Goal: Task Accomplishment & Management: Manage account settings

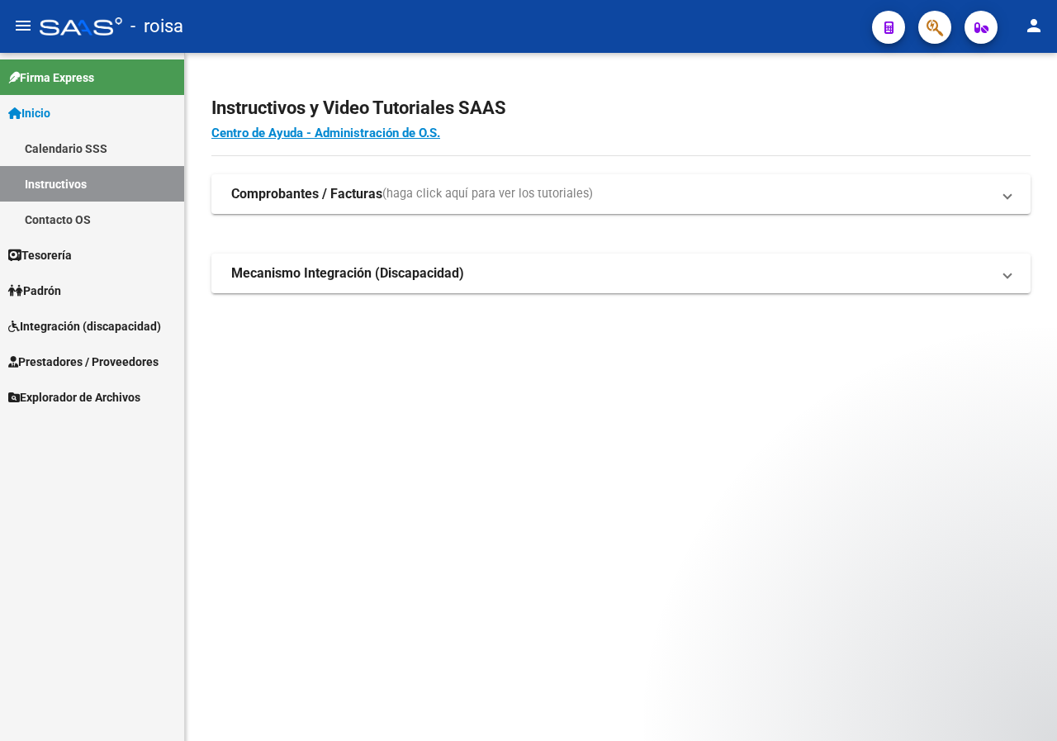
click at [56, 323] on span "Integración (discapacidad)" at bounding box center [84, 326] width 153 height 18
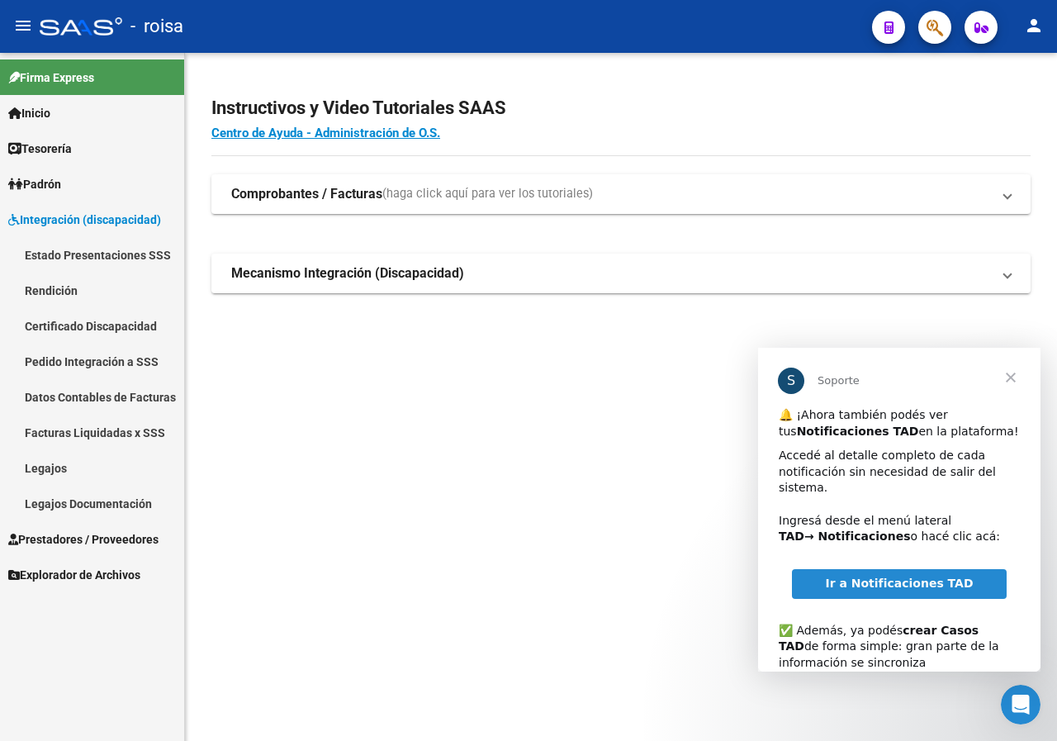
click at [118, 355] on link "Pedido Integración a SSS" at bounding box center [92, 362] width 184 height 36
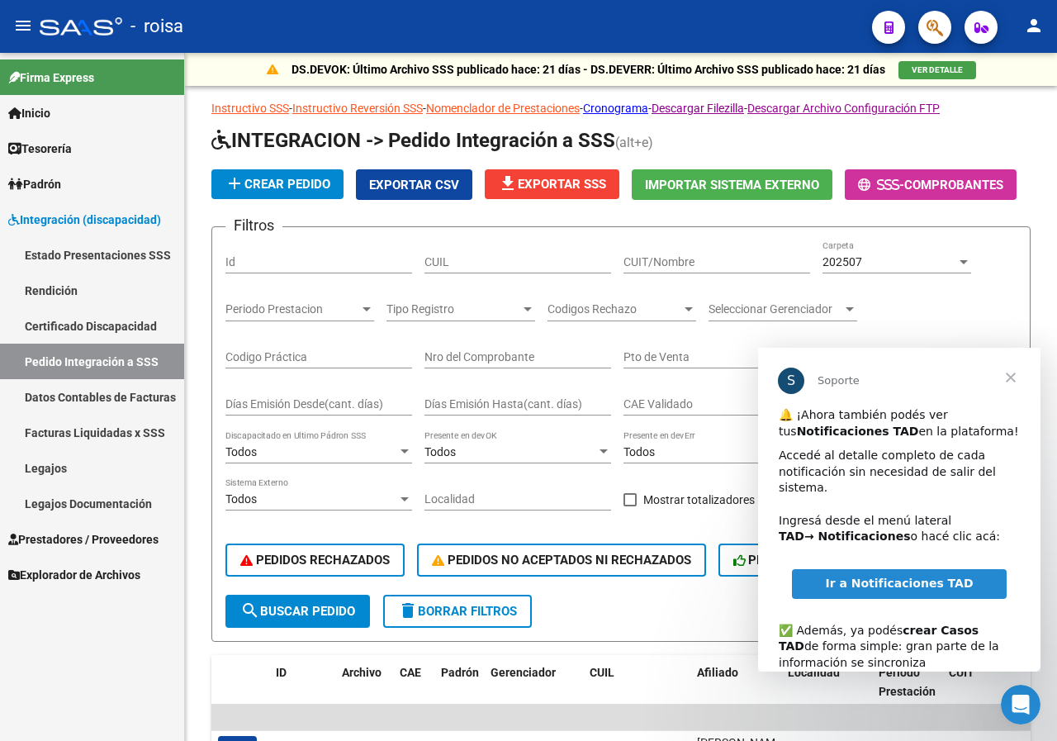
click at [1008, 377] on span "Cerrar" at bounding box center [1010, 377] width 59 height 59
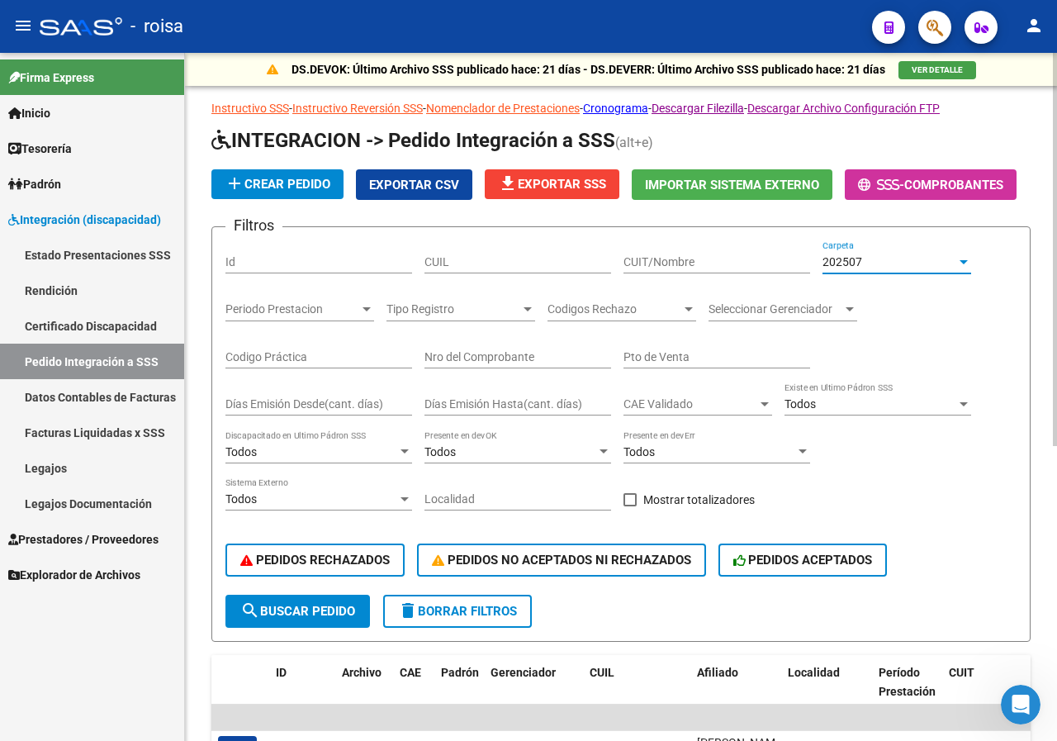
click at [931, 263] on div "202507" at bounding box center [889, 262] width 134 height 14
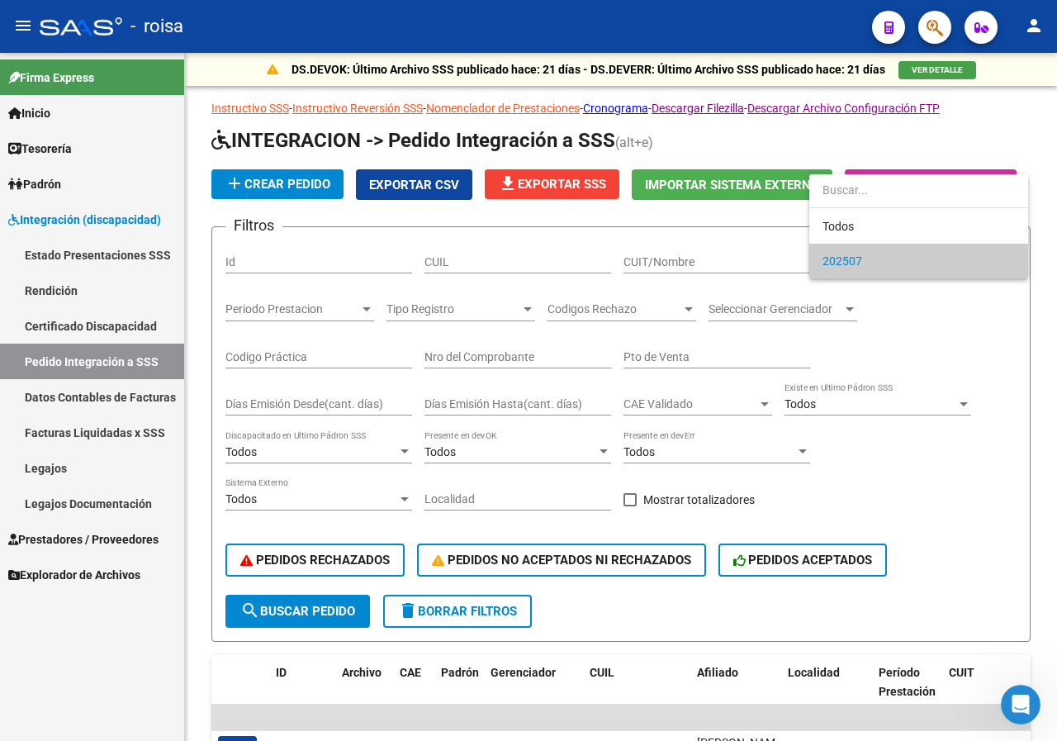
click at [879, 253] on span "202507" at bounding box center [918, 261] width 192 height 35
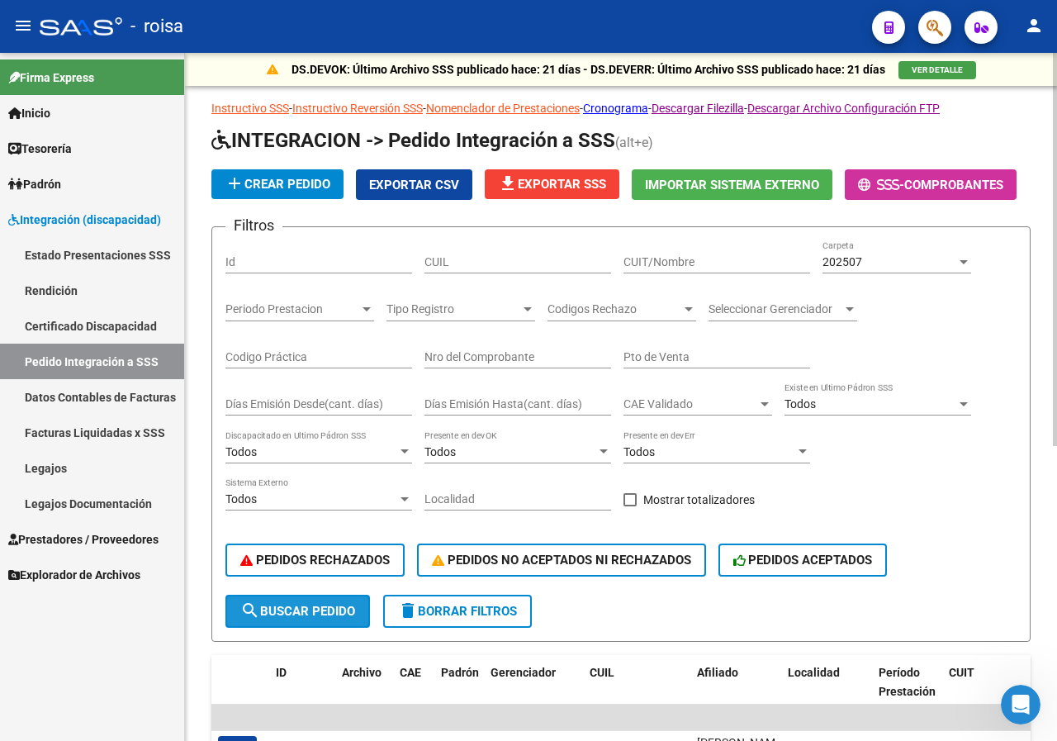
click at [291, 618] on button "search Buscar Pedido" at bounding box center [297, 611] width 145 height 33
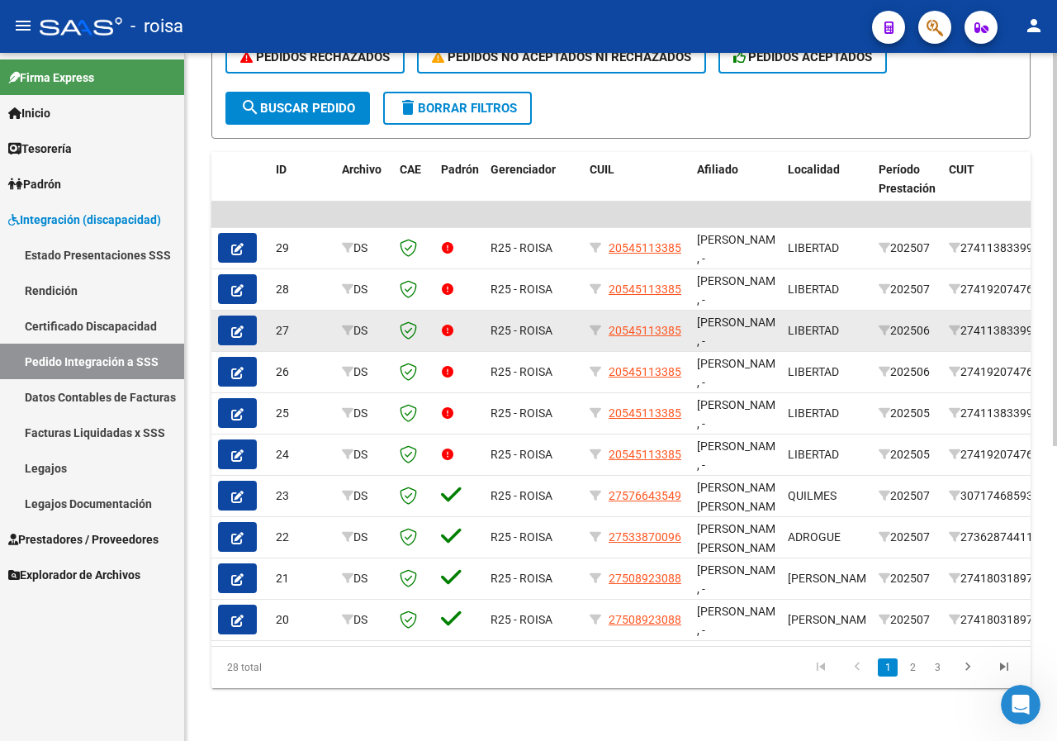
scroll to position [515, 0]
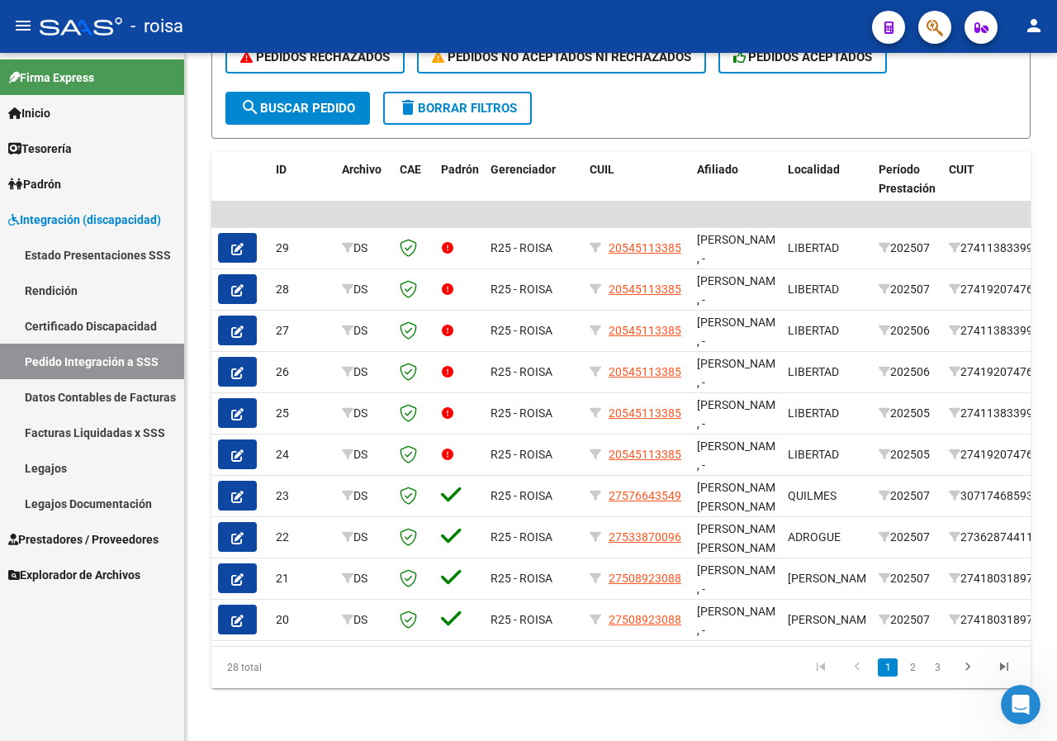
click at [121, 351] on link "Pedido Integración a SSS" at bounding box center [92, 362] width 184 height 36
click at [71, 576] on span "Explorador de Archivos" at bounding box center [74, 575] width 132 height 18
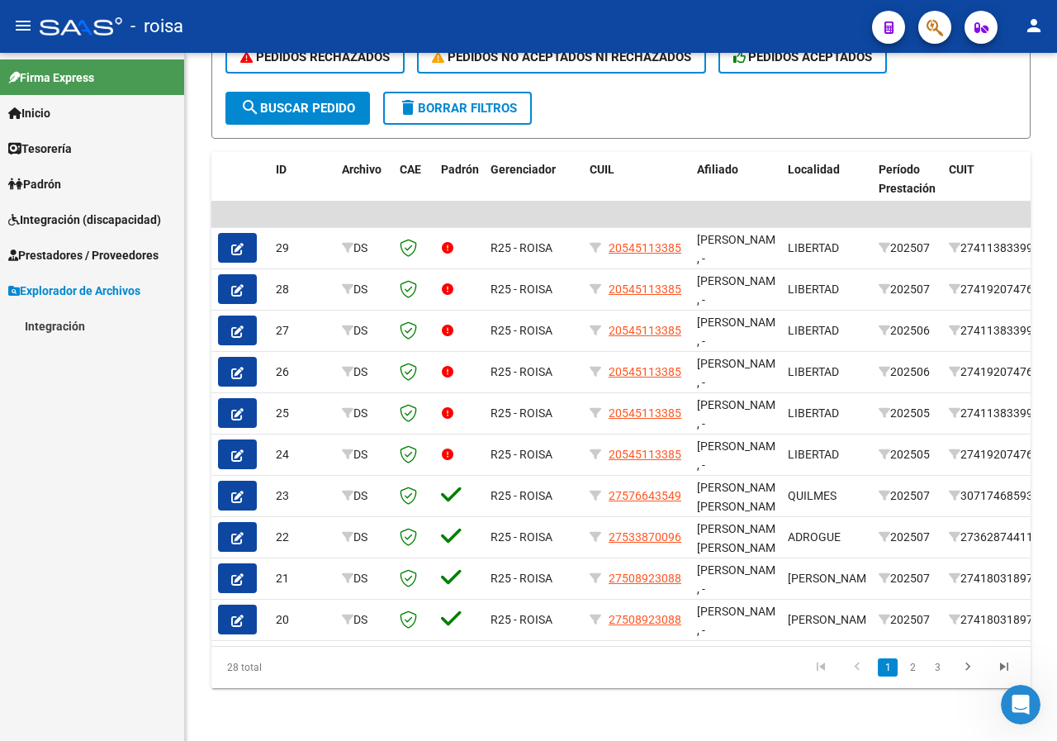
click at [59, 332] on link "Integración" at bounding box center [92, 326] width 184 height 36
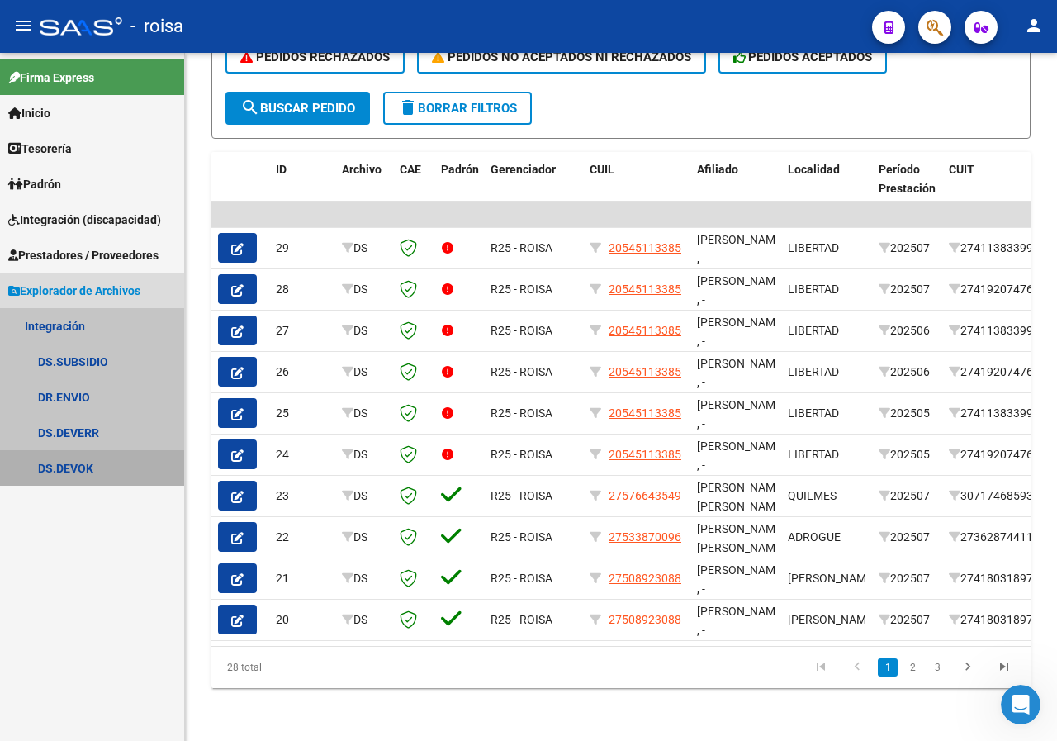
click at [66, 472] on link "DS.DEVOK" at bounding box center [92, 468] width 184 height 36
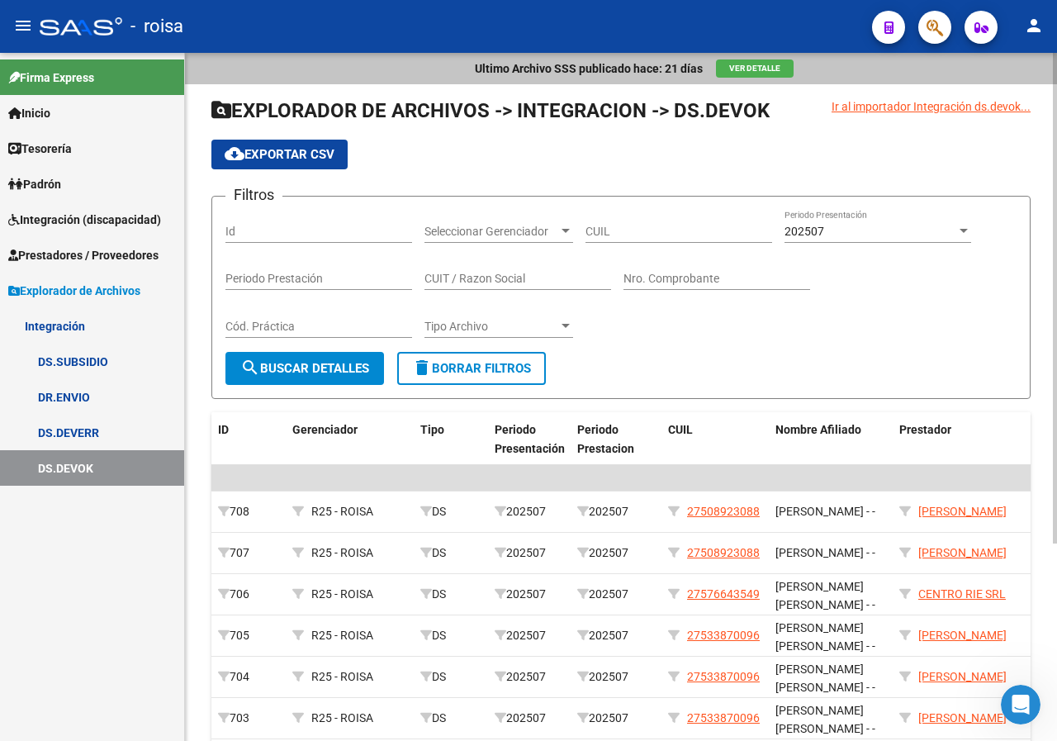
click at [855, 226] on div "202507" at bounding box center [870, 232] width 172 height 14
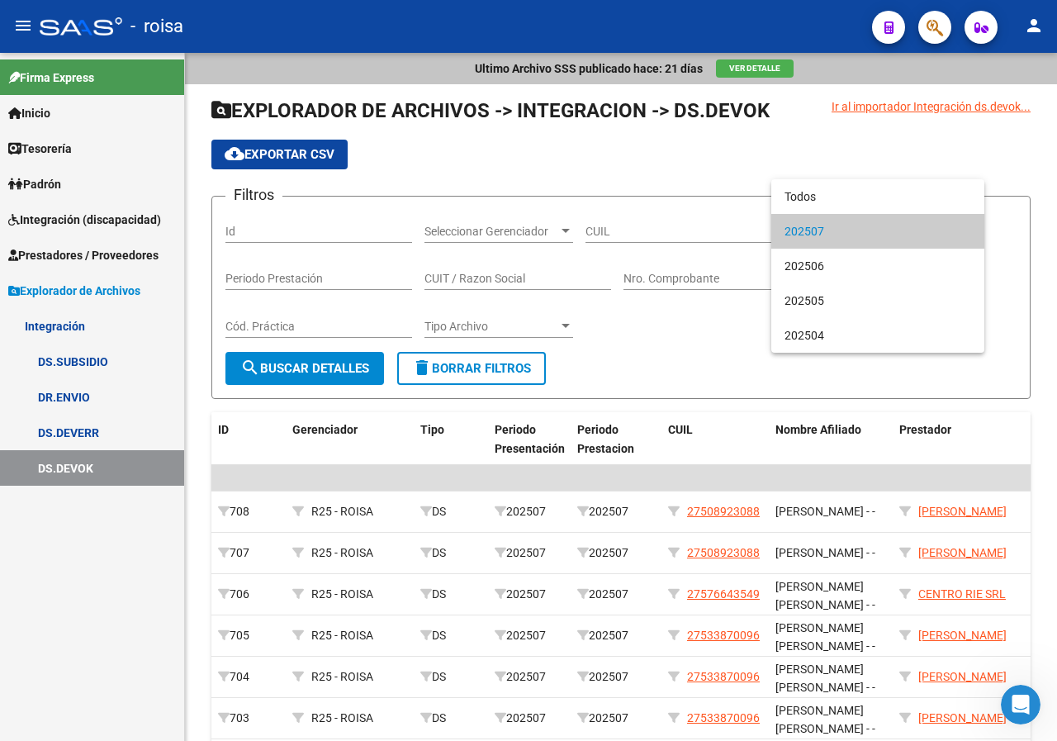
click at [810, 231] on span "202507" at bounding box center [877, 231] width 187 height 35
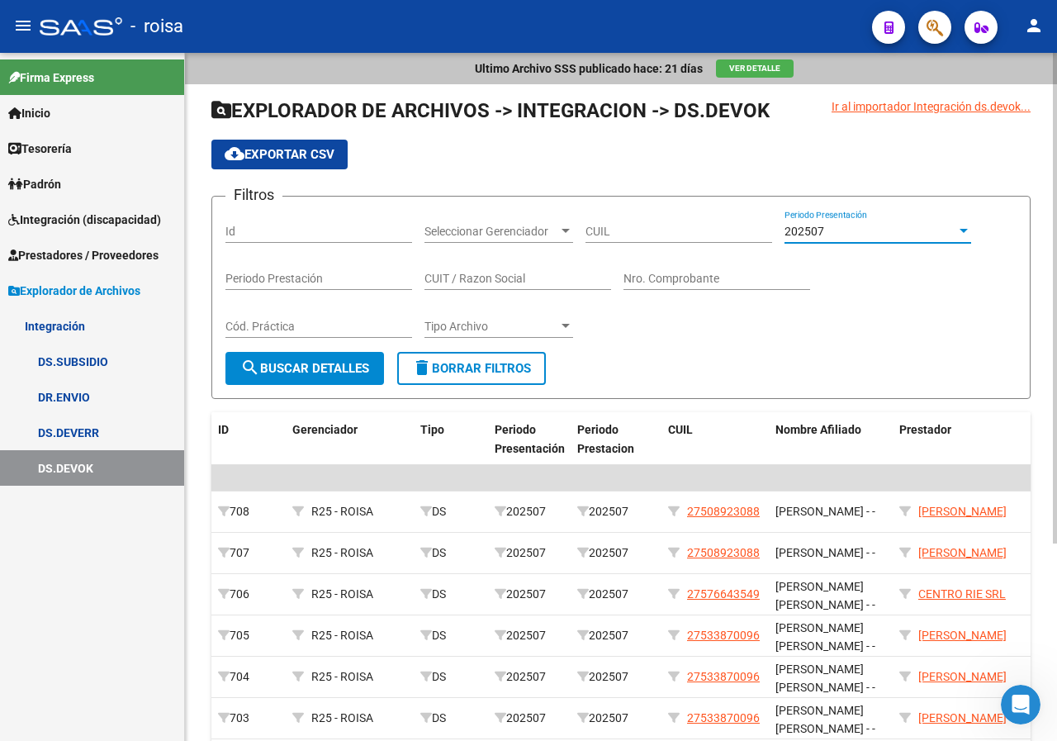
click at [328, 369] on span "search Buscar Detalles" at bounding box center [304, 368] width 129 height 15
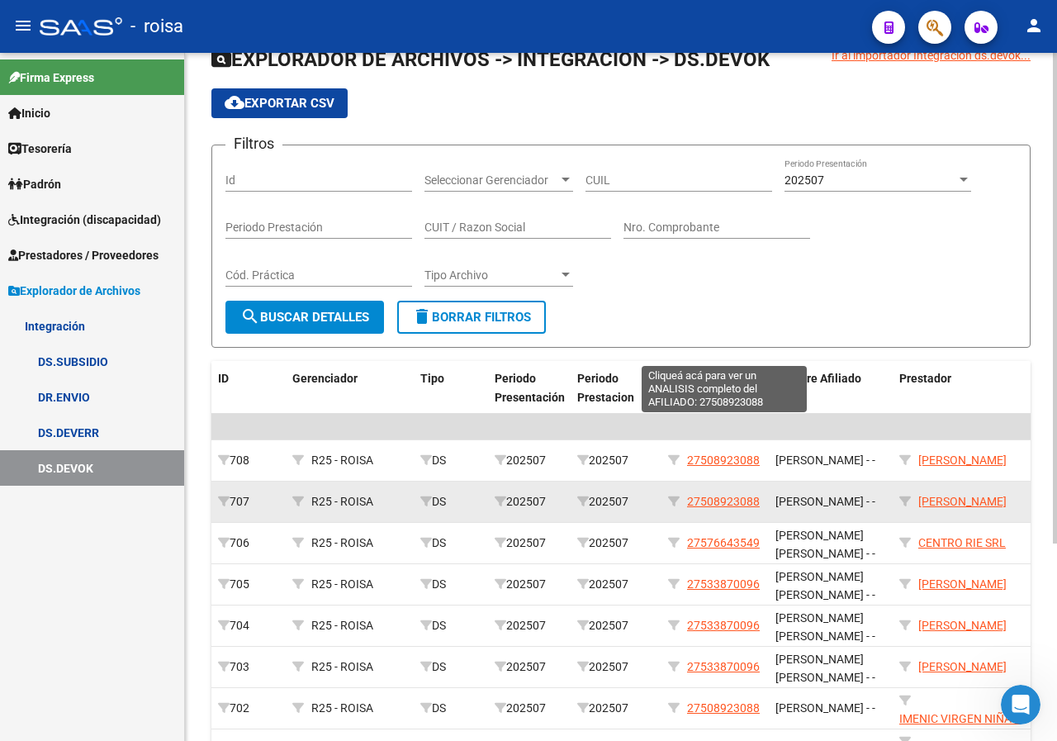
scroll to position [277, 0]
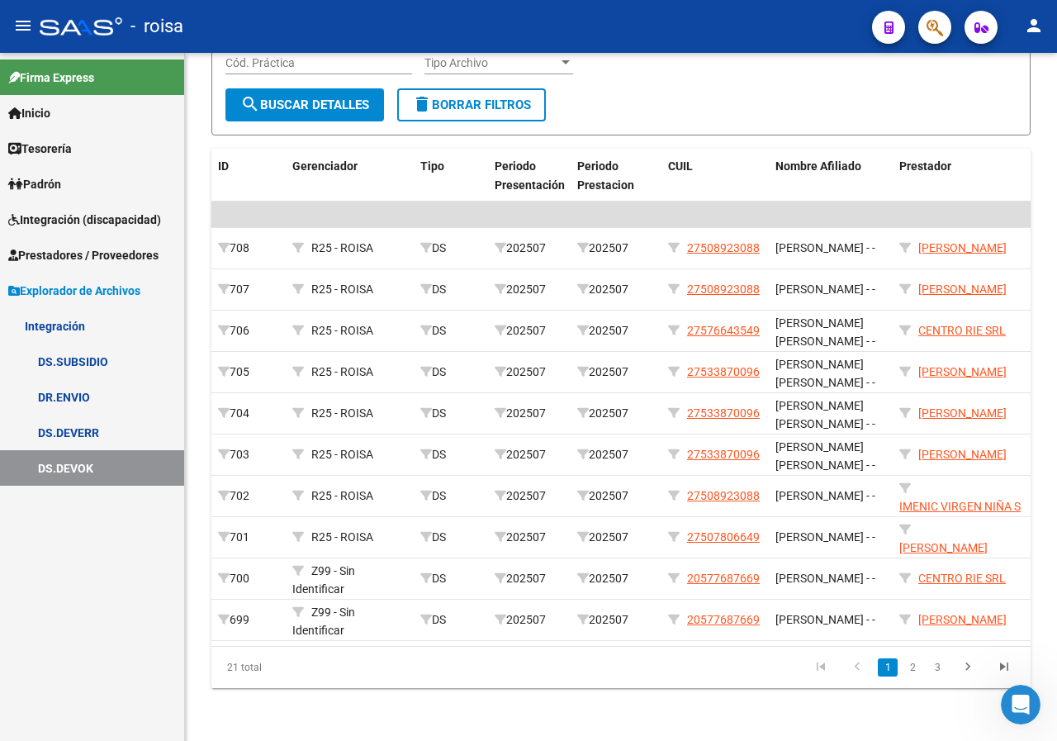
click at [75, 218] on span "Integración (discapacidad)" at bounding box center [84, 220] width 153 height 18
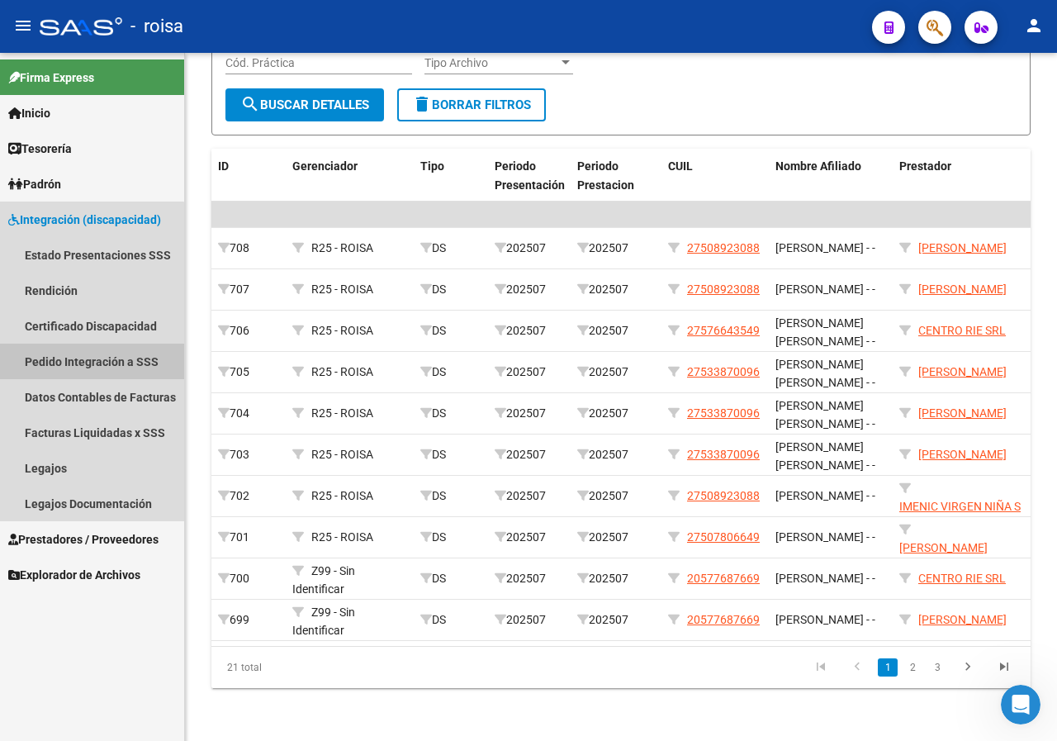
click at [69, 362] on link "Pedido Integración a SSS" at bounding box center [92, 362] width 184 height 36
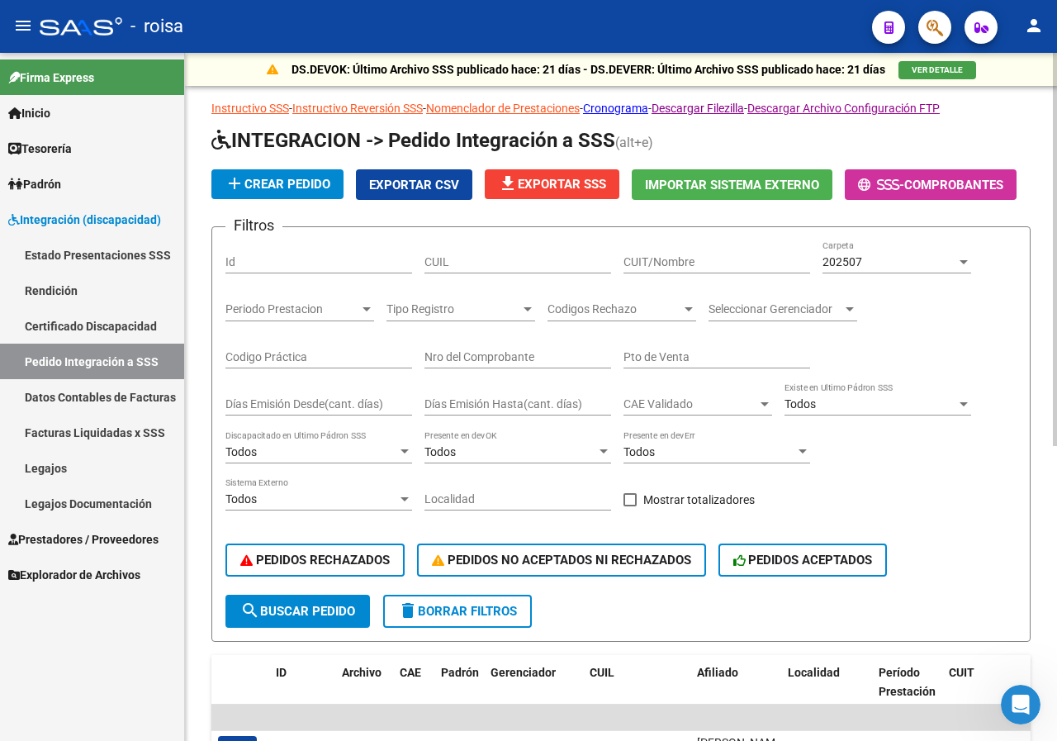
click at [880, 262] on div "202507" at bounding box center [889, 262] width 134 height 14
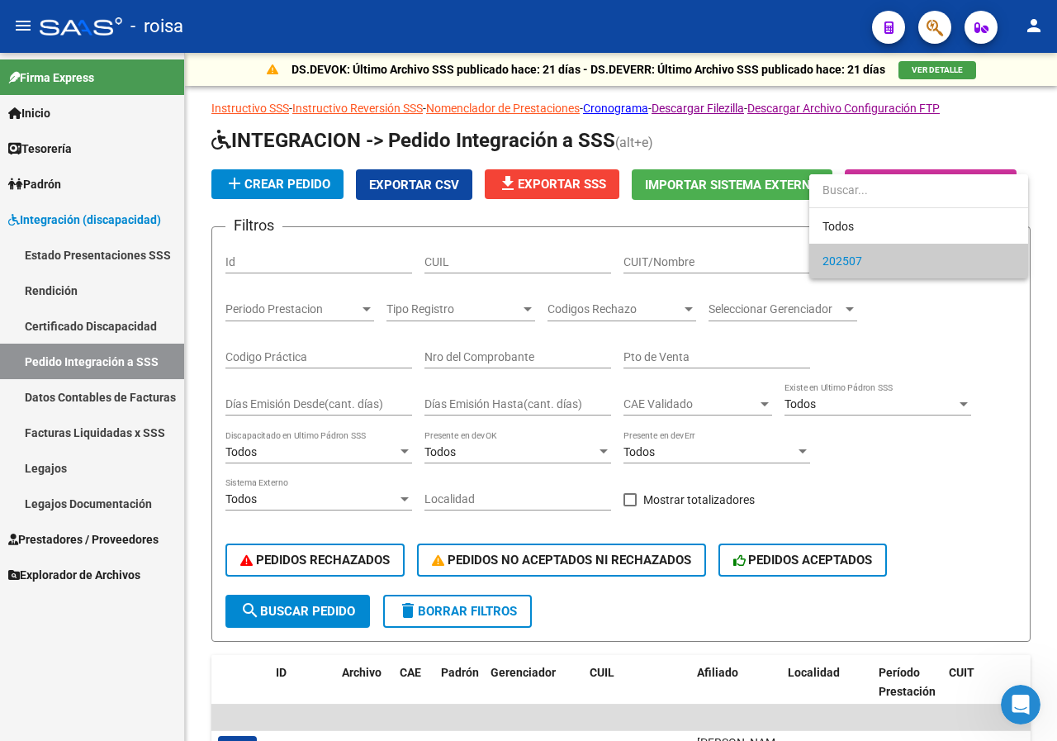
click at [884, 258] on span "202507" at bounding box center [918, 261] width 192 height 35
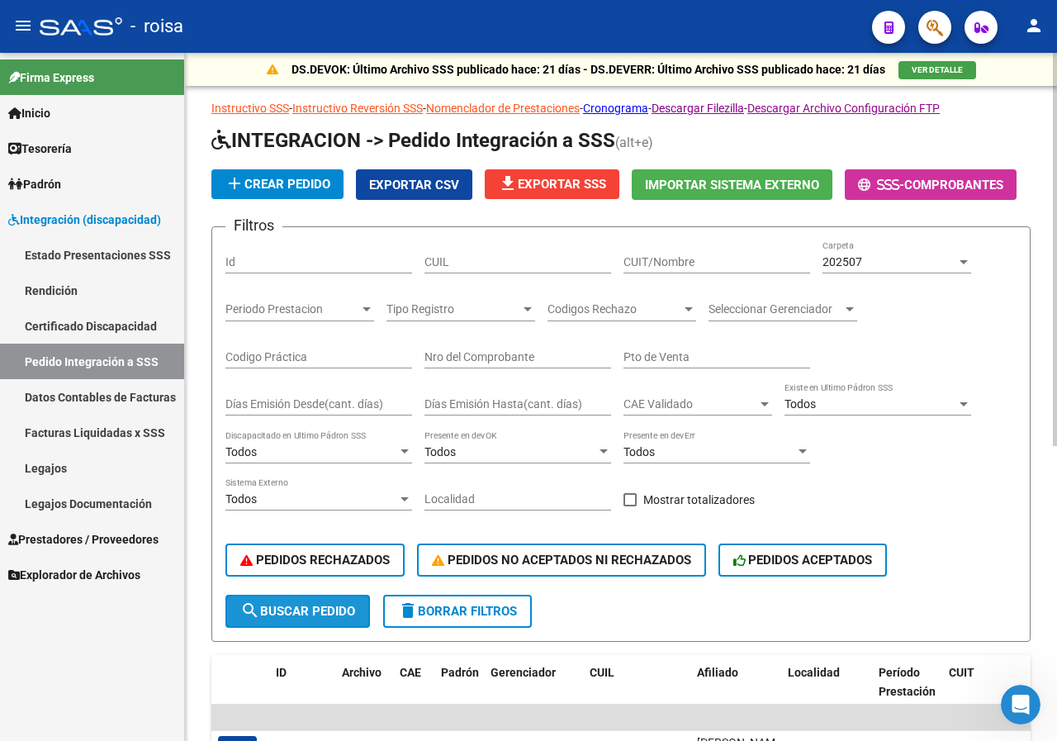
click at [293, 605] on span "search Buscar Pedido" at bounding box center [297, 611] width 115 height 15
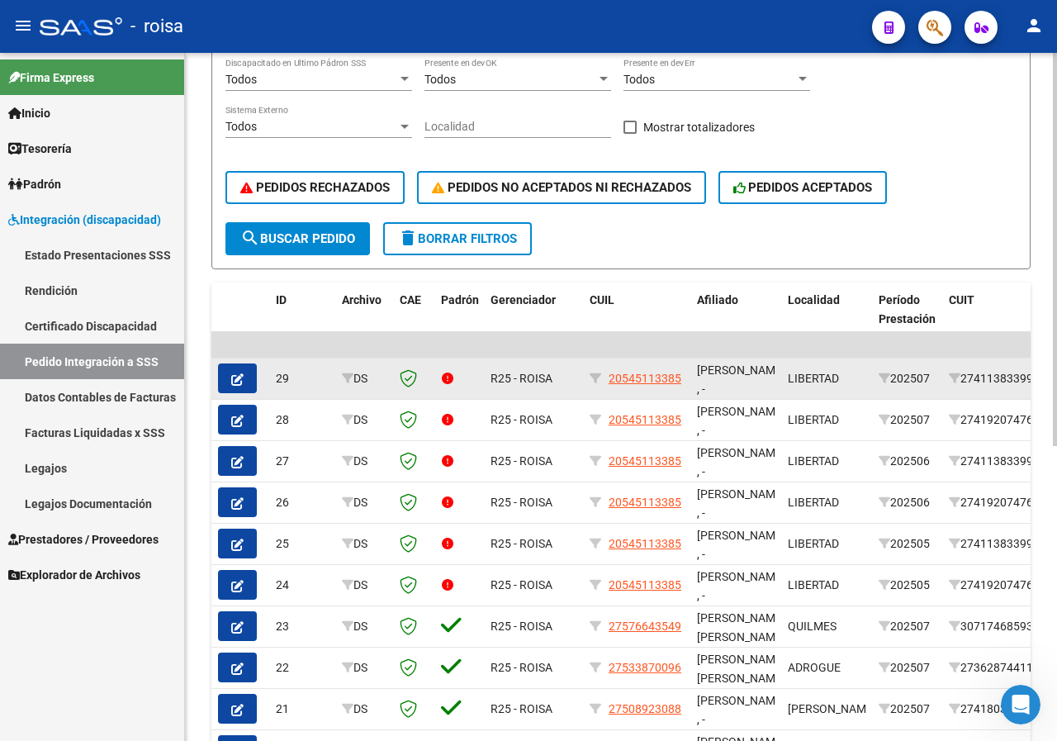
scroll to position [413, 0]
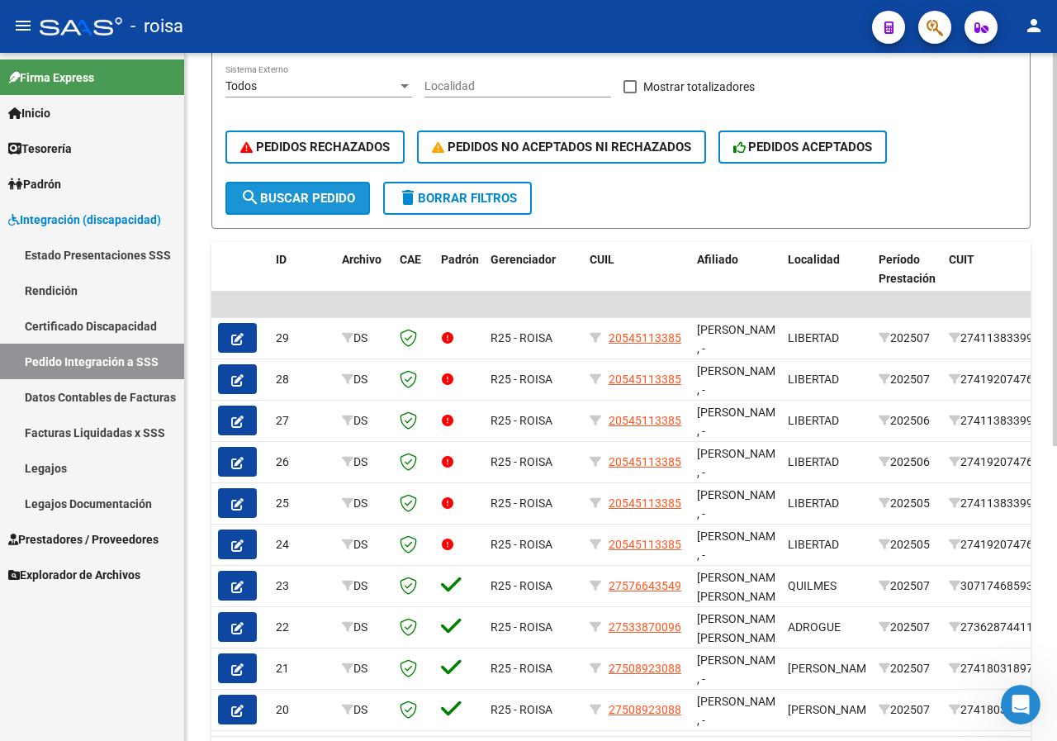
click at [330, 191] on span "search Buscar Pedido" at bounding box center [297, 198] width 115 height 15
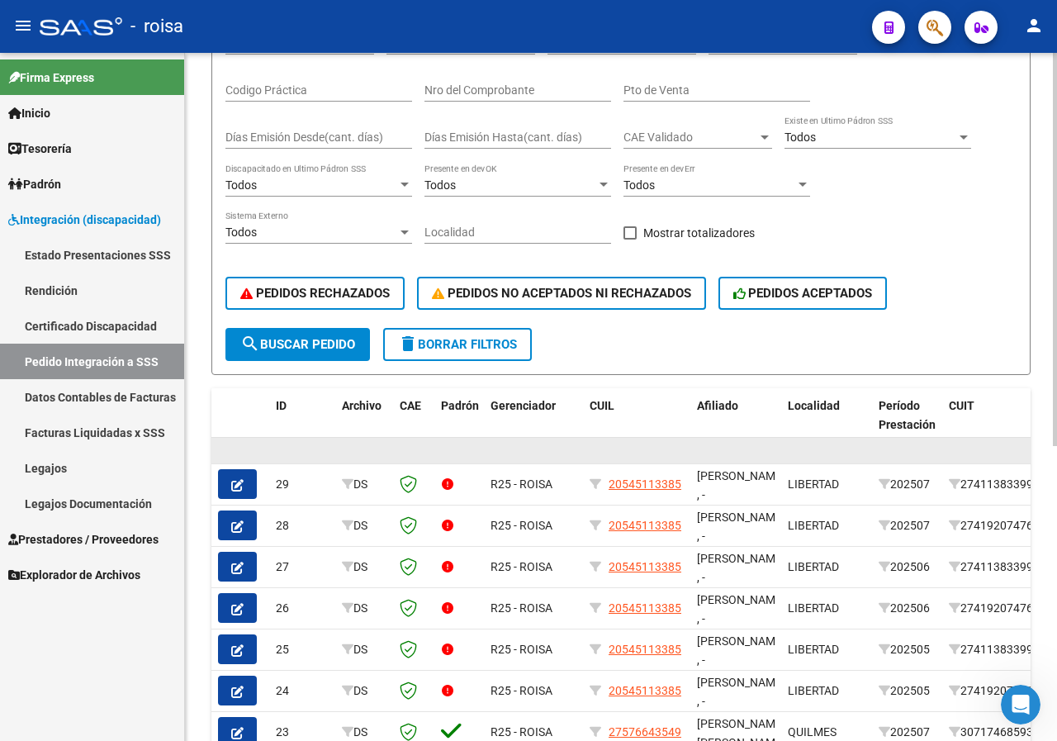
scroll to position [0, 0]
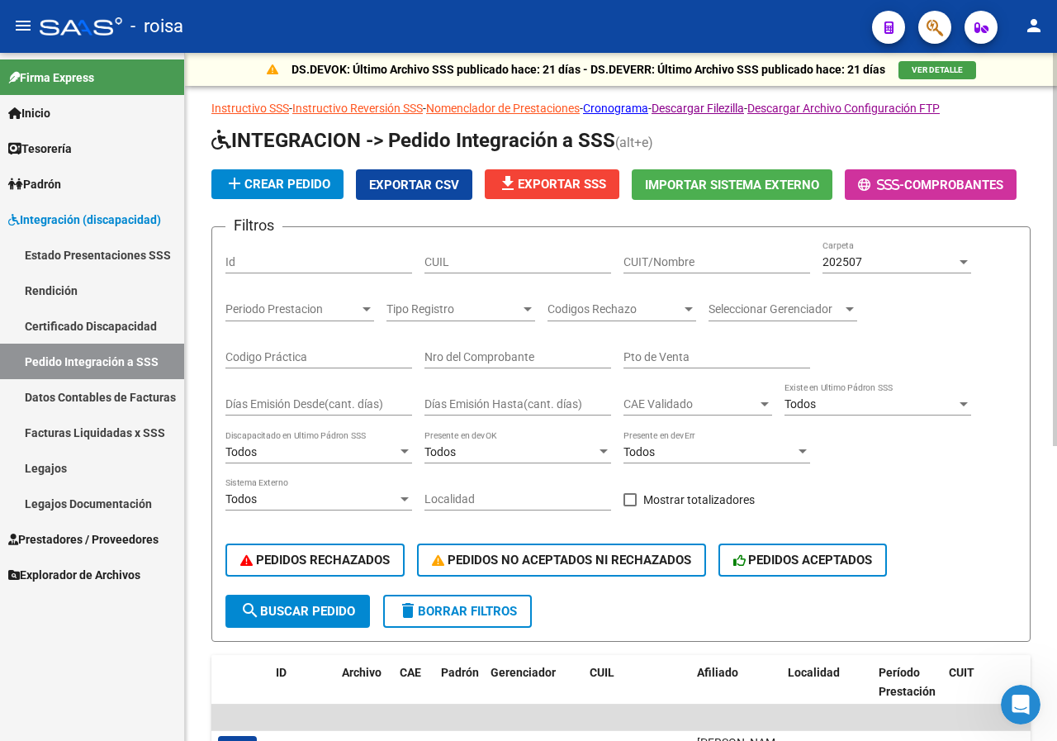
click at [850, 255] on span "202507" at bounding box center [842, 261] width 40 height 13
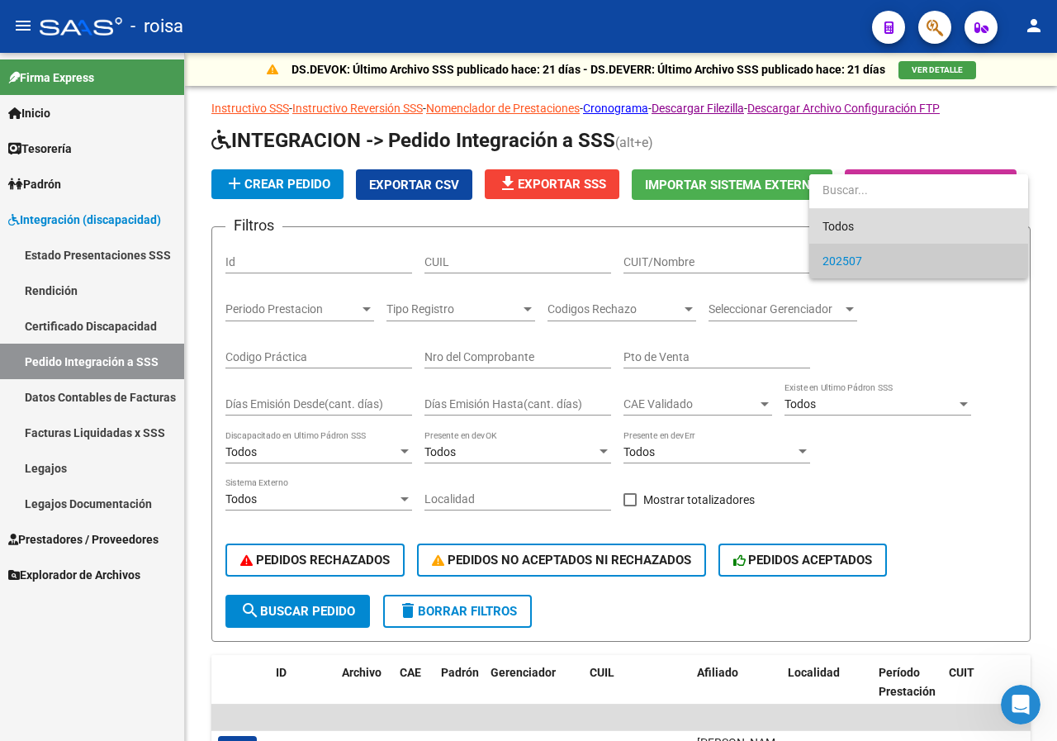
click at [851, 226] on span "Todos" at bounding box center [918, 226] width 192 height 35
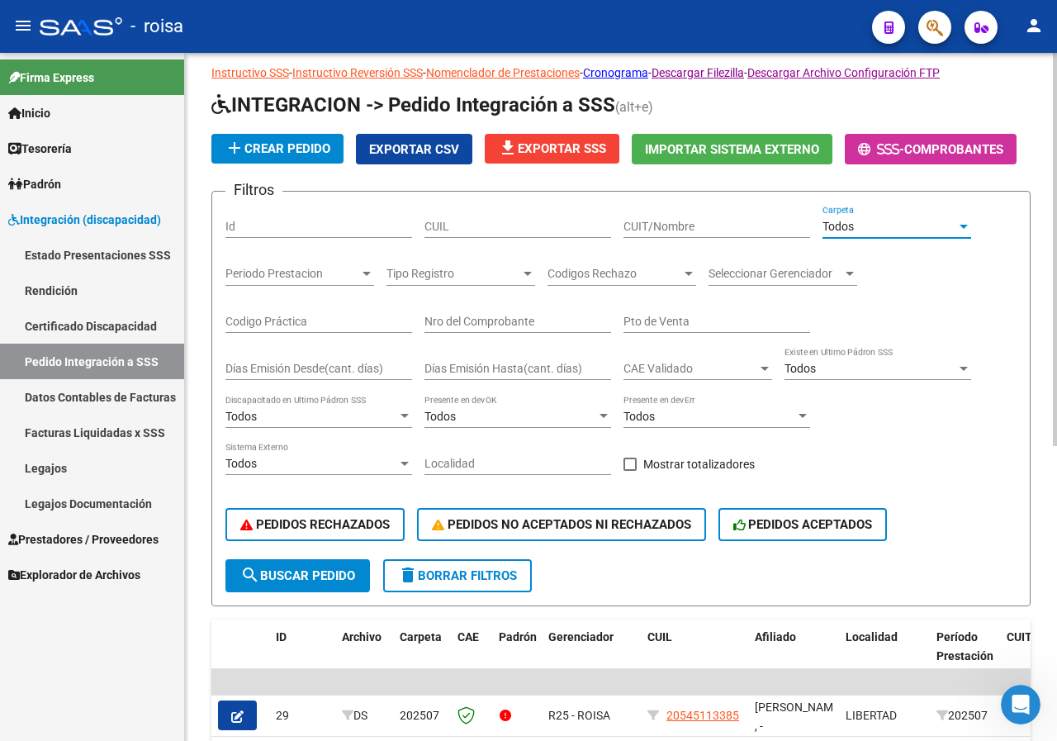
scroll to position [83, 0]
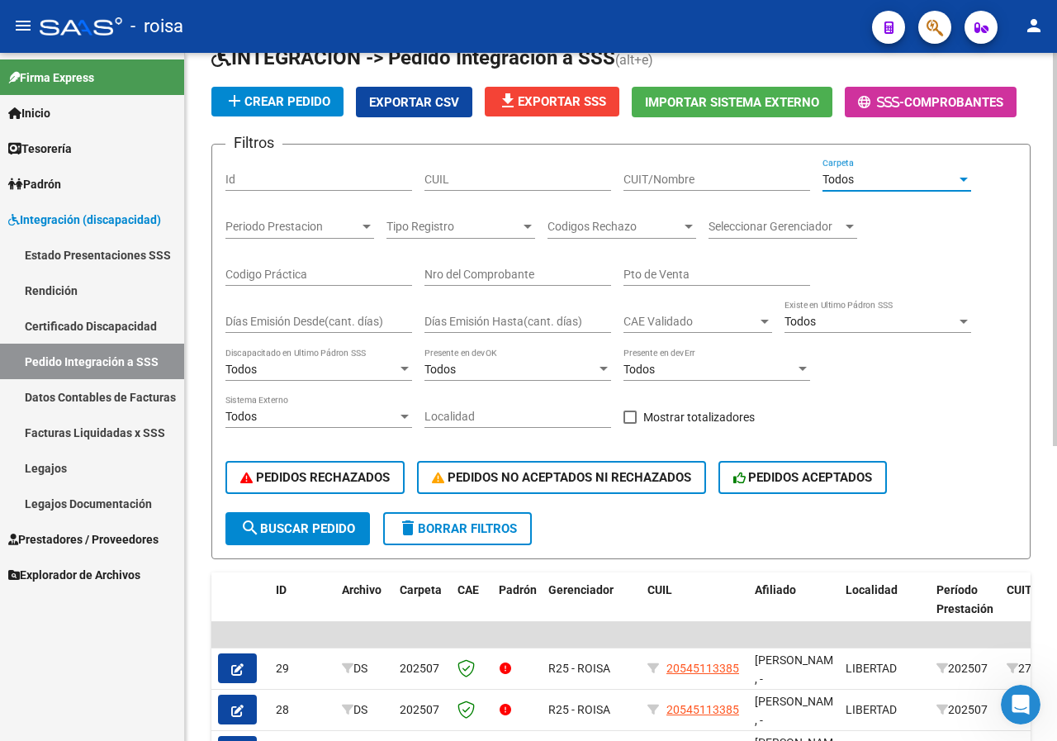
click at [857, 173] on div "Todos" at bounding box center [889, 180] width 134 height 14
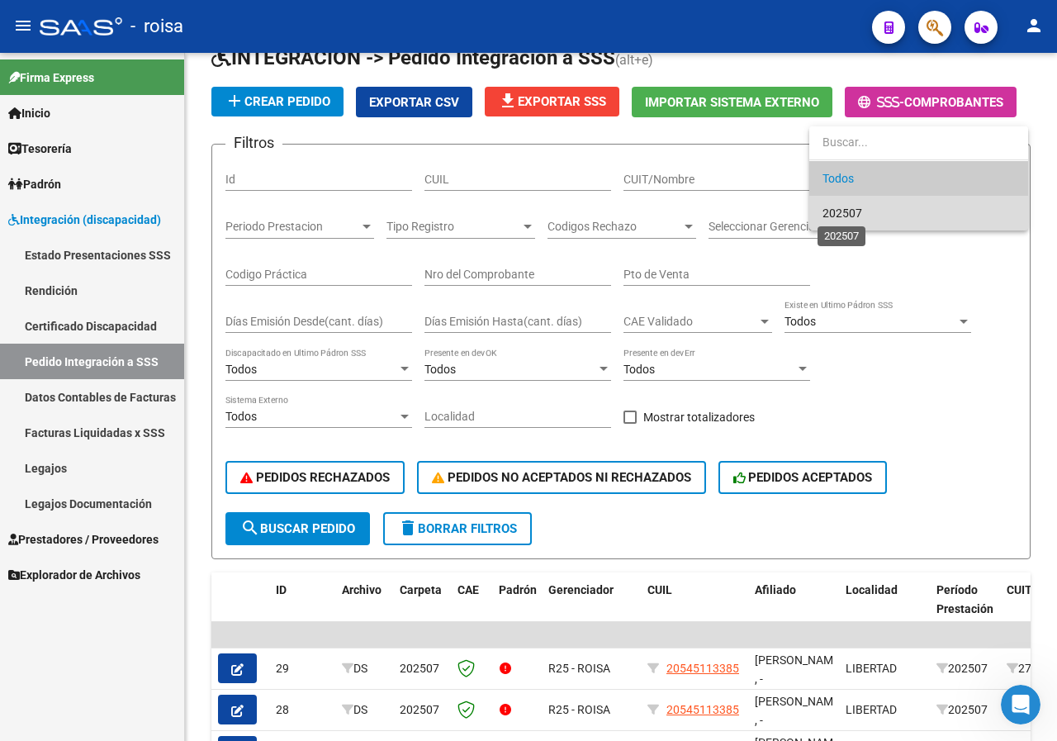
click at [850, 215] on span "202507" at bounding box center [842, 212] width 40 height 13
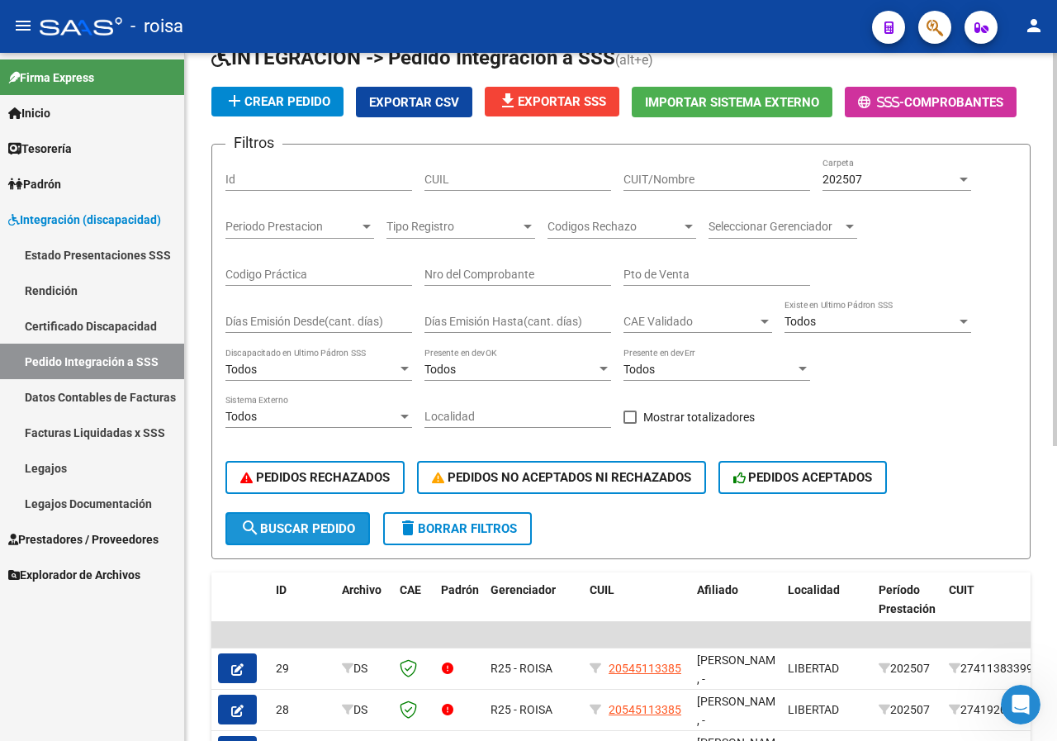
click at [316, 525] on span "search Buscar Pedido" at bounding box center [297, 528] width 115 height 15
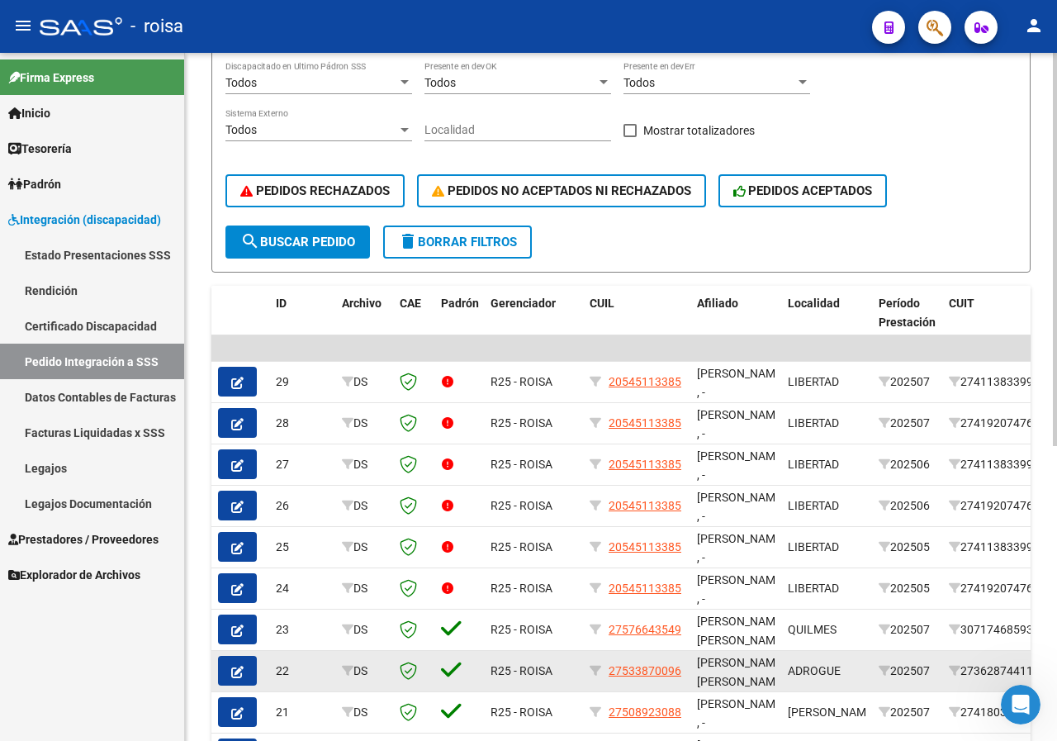
scroll to position [515, 0]
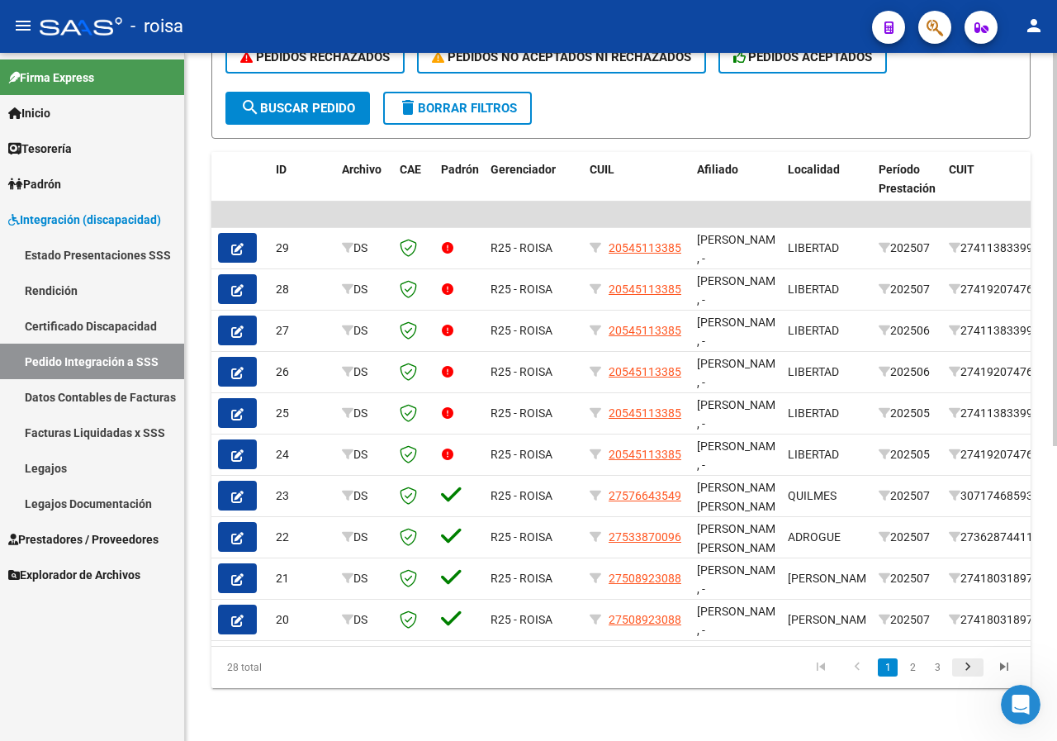
click at [973, 662] on icon "go to next page" at bounding box center [967, 669] width 21 height 20
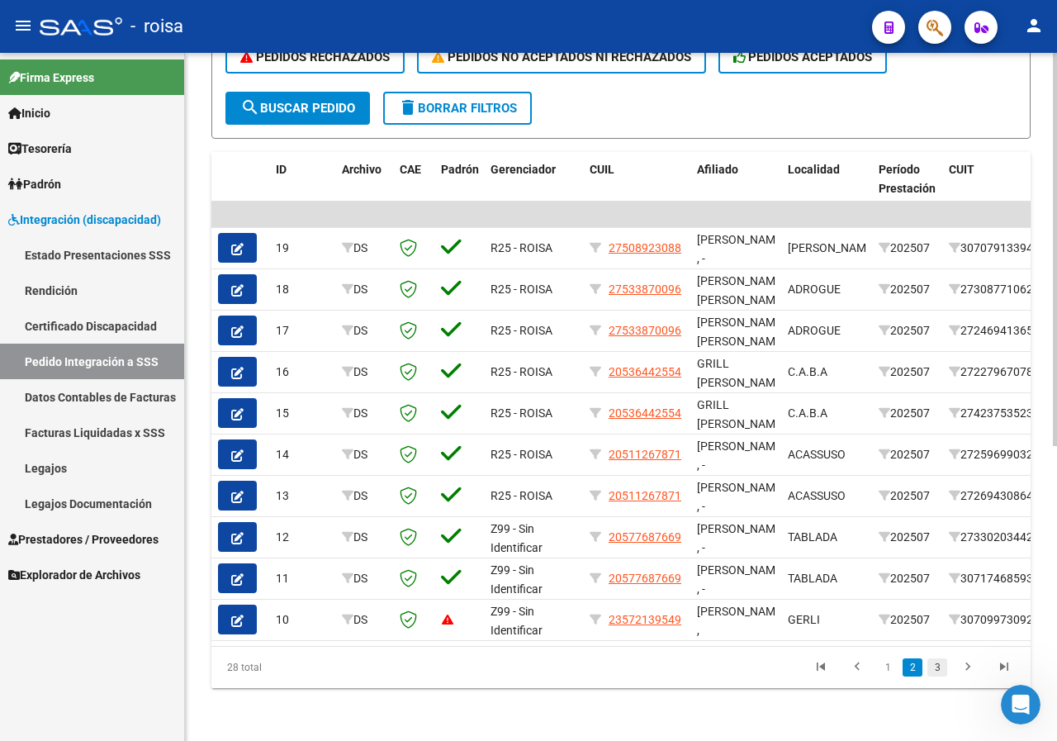
click at [940, 672] on link "3" at bounding box center [937, 667] width 20 height 18
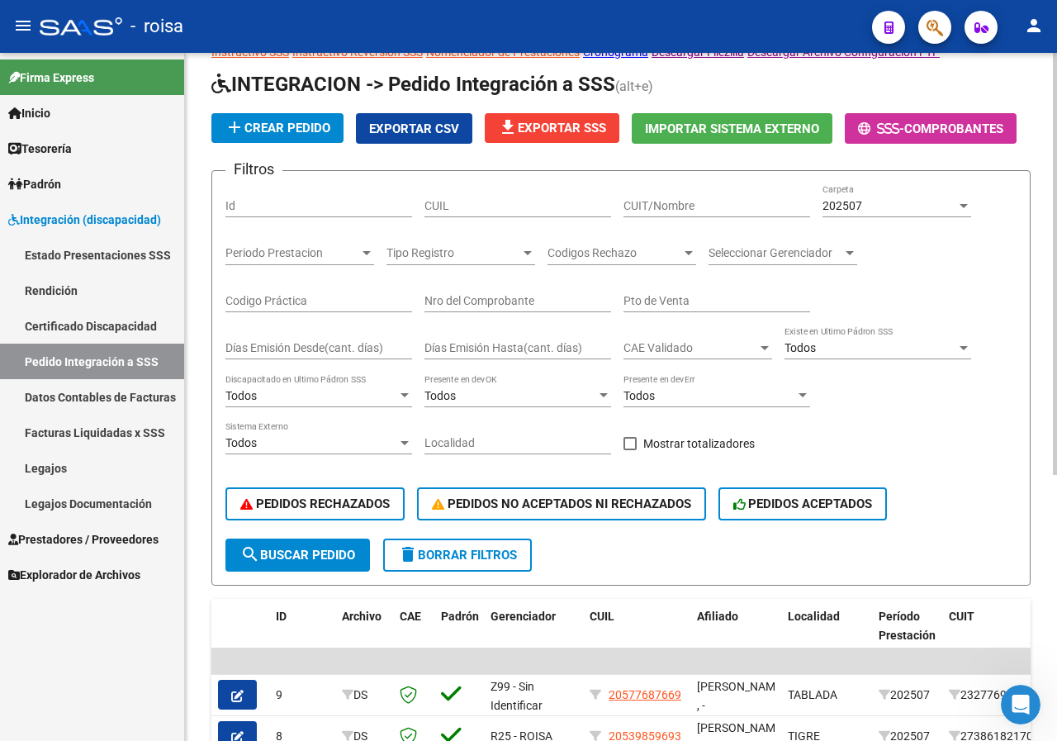
scroll to position [83, 0]
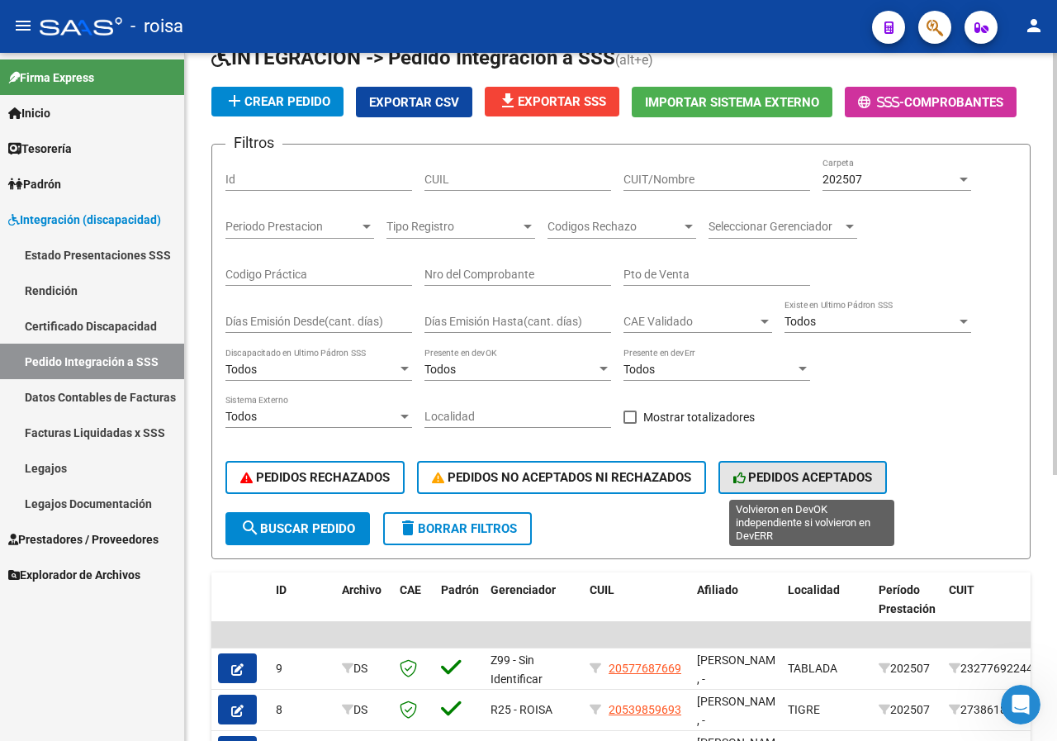
click at [807, 471] on span "PEDIDOS ACEPTADOS" at bounding box center [803, 477] width 140 height 15
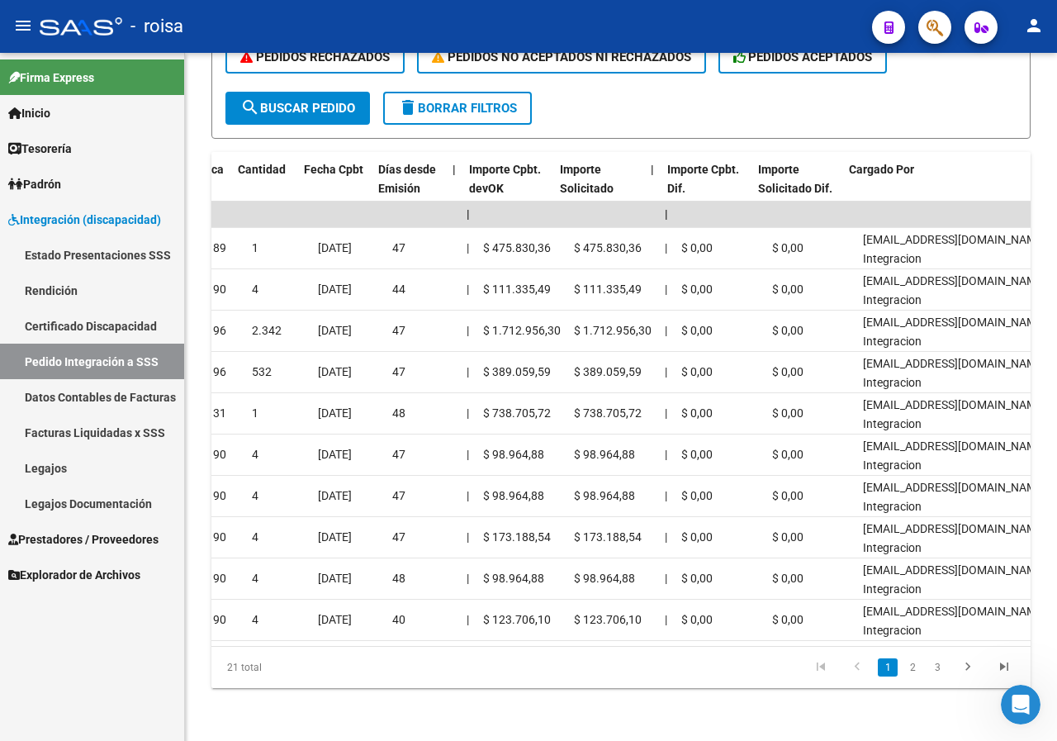
scroll to position [0, 1314]
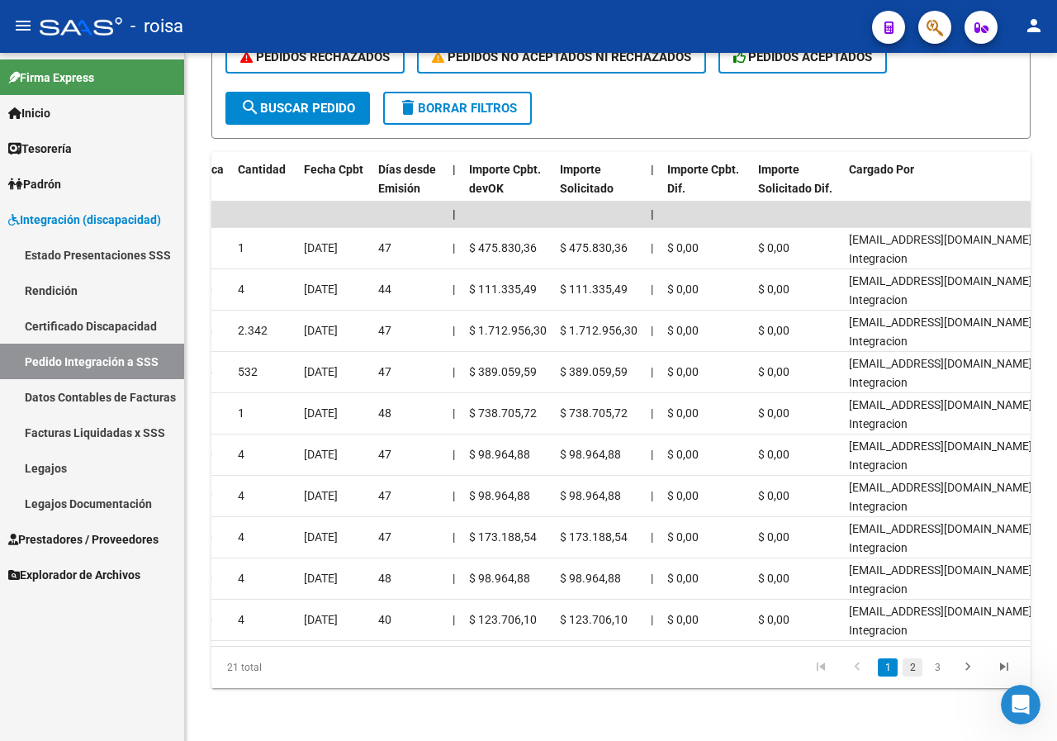
click at [912, 669] on link "2" at bounding box center [913, 667] width 20 height 18
click at [933, 668] on link "3" at bounding box center [937, 667] width 20 height 18
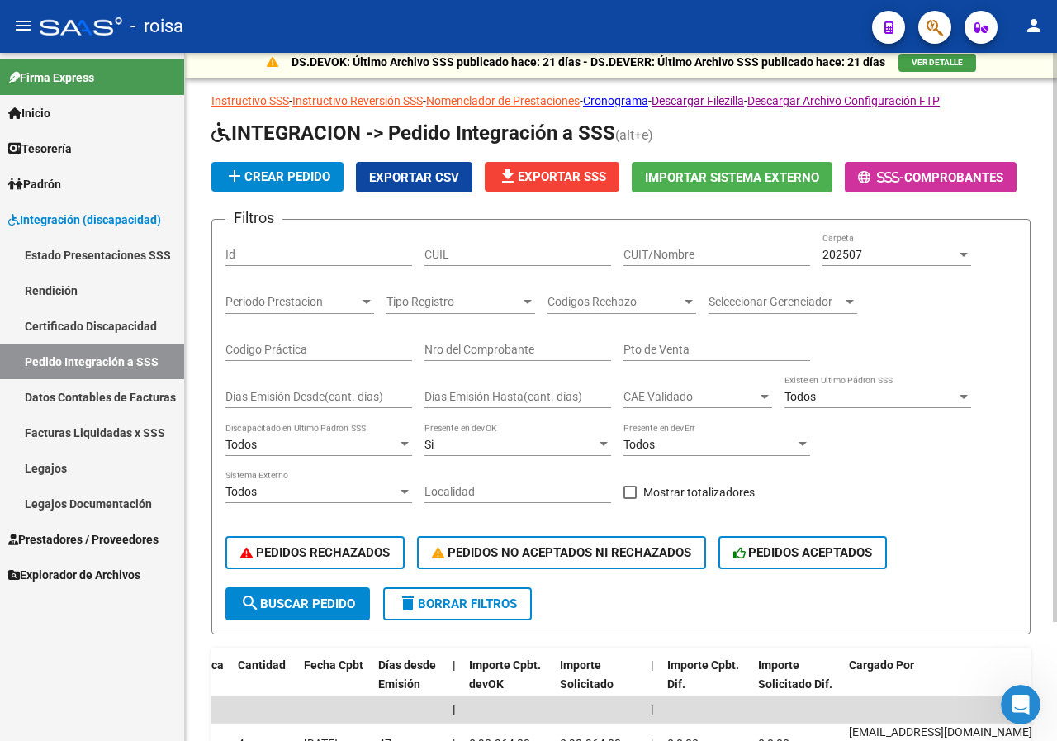
scroll to position [0, 0]
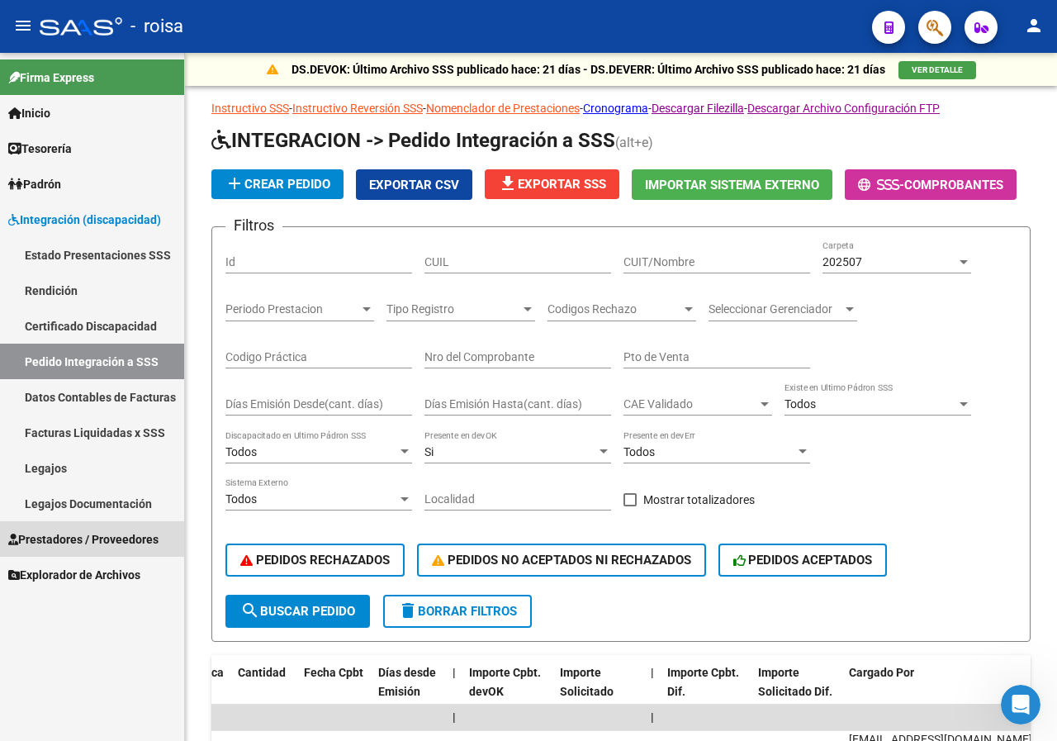
click at [83, 538] on span "Prestadores / Proveedores" at bounding box center [83, 539] width 150 height 18
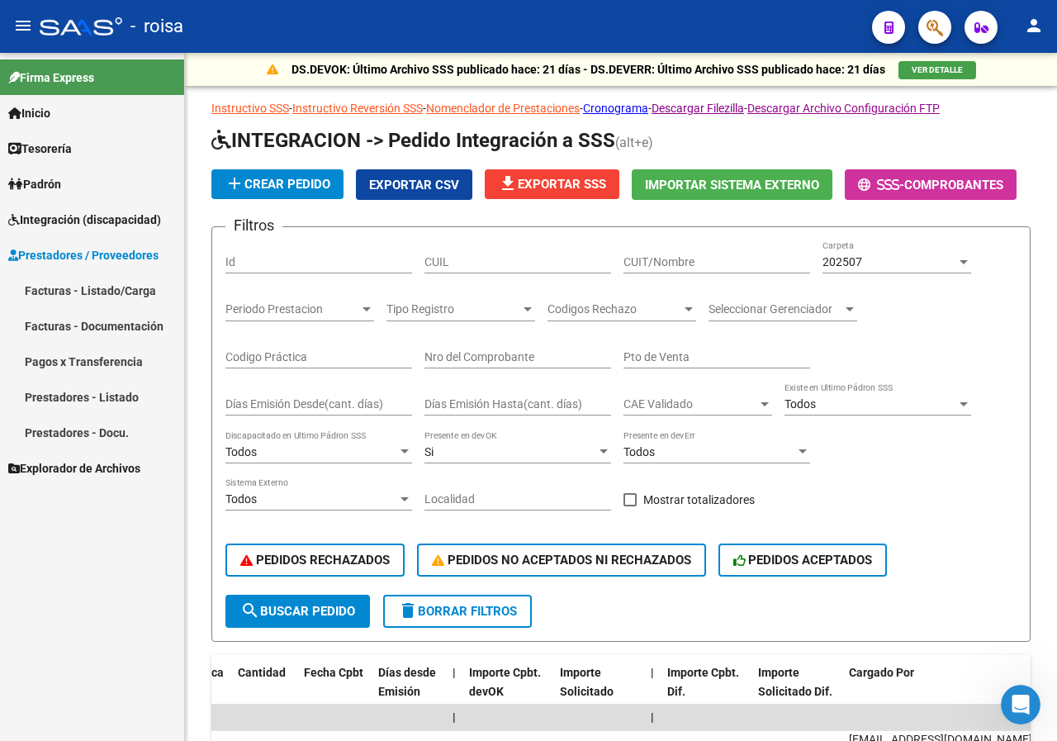
click at [95, 468] on span "Explorador de Archivos" at bounding box center [74, 468] width 132 height 18
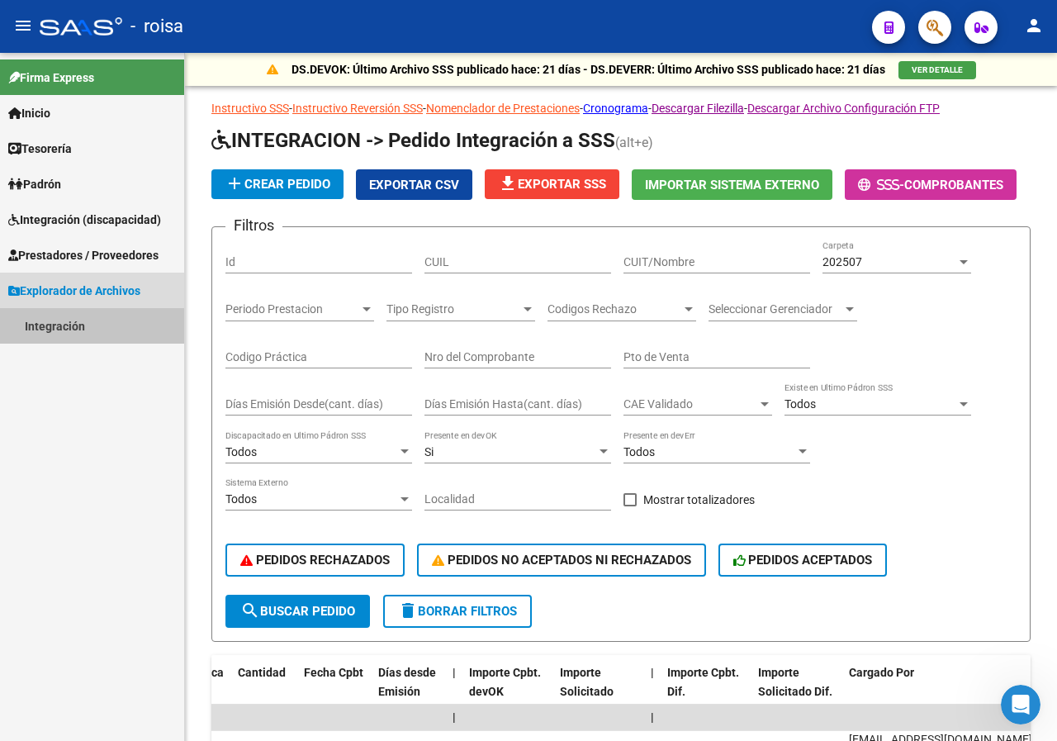
click at [50, 329] on link "Integración" at bounding box center [92, 326] width 184 height 36
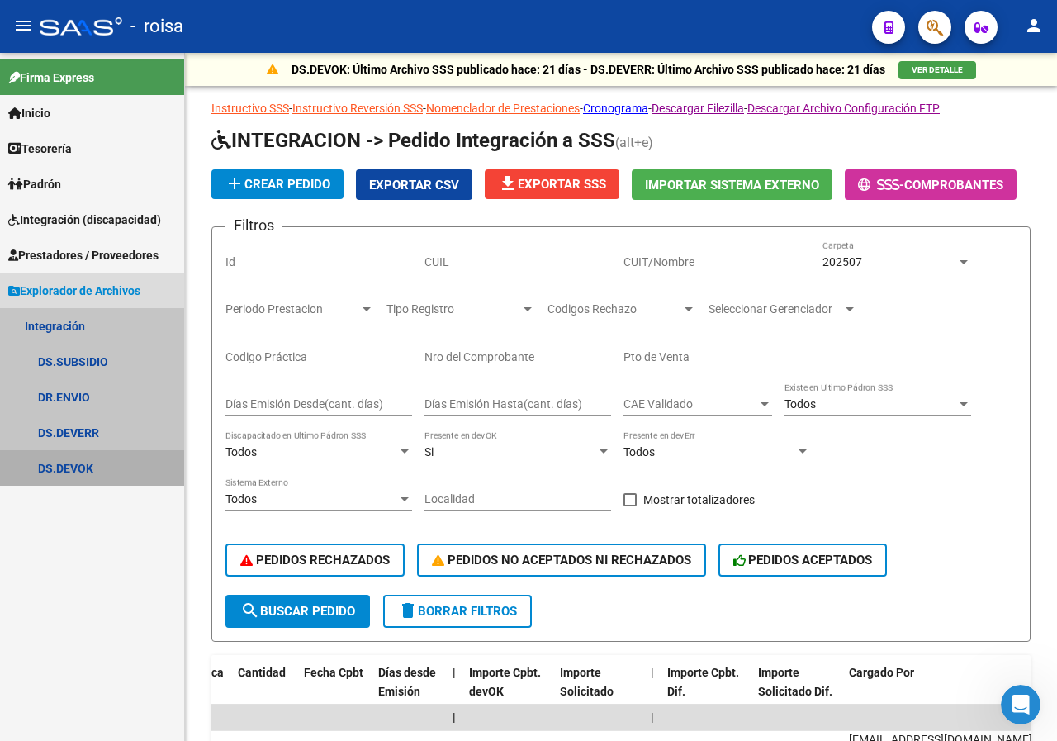
click at [65, 468] on link "DS.DEVOK" at bounding box center [92, 468] width 184 height 36
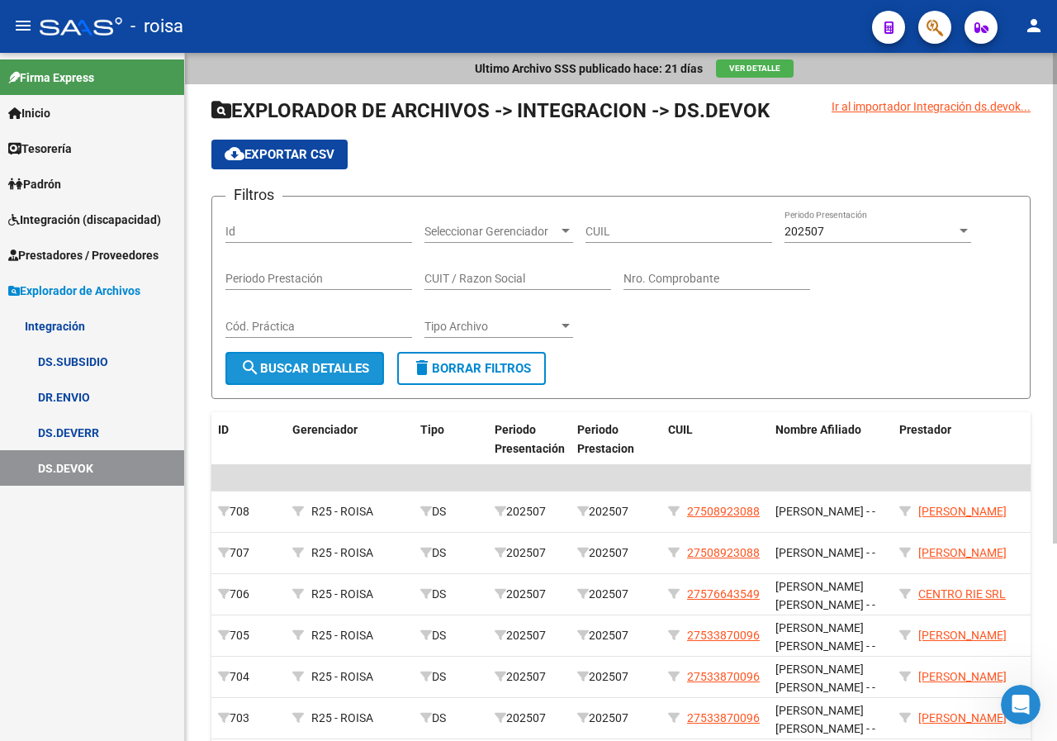
click at [344, 368] on span "search Buscar Detalles" at bounding box center [304, 368] width 129 height 15
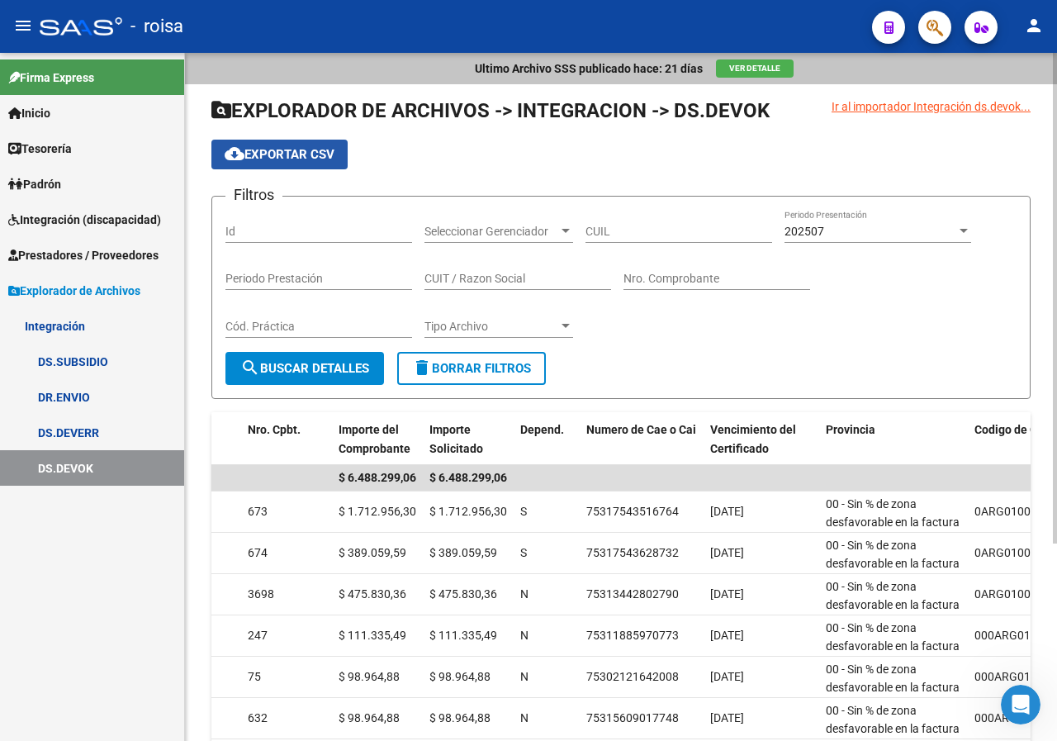
click at [252, 151] on span "cloud_download Exportar CSV" at bounding box center [280, 154] width 110 height 15
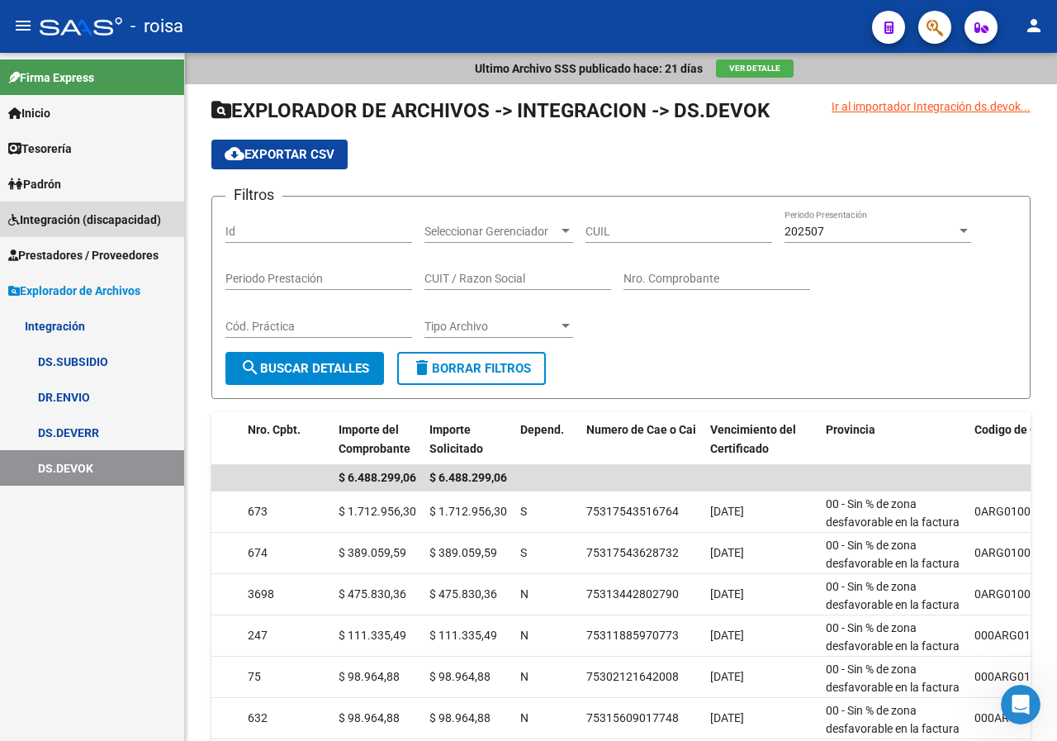
click at [89, 221] on span "Integración (discapacidad)" at bounding box center [84, 220] width 153 height 18
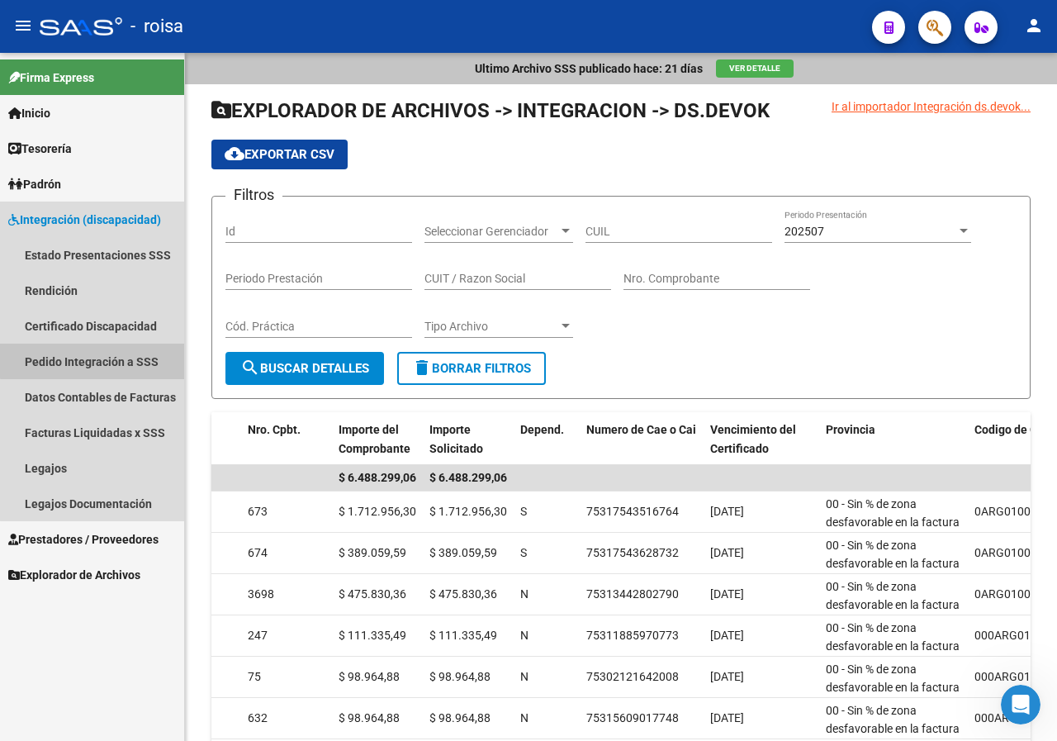
click at [109, 359] on link "Pedido Integración a SSS" at bounding box center [92, 362] width 184 height 36
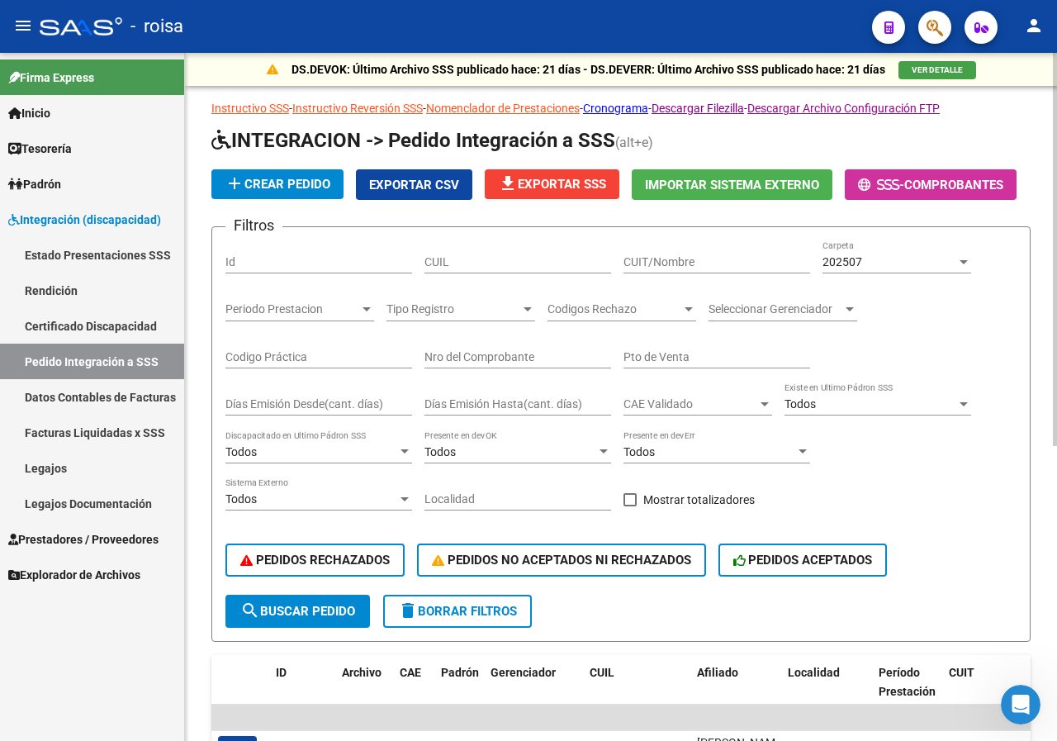
click at [887, 255] on div "202507" at bounding box center [889, 262] width 134 height 14
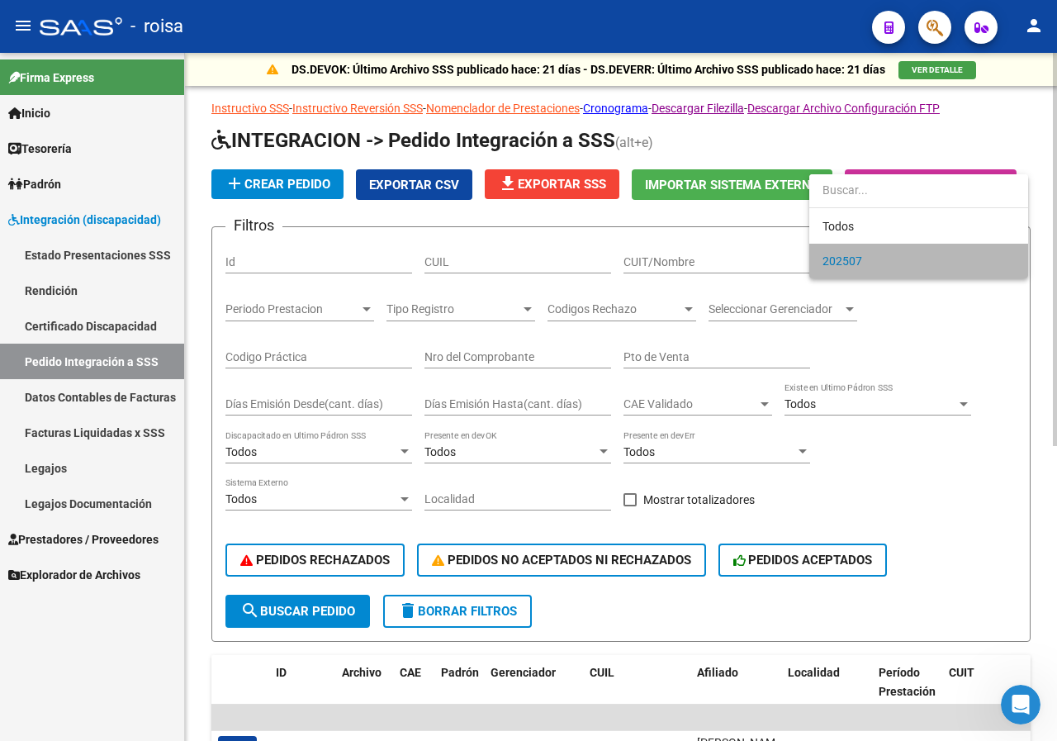
click at [887, 255] on span "202507" at bounding box center [918, 261] width 192 height 35
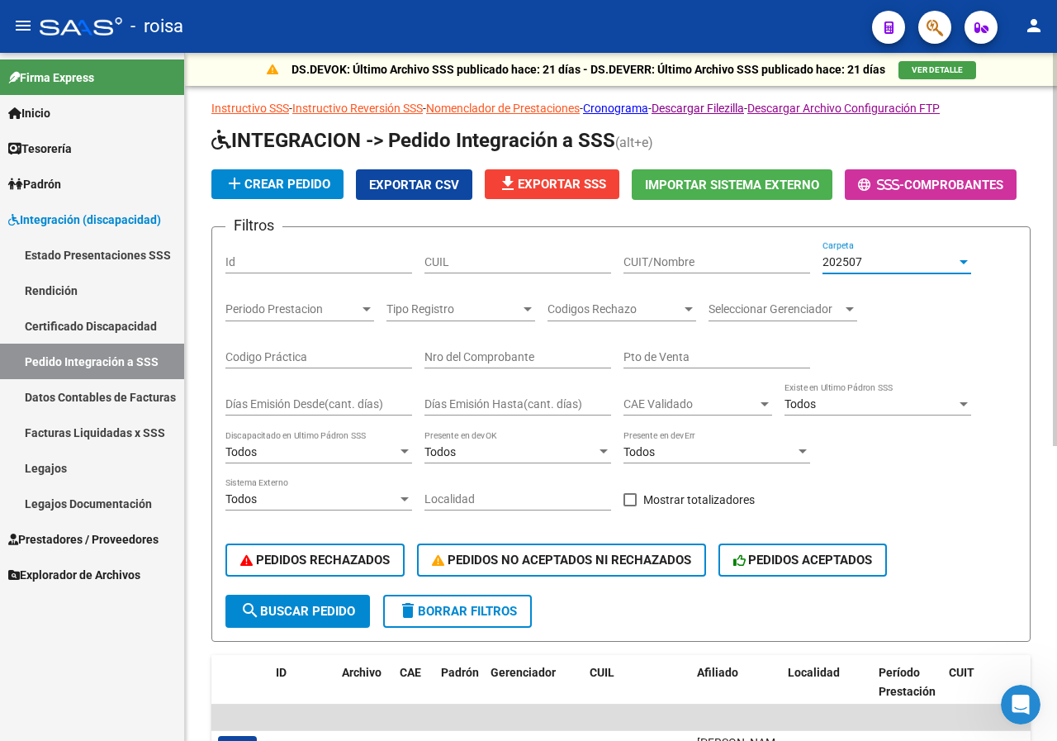
click at [326, 604] on span "search Buscar Pedido" at bounding box center [297, 611] width 115 height 15
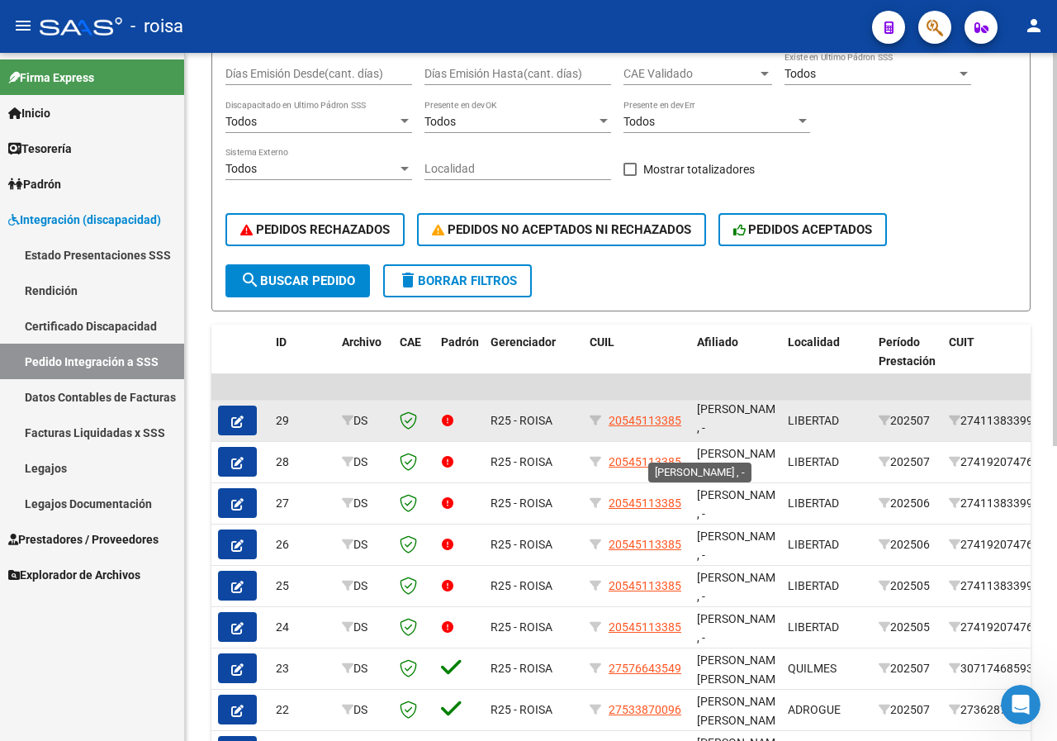
scroll to position [21, 0]
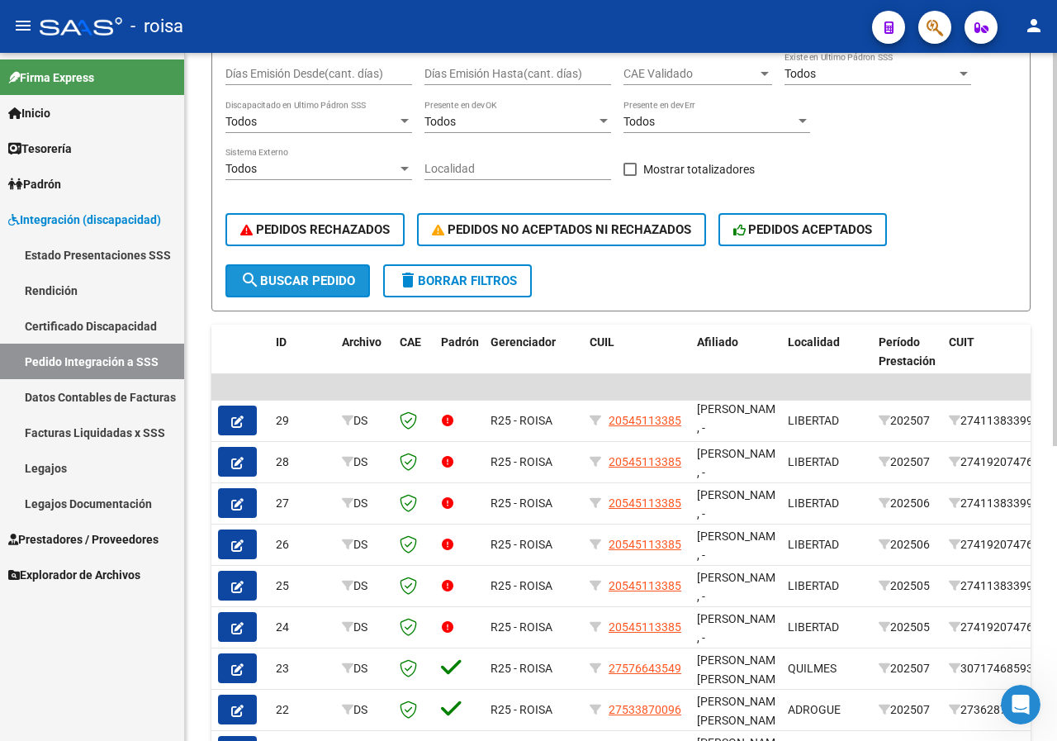
click at [301, 281] on span "search Buscar Pedido" at bounding box center [297, 280] width 115 height 15
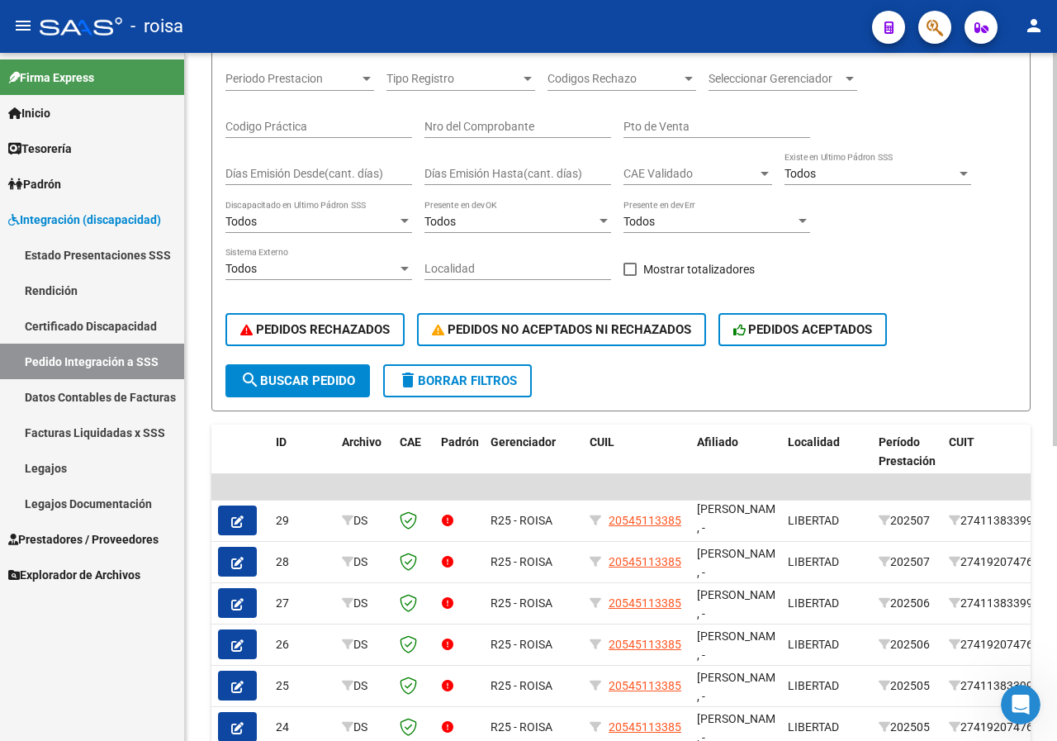
scroll to position [83, 0]
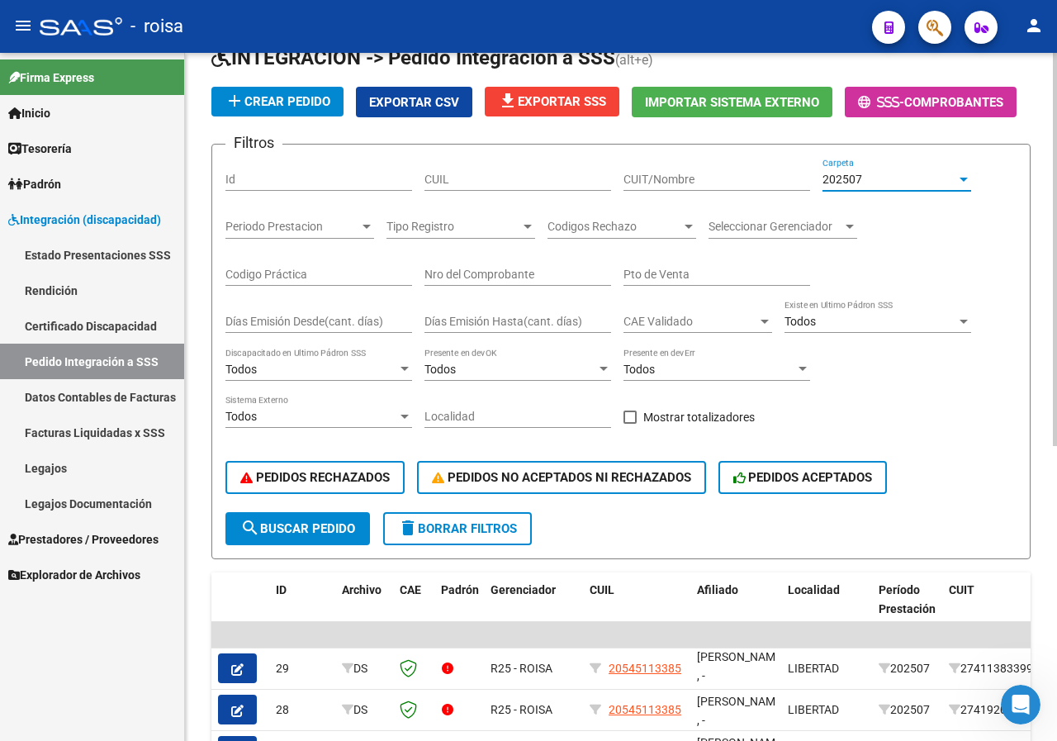
click at [863, 177] on div "202507" at bounding box center [889, 180] width 134 height 14
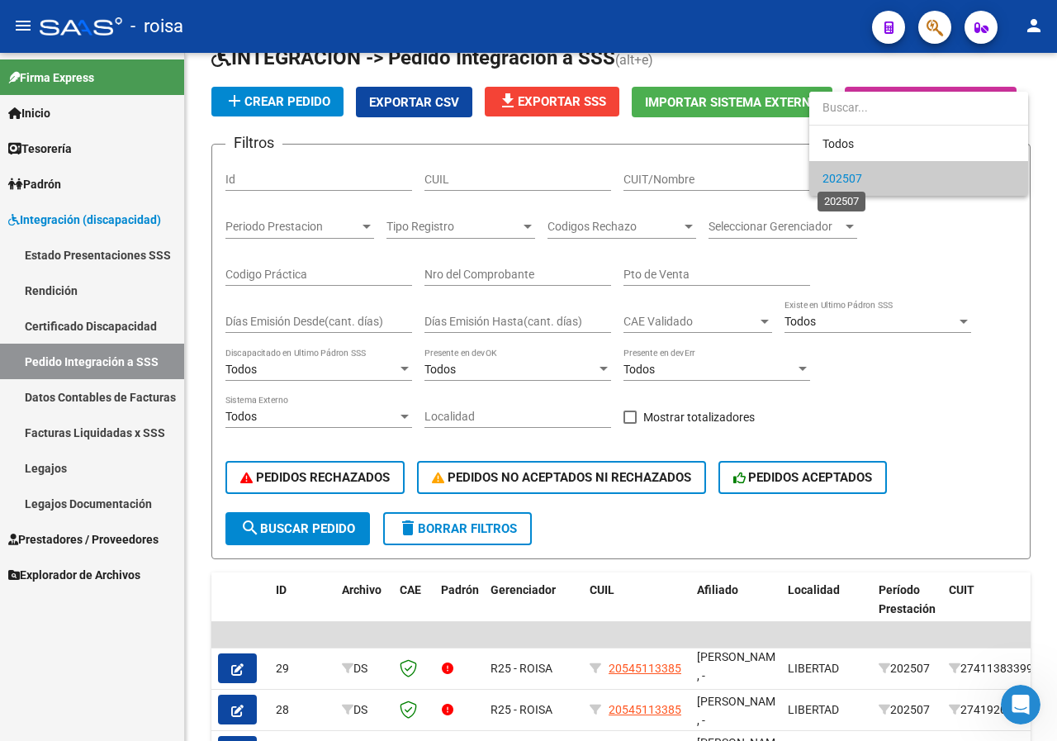
click at [844, 184] on span "202507" at bounding box center [842, 178] width 40 height 13
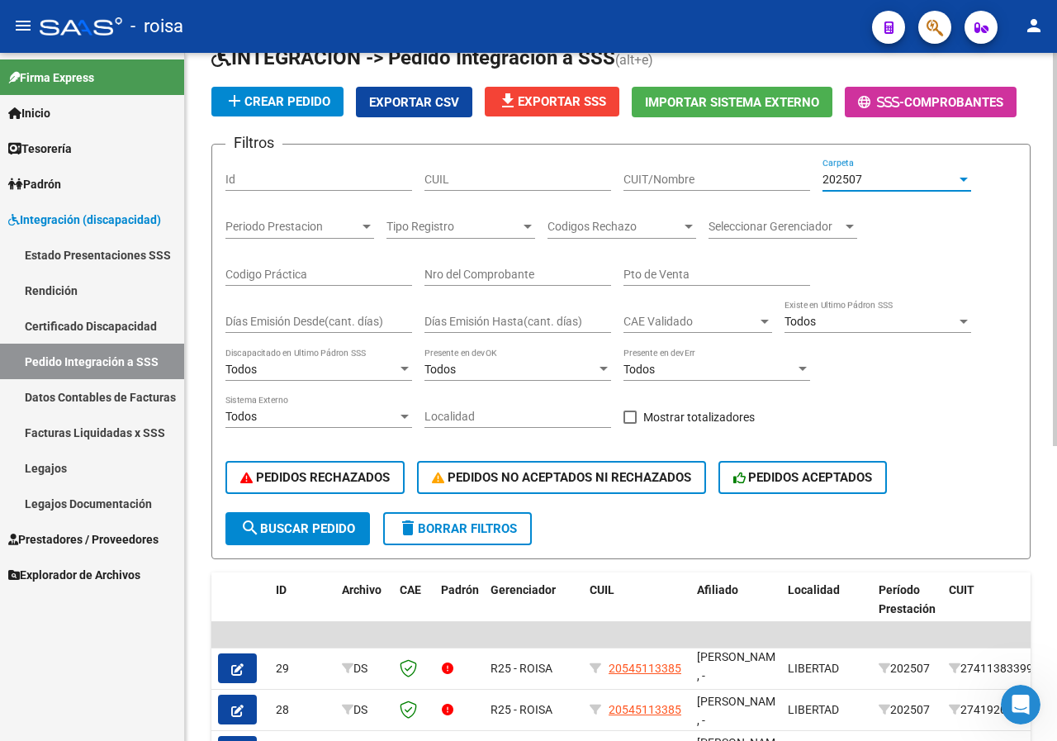
click at [283, 522] on span "search Buscar Pedido" at bounding box center [297, 528] width 115 height 15
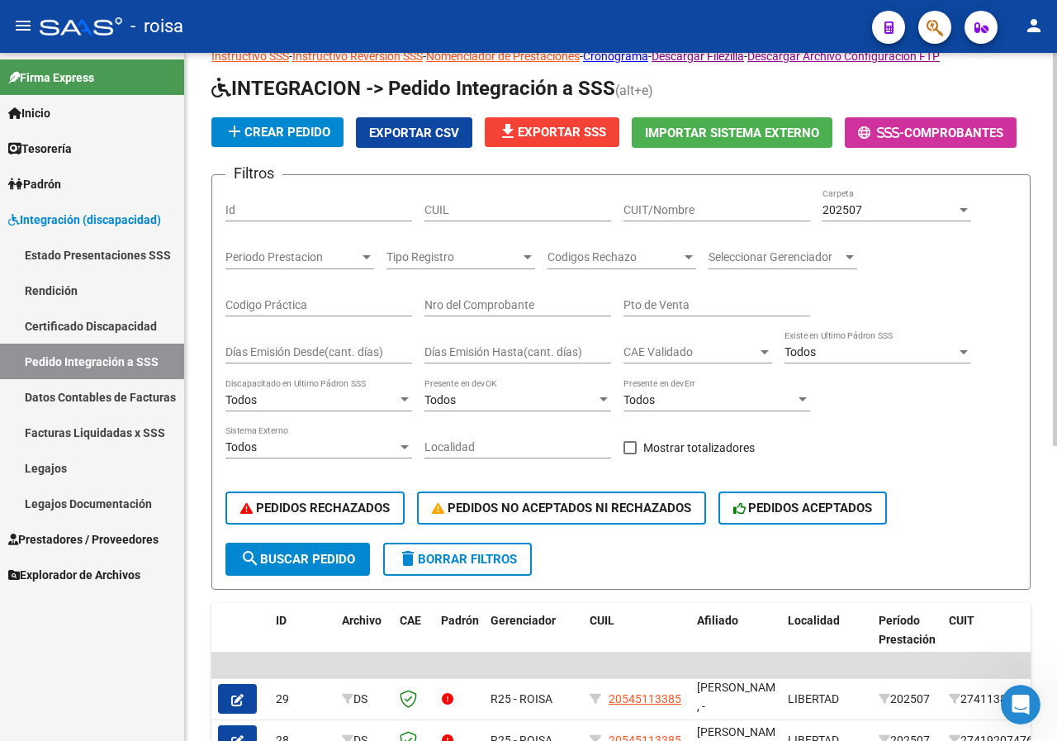
scroll to position [0, 0]
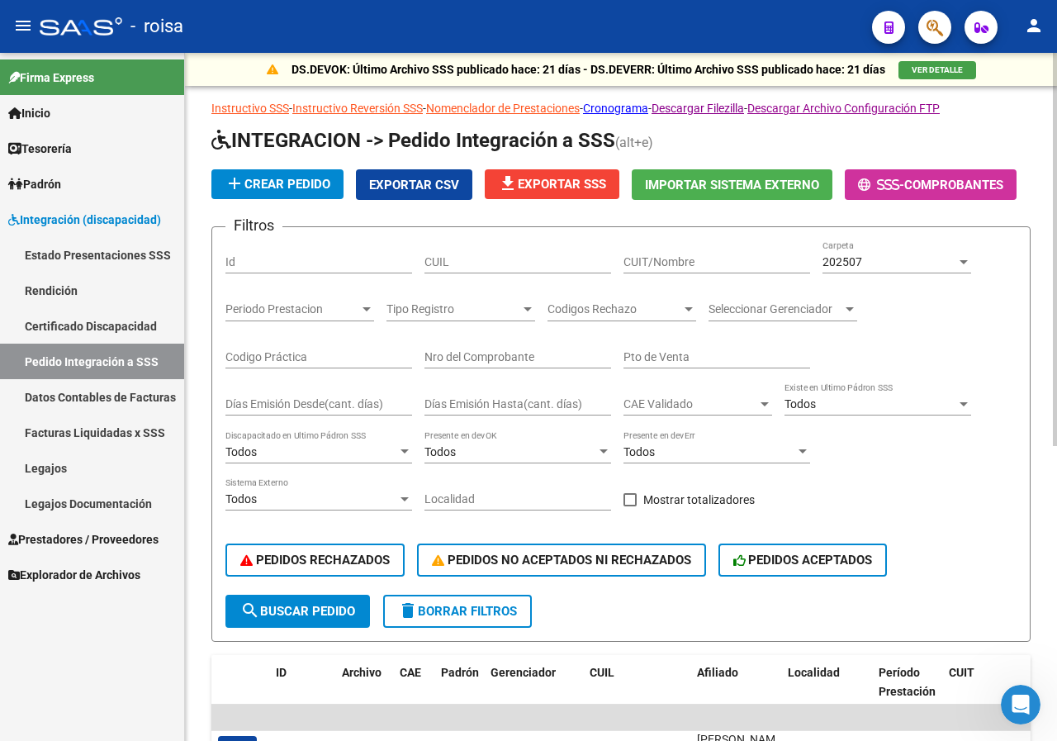
click at [904, 260] on div "202507" at bounding box center [889, 262] width 134 height 14
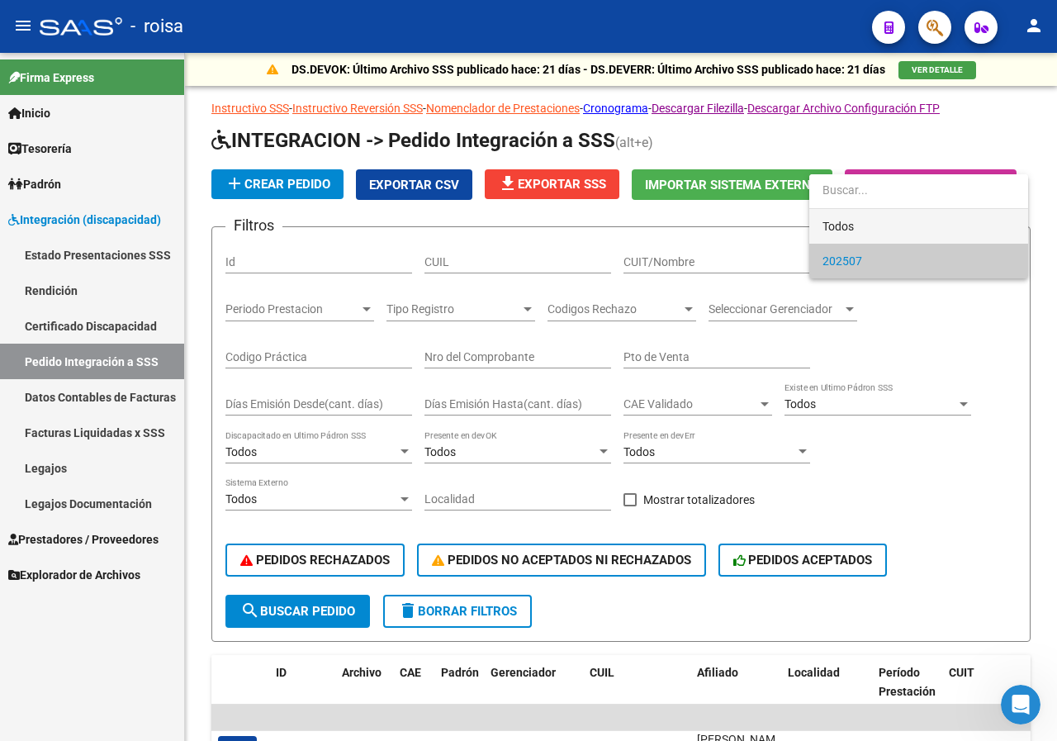
click at [865, 222] on span "Todos" at bounding box center [918, 226] width 192 height 35
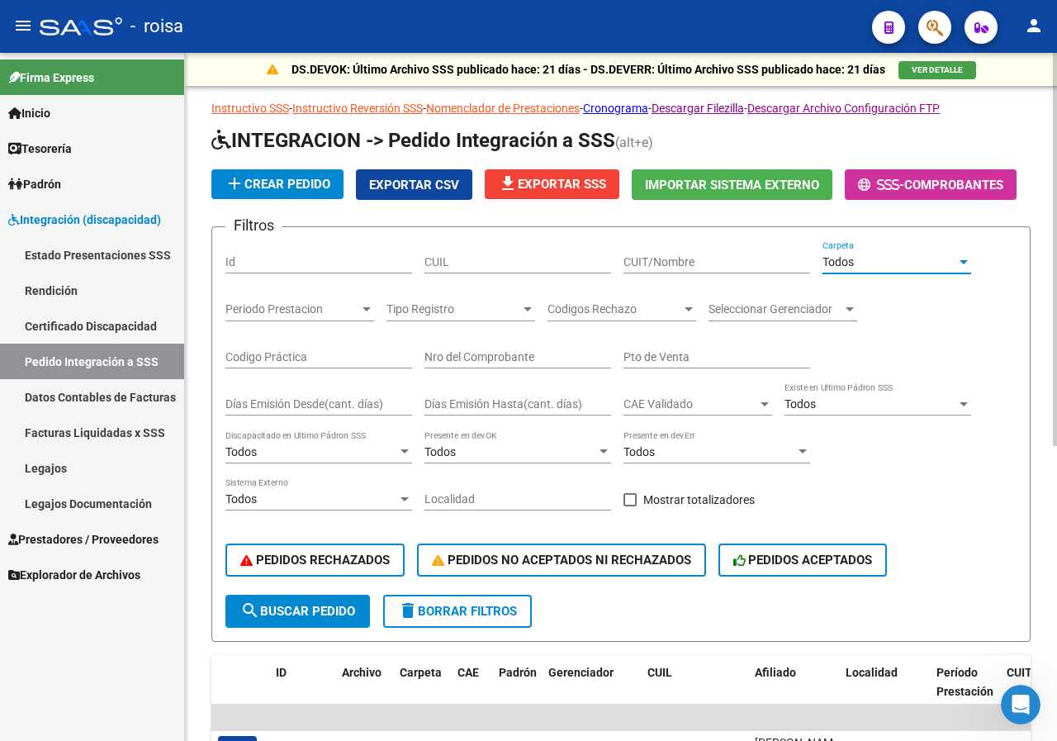
click at [871, 242] on div "Todos Carpeta" at bounding box center [896, 256] width 149 height 33
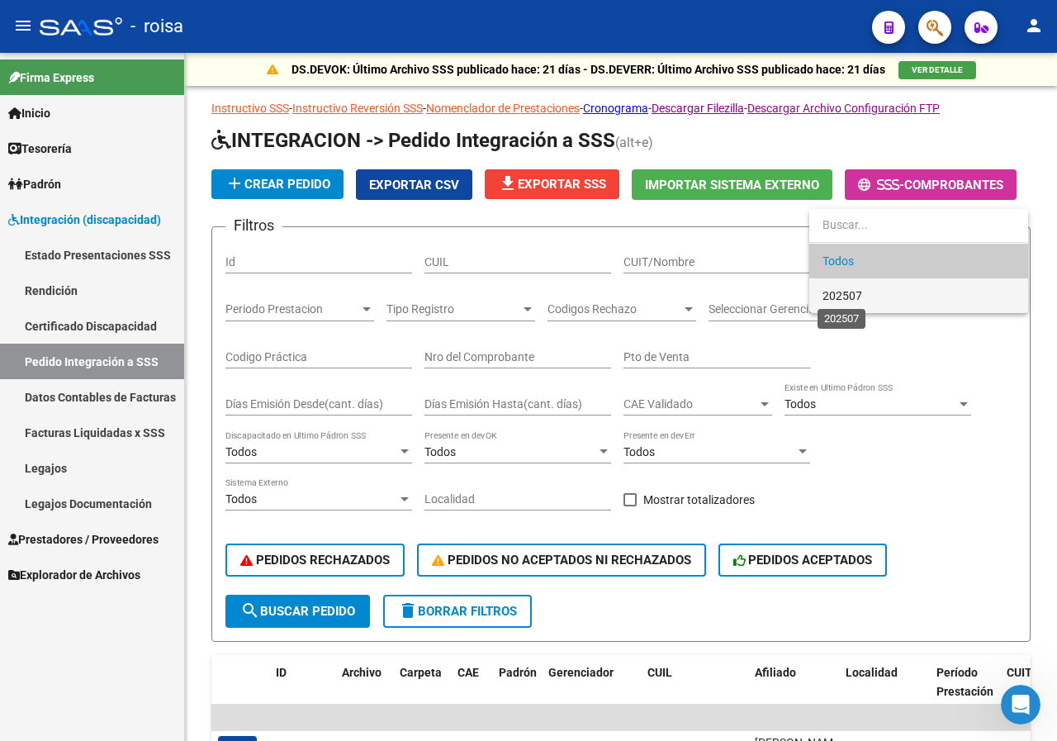
click at [855, 289] on span "202507" at bounding box center [842, 295] width 40 height 13
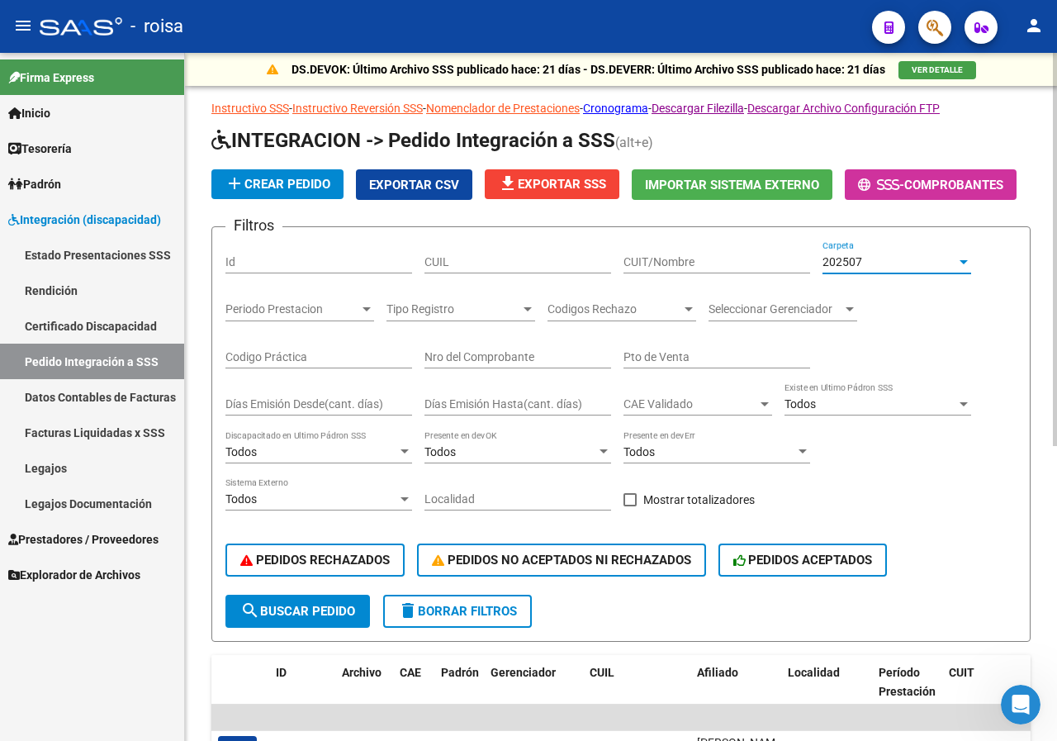
click at [287, 611] on span "search Buscar Pedido" at bounding box center [297, 611] width 115 height 15
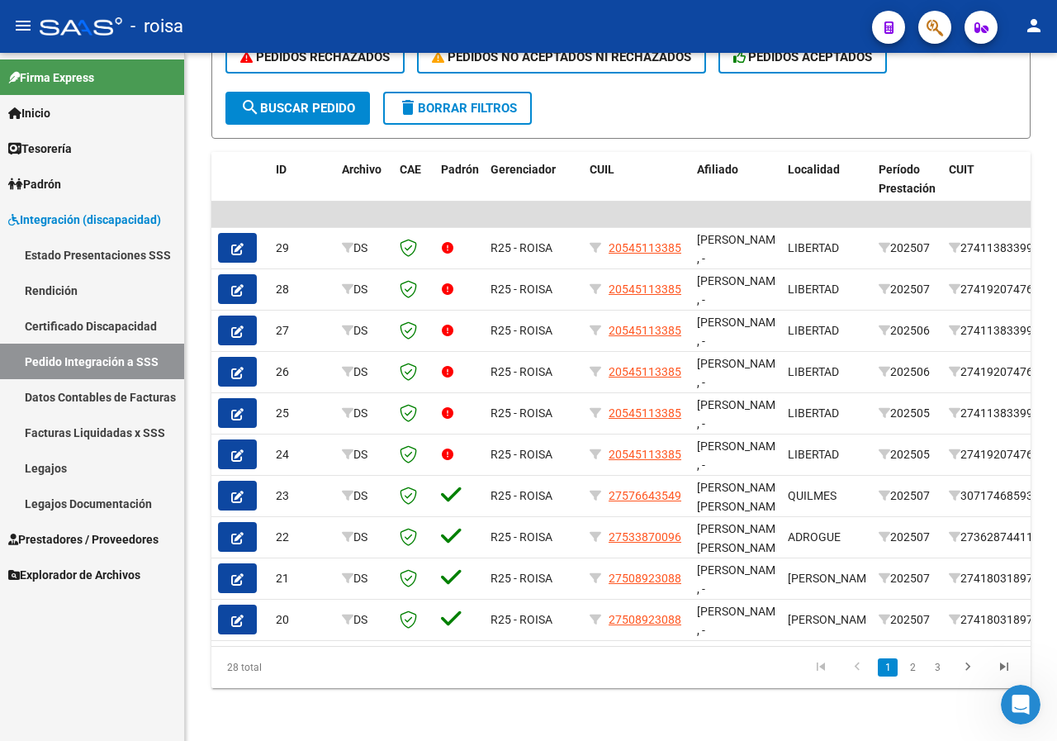
click at [86, 357] on link "Pedido Integración a SSS" at bounding box center [92, 362] width 184 height 36
click at [92, 571] on span "Explorador de Archivos" at bounding box center [74, 575] width 132 height 18
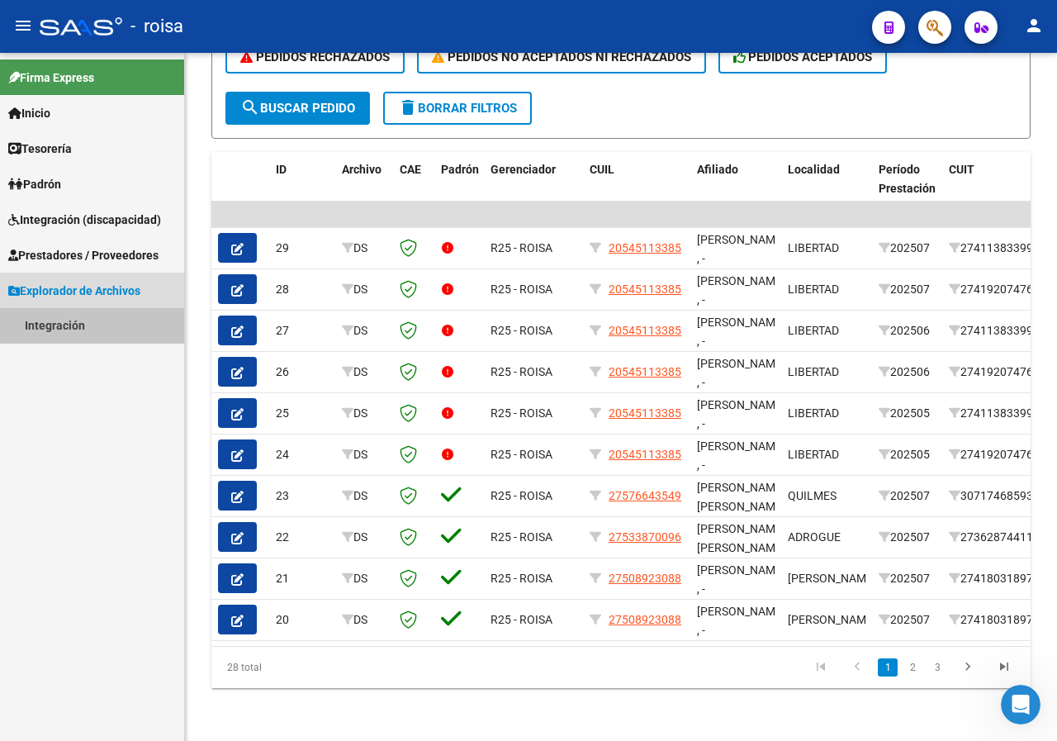
click at [59, 323] on link "Integración" at bounding box center [92, 326] width 184 height 36
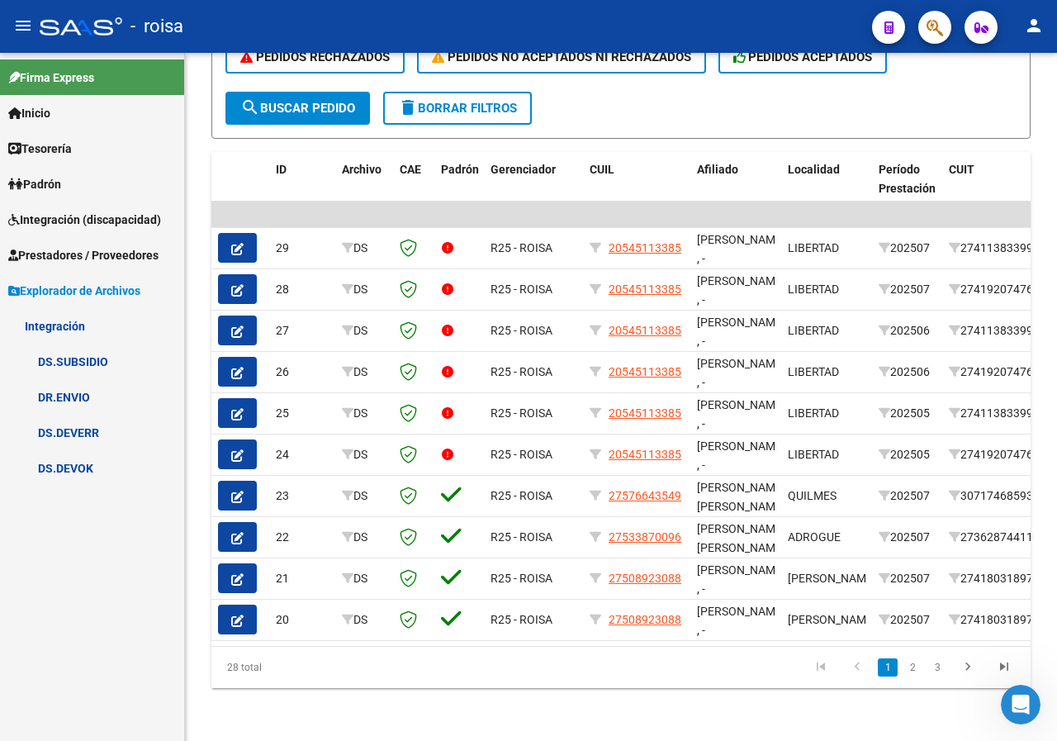
click at [72, 469] on link "DS.DEVOK" at bounding box center [92, 468] width 184 height 36
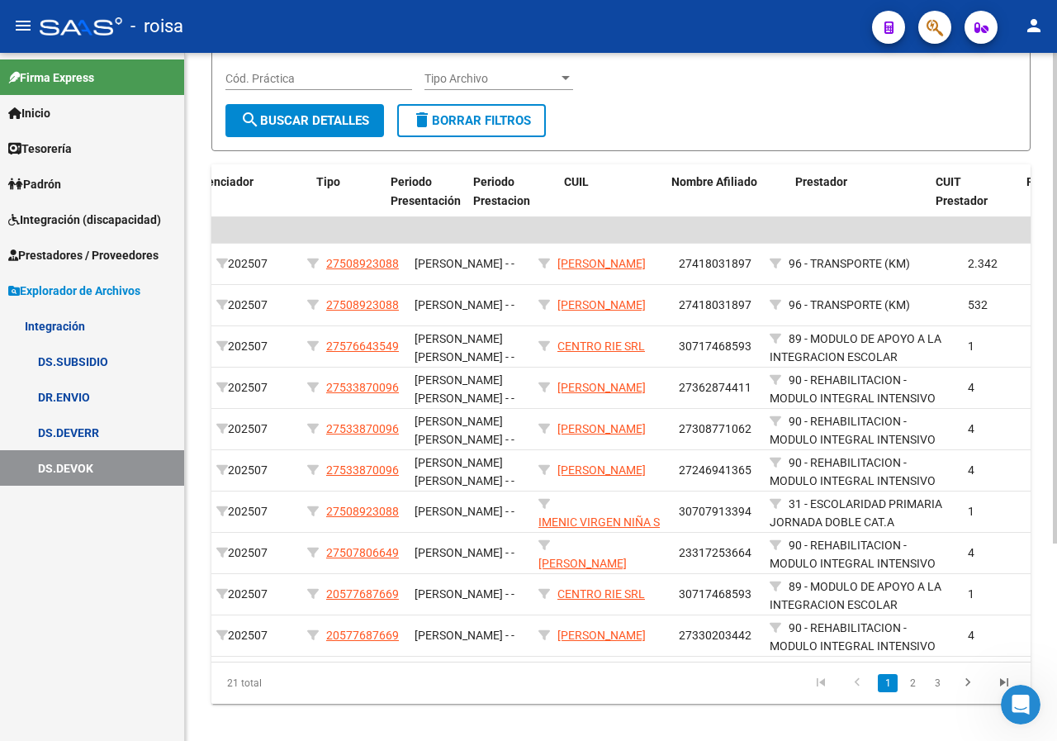
scroll to position [0, 104]
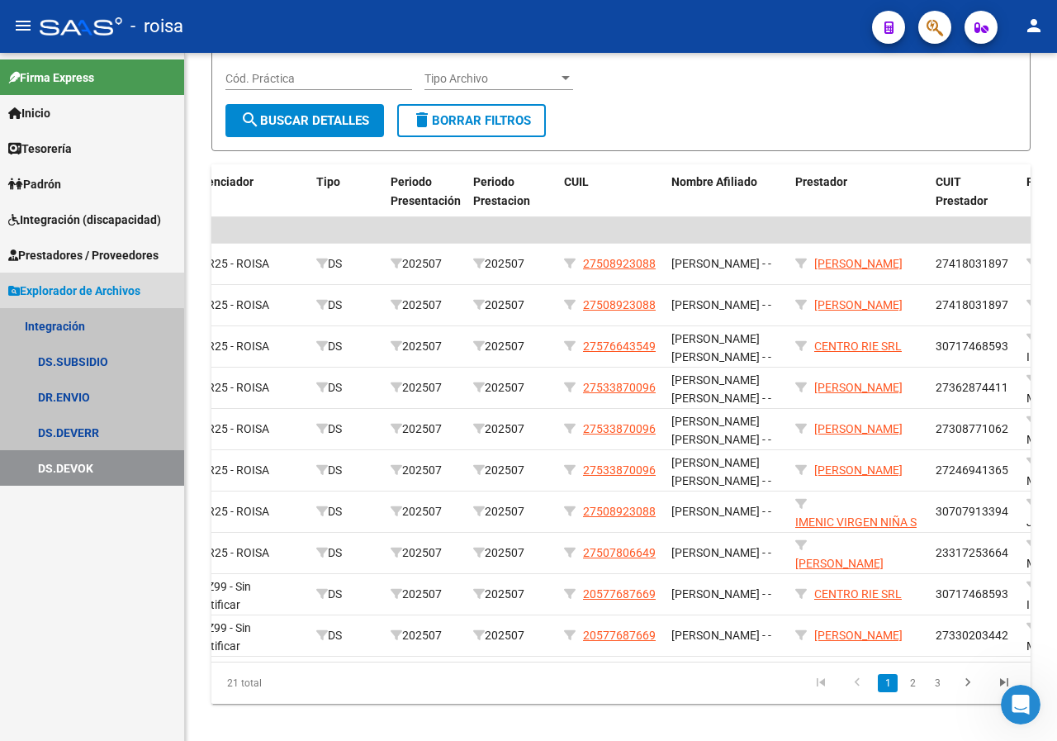
click at [74, 462] on link "DS.DEVOK" at bounding box center [92, 468] width 184 height 36
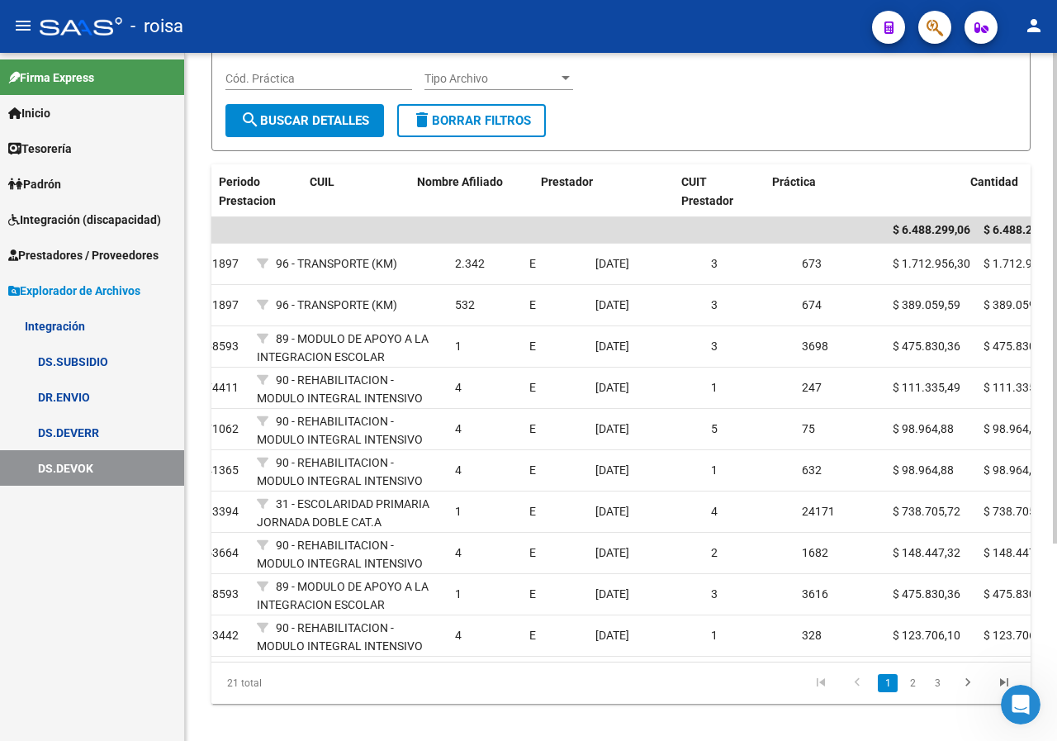
scroll to position [0, 0]
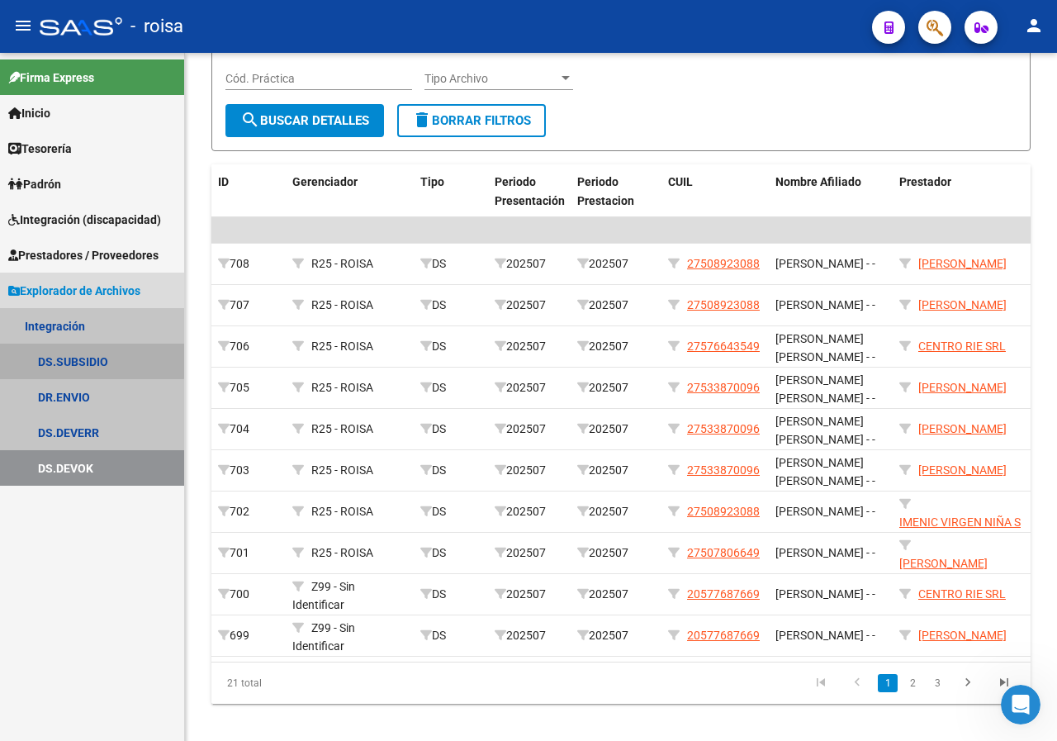
click at [82, 360] on link "DS.SUBSIDIO" at bounding box center [92, 362] width 184 height 36
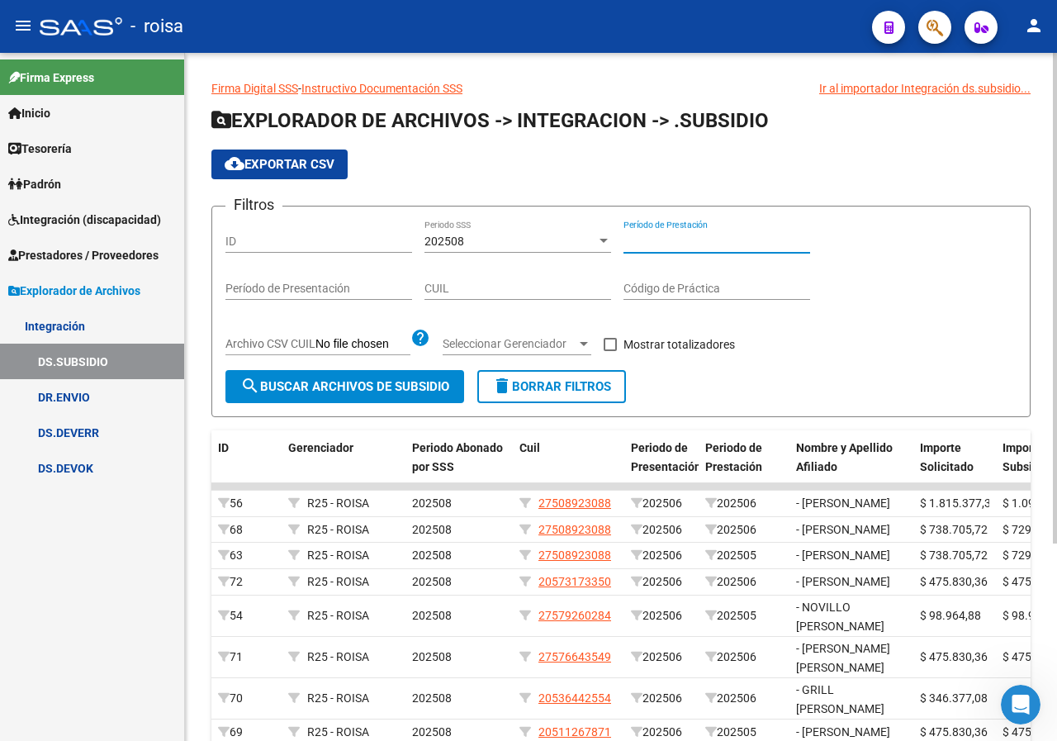
click at [734, 236] on input "Período de Prestación" at bounding box center [716, 242] width 187 height 14
click at [471, 239] on div "202508" at bounding box center [510, 242] width 172 height 14
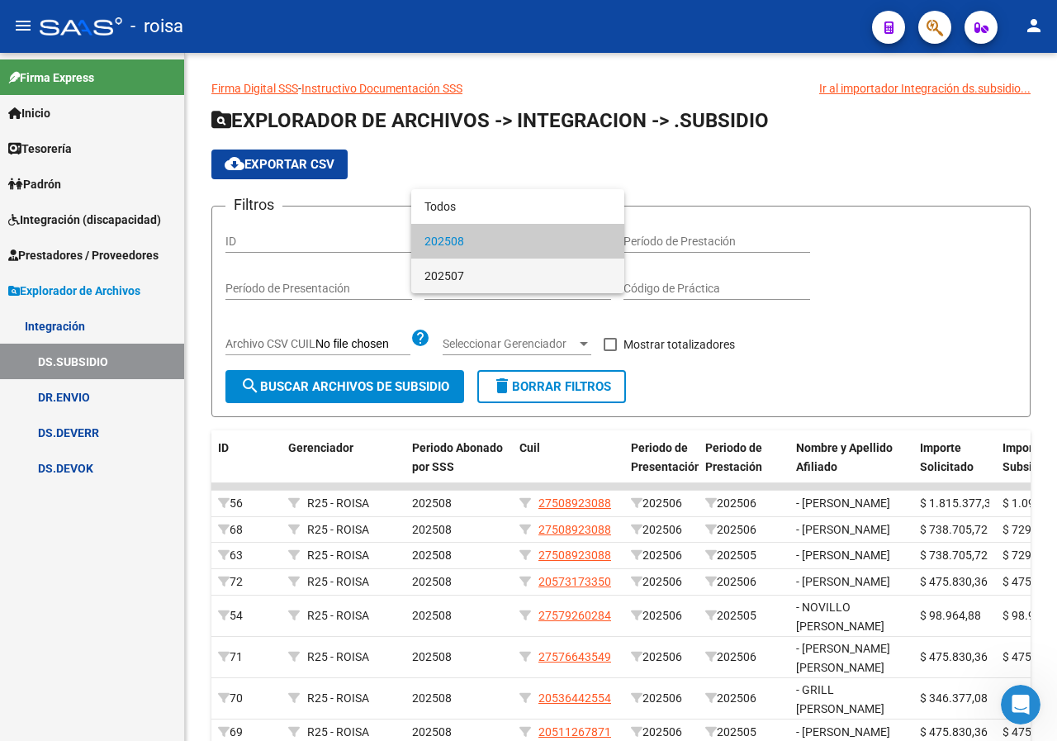
click at [458, 271] on span "202507" at bounding box center [517, 275] width 187 height 35
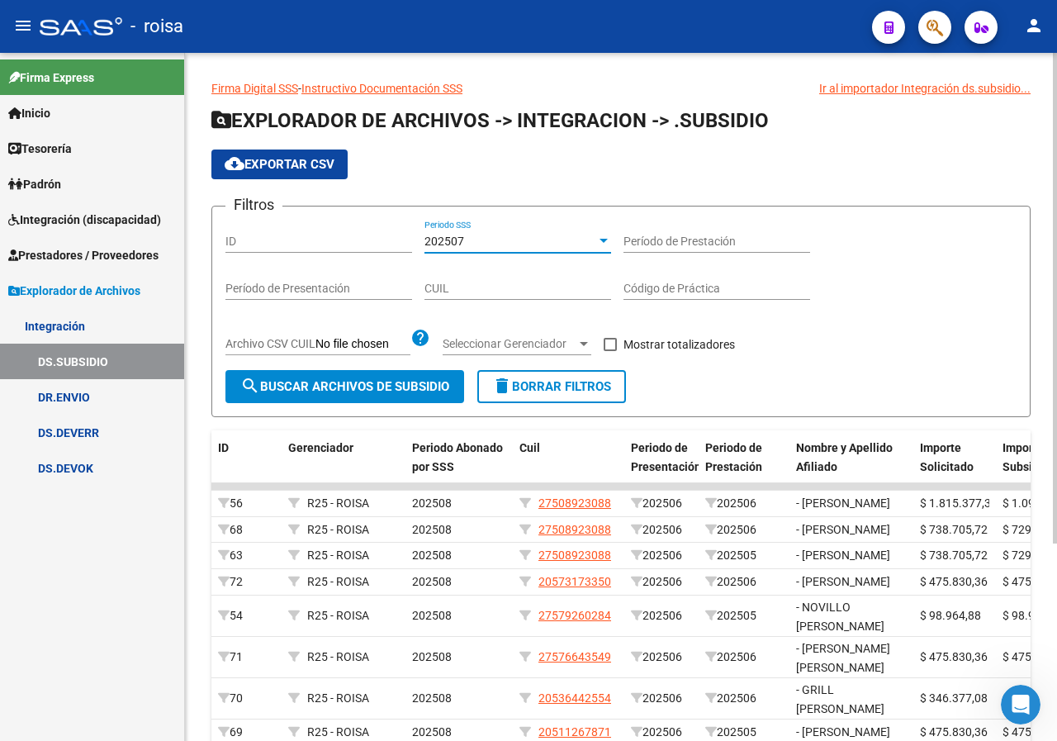
click at [372, 374] on button "search Buscar Archivos de Subsidio" at bounding box center [344, 386] width 239 height 33
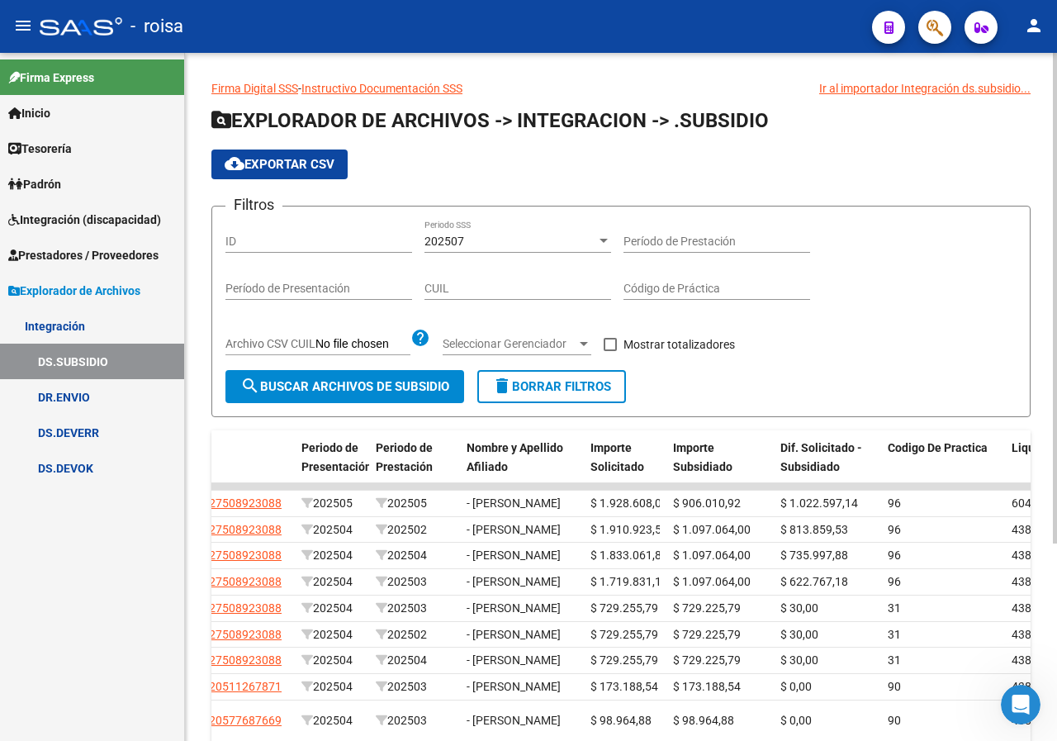
click at [497, 239] on div "202507" at bounding box center [510, 242] width 172 height 14
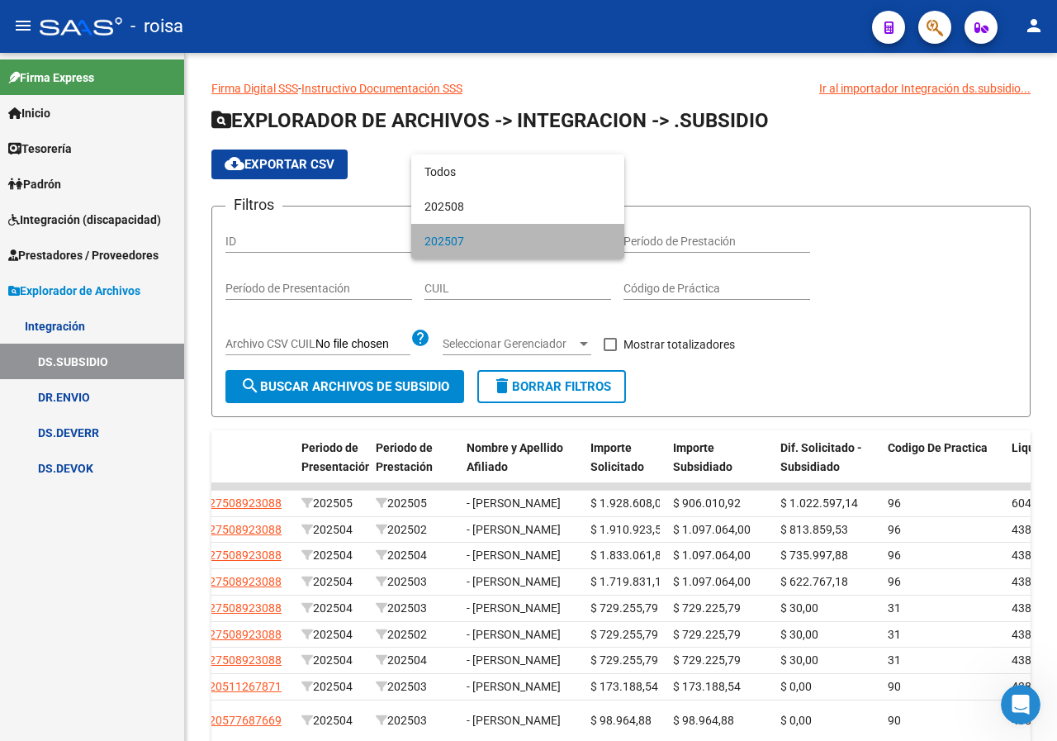
click at [463, 241] on span "202507" at bounding box center [517, 241] width 187 height 35
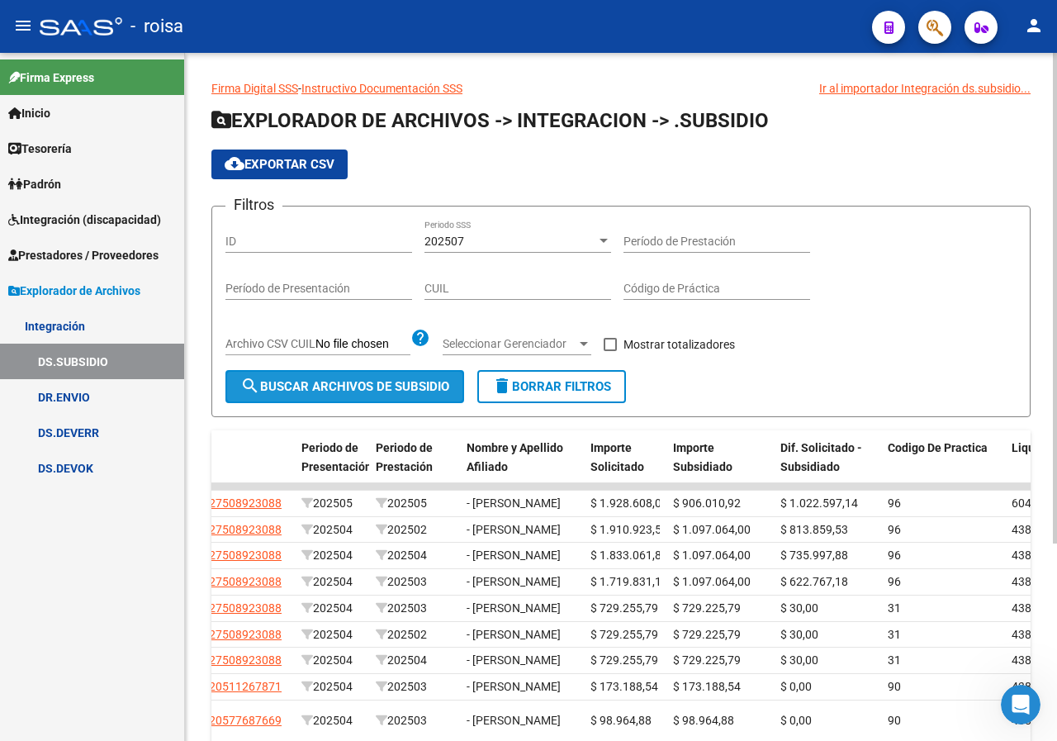
click at [382, 384] on span "search Buscar Archivos de Subsidio" at bounding box center [344, 386] width 209 height 15
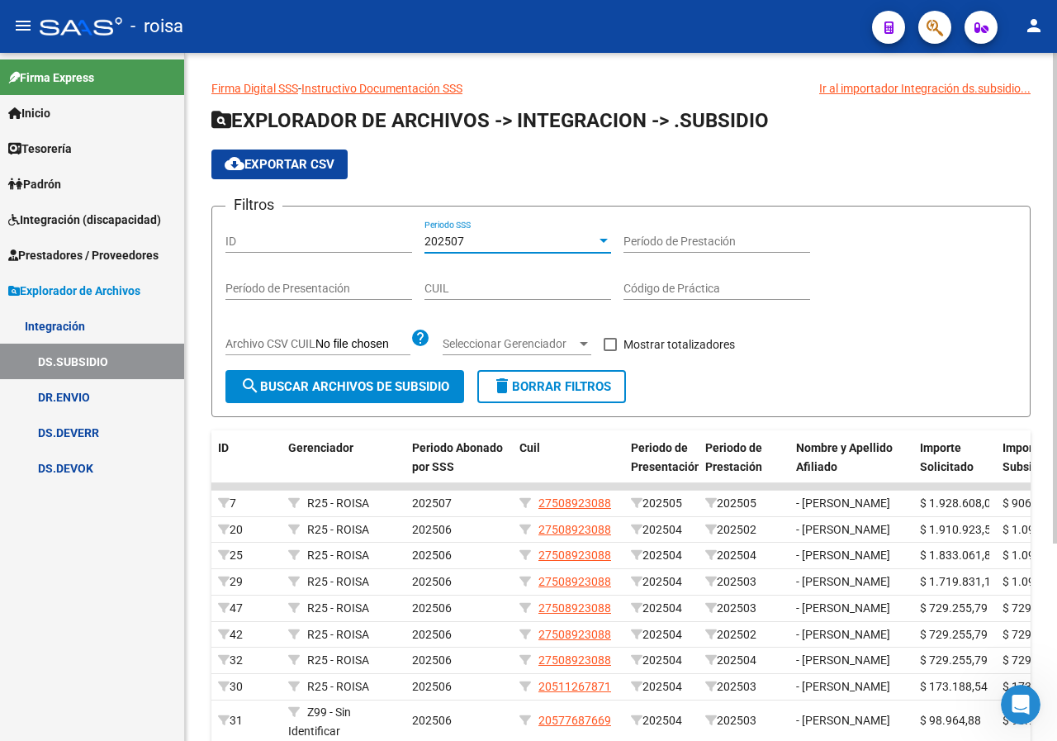
click at [567, 247] on div "202507" at bounding box center [510, 242] width 172 height 14
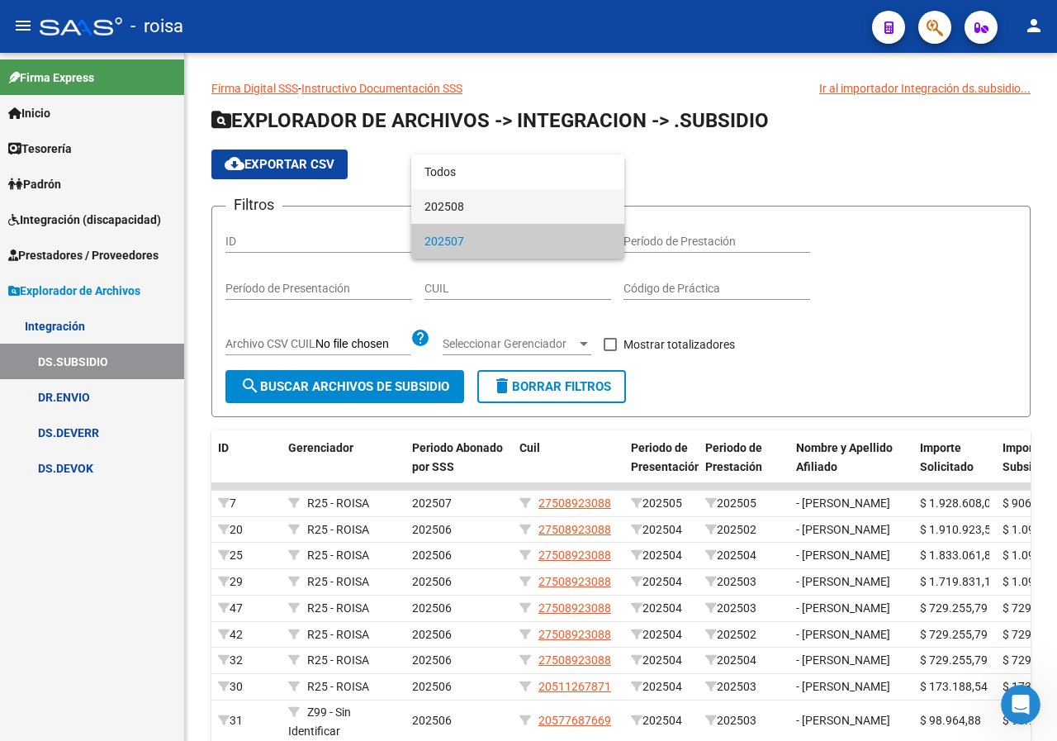
click at [492, 195] on span "202508" at bounding box center [517, 206] width 187 height 35
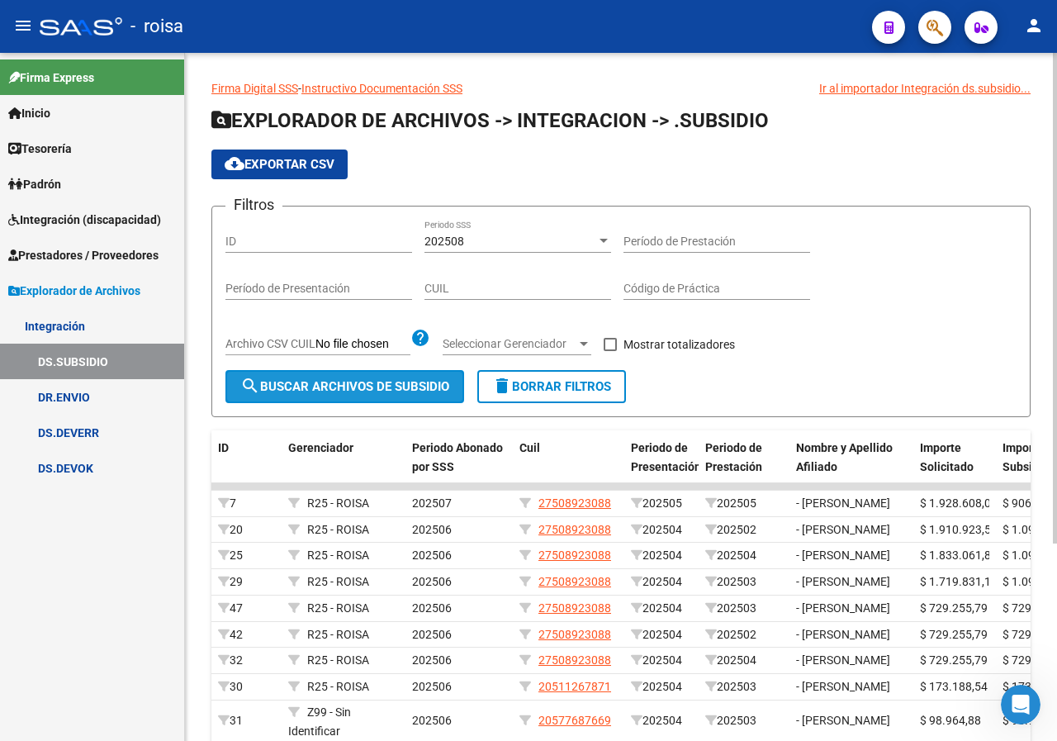
click at [378, 387] on span "search Buscar Archivos de Subsidio" at bounding box center [344, 386] width 209 height 15
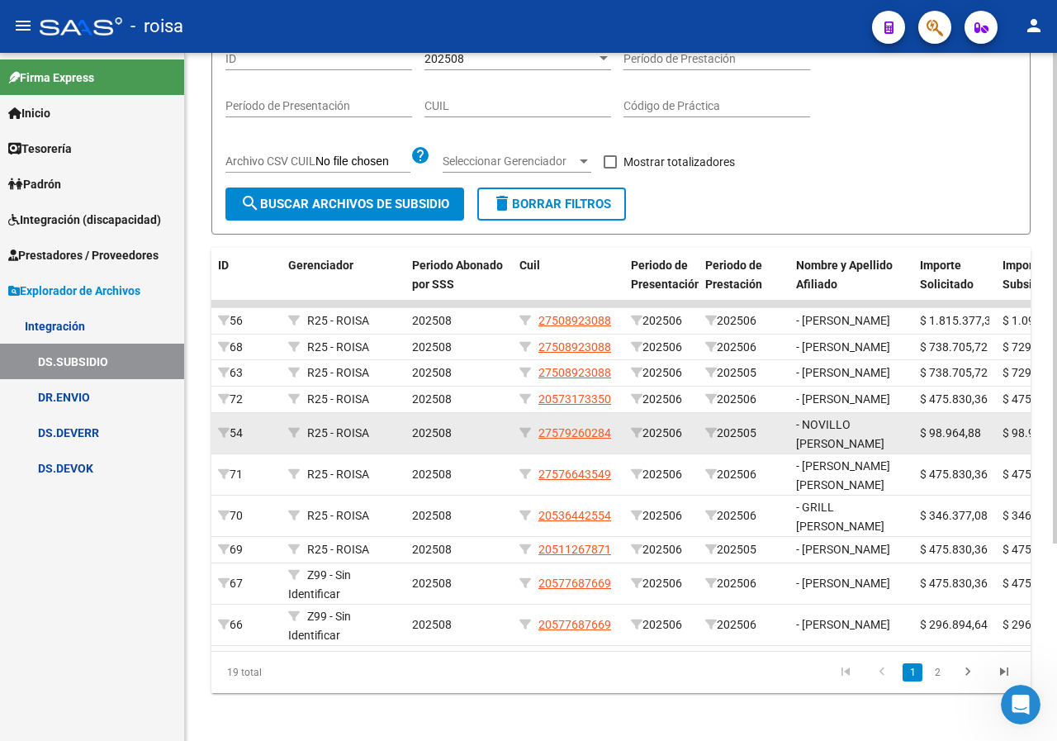
scroll to position [29, 0]
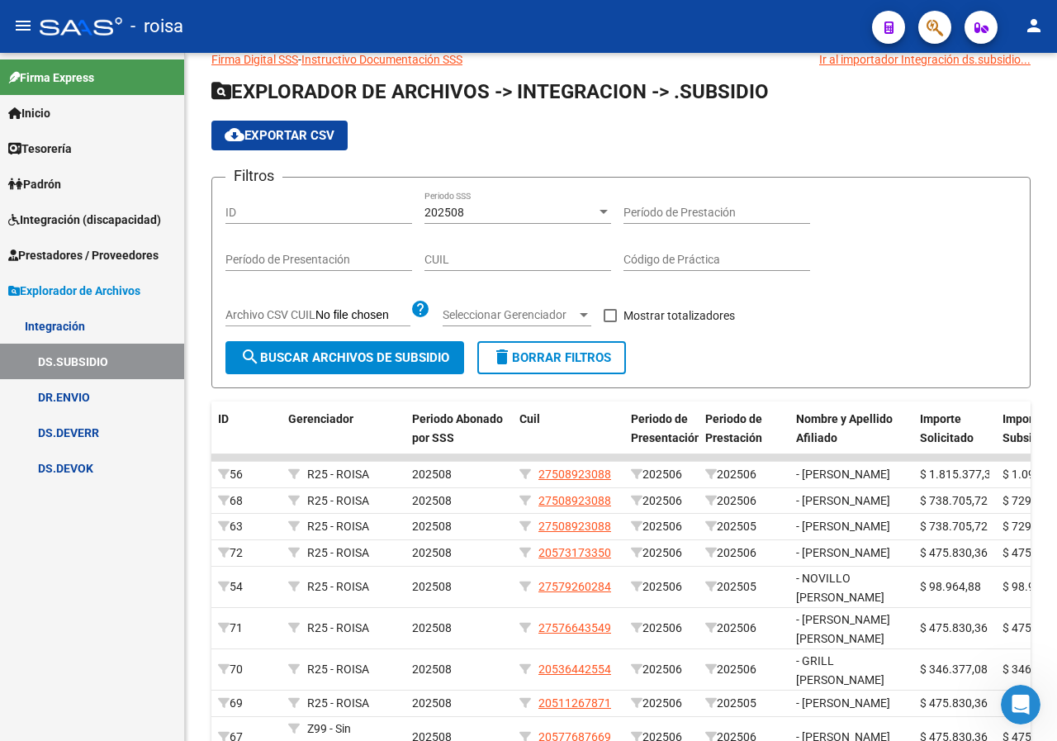
click at [94, 217] on span "Integración (discapacidad)" at bounding box center [84, 220] width 153 height 18
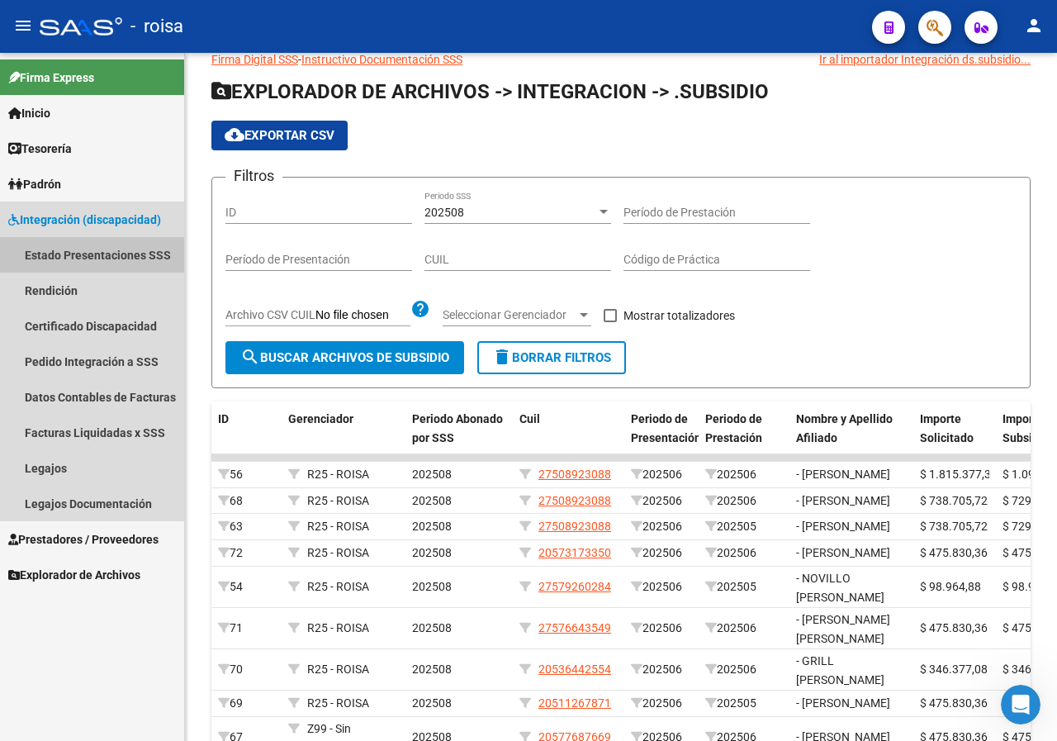
click at [120, 253] on link "Estado Presentaciones SSS" at bounding box center [92, 255] width 184 height 36
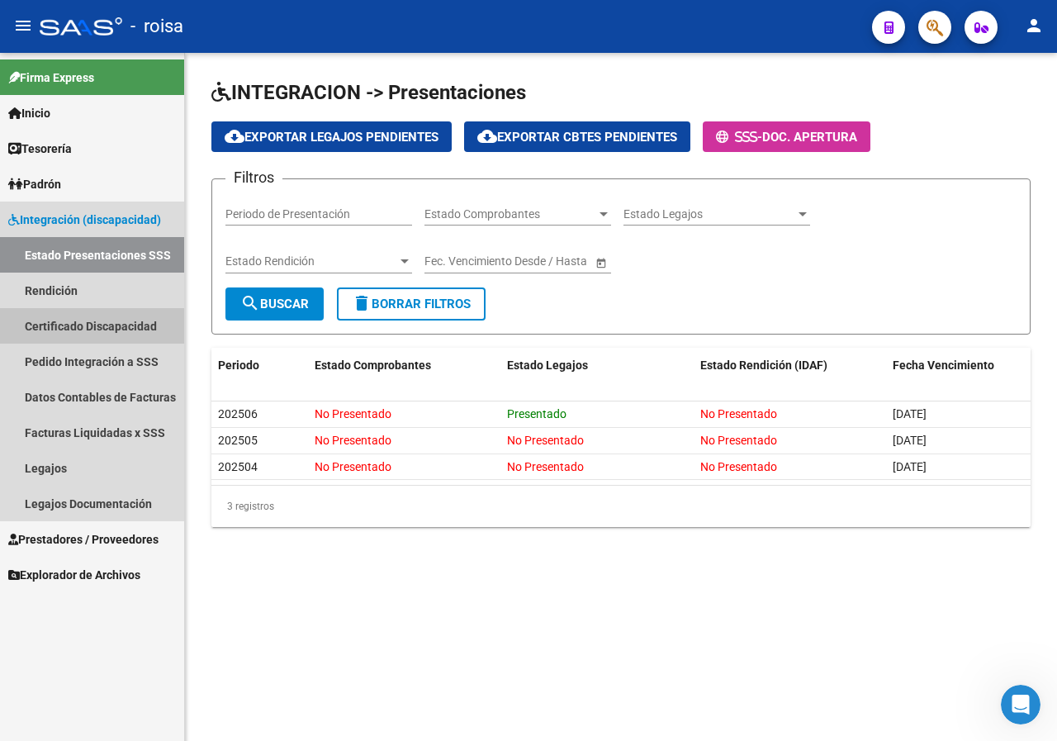
click at [52, 324] on link "Certificado Discapacidad" at bounding box center [92, 326] width 184 height 36
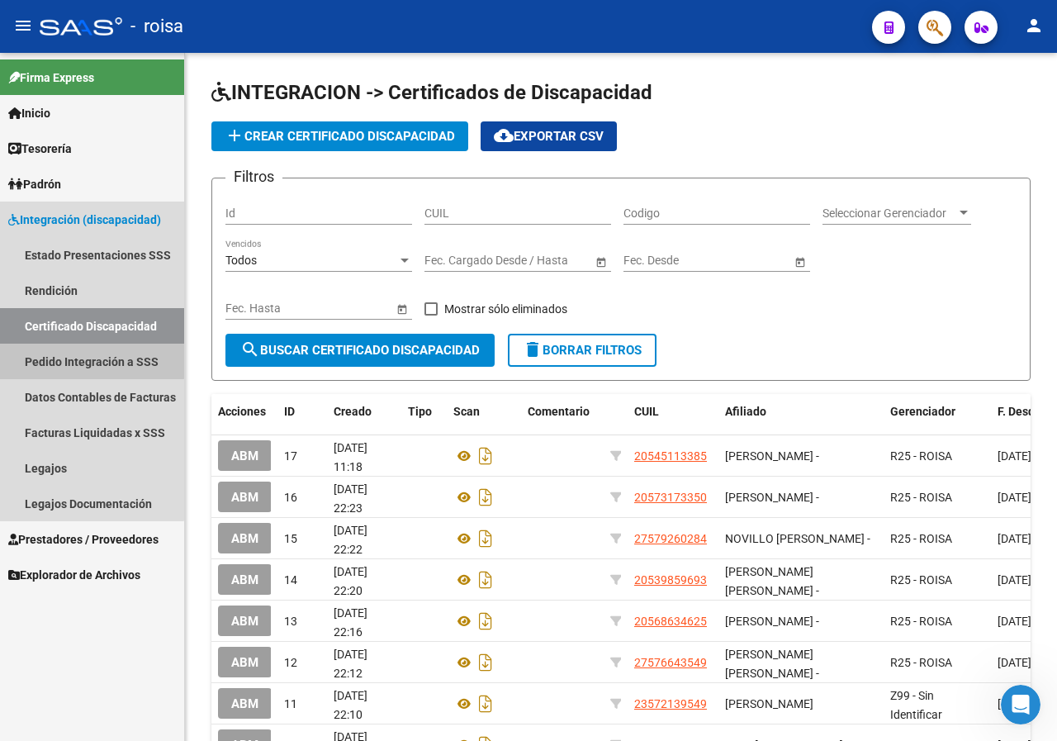
click at [58, 358] on link "Pedido Integración a SSS" at bounding box center [92, 362] width 184 height 36
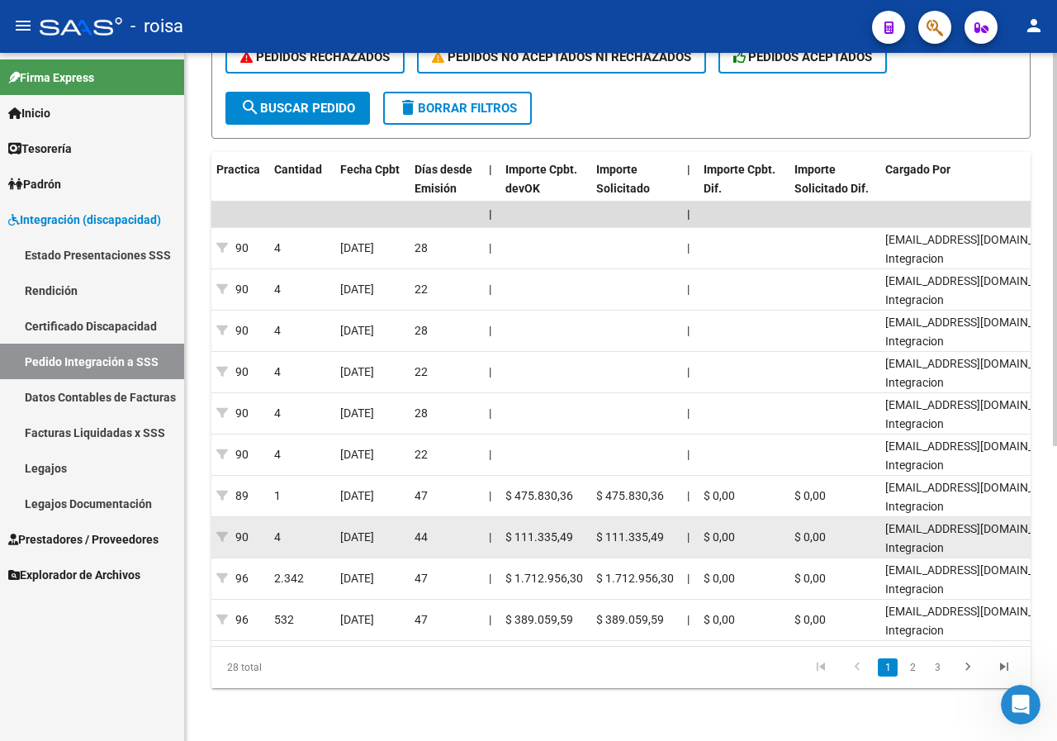
scroll to position [515, 0]
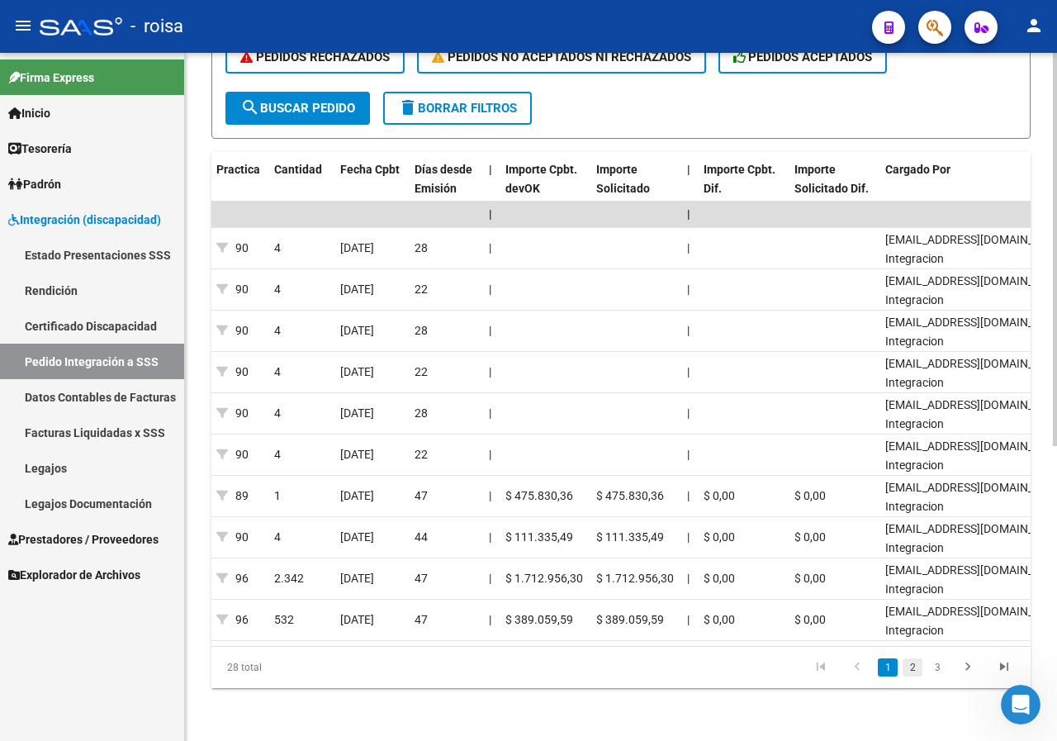
click at [912, 668] on link "2" at bounding box center [913, 667] width 20 height 18
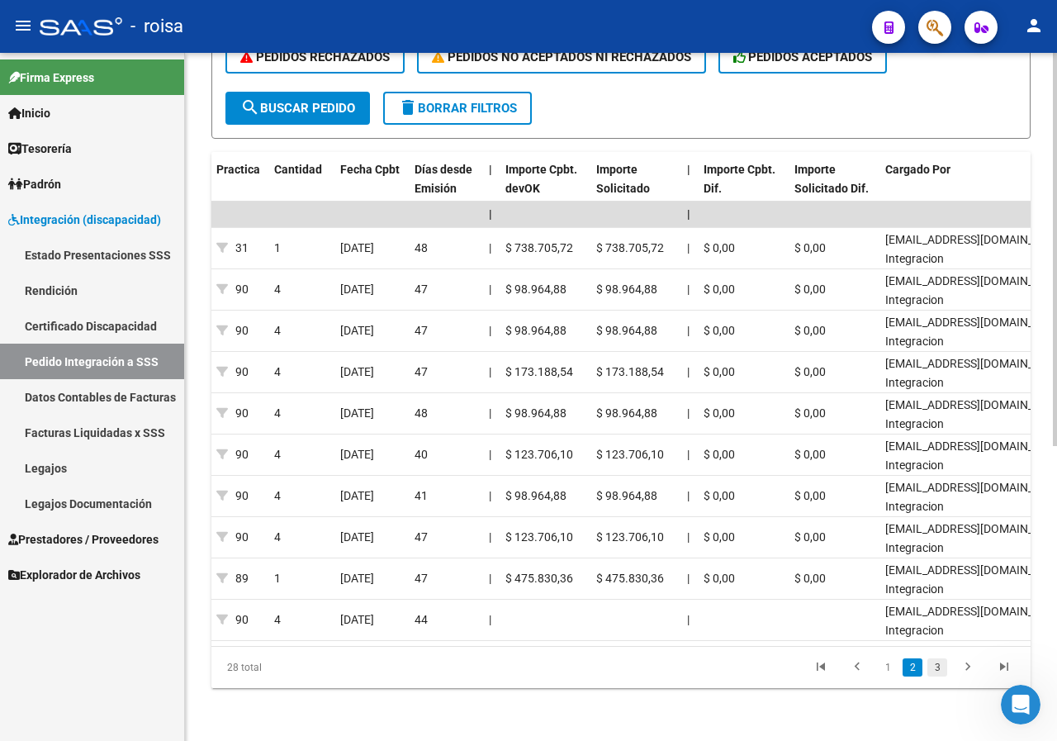
click at [939, 668] on link "3" at bounding box center [937, 667] width 20 height 18
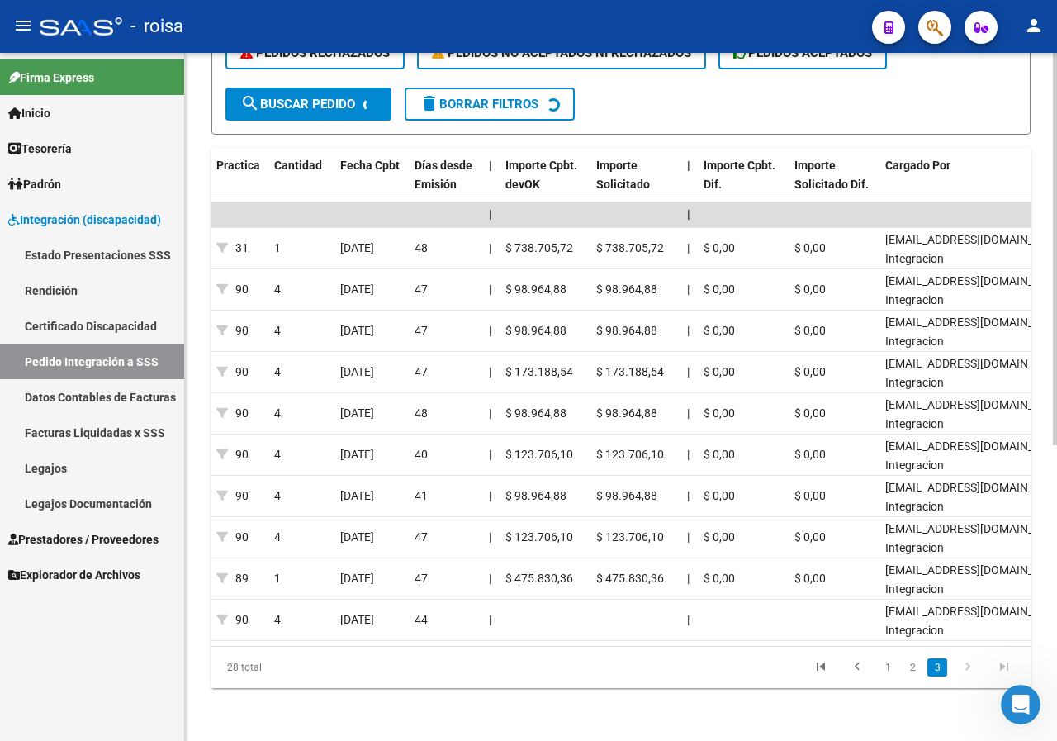
scroll to position [433, 0]
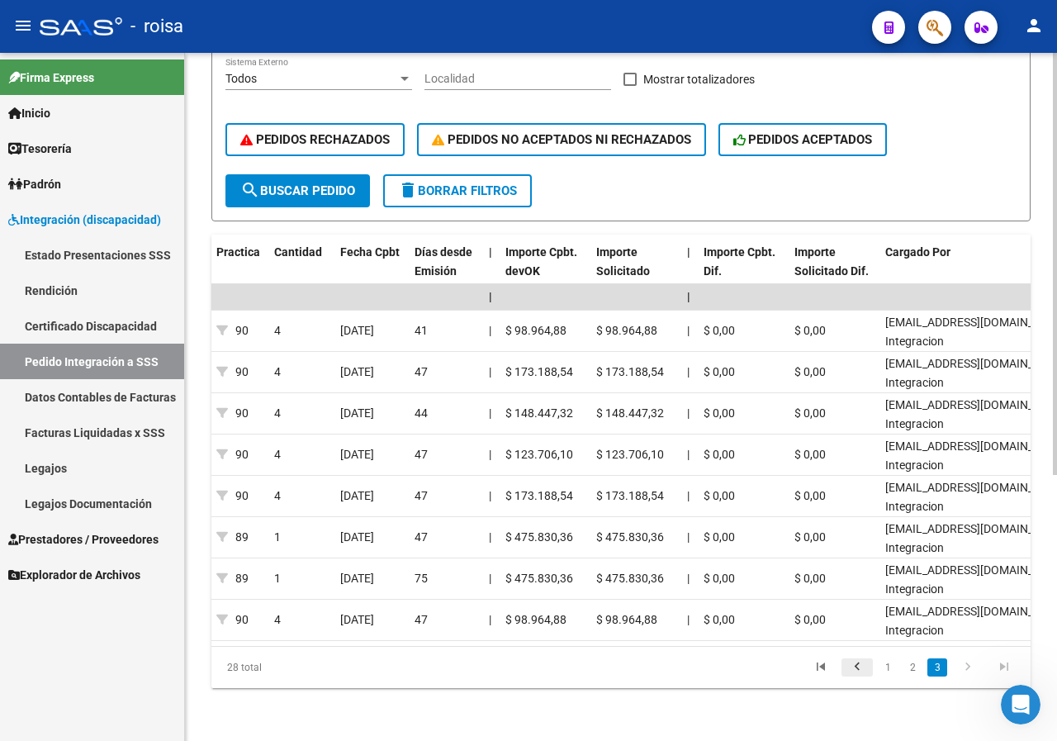
click at [860, 666] on icon "go to previous page" at bounding box center [856, 669] width 21 height 20
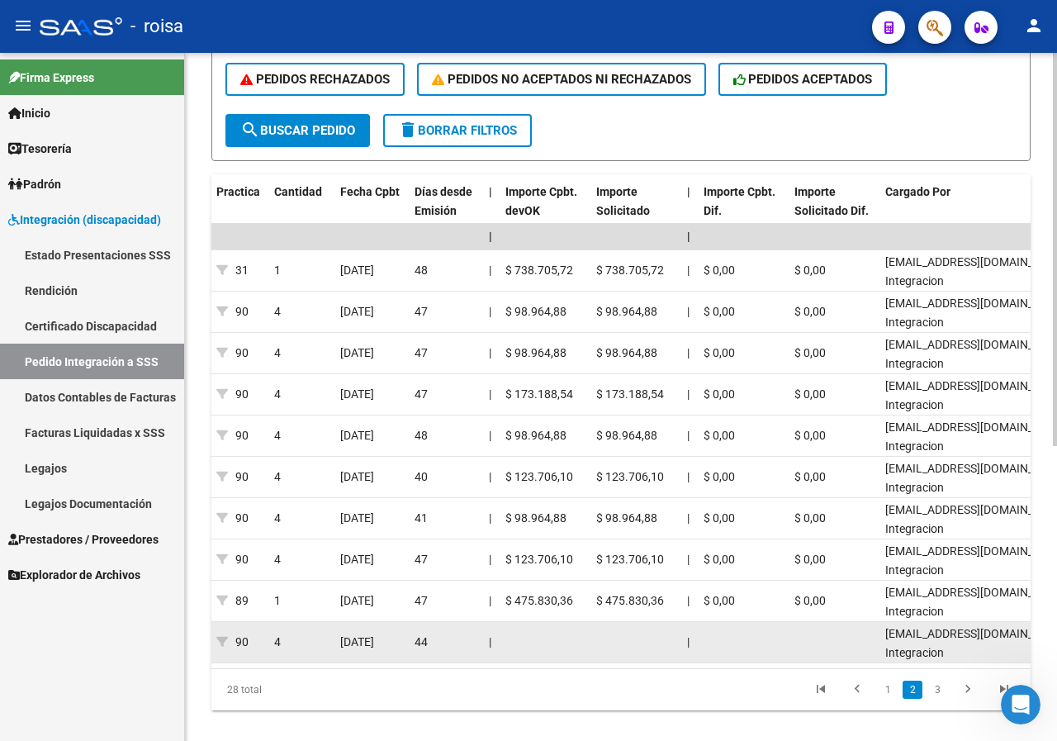
scroll to position [515, 0]
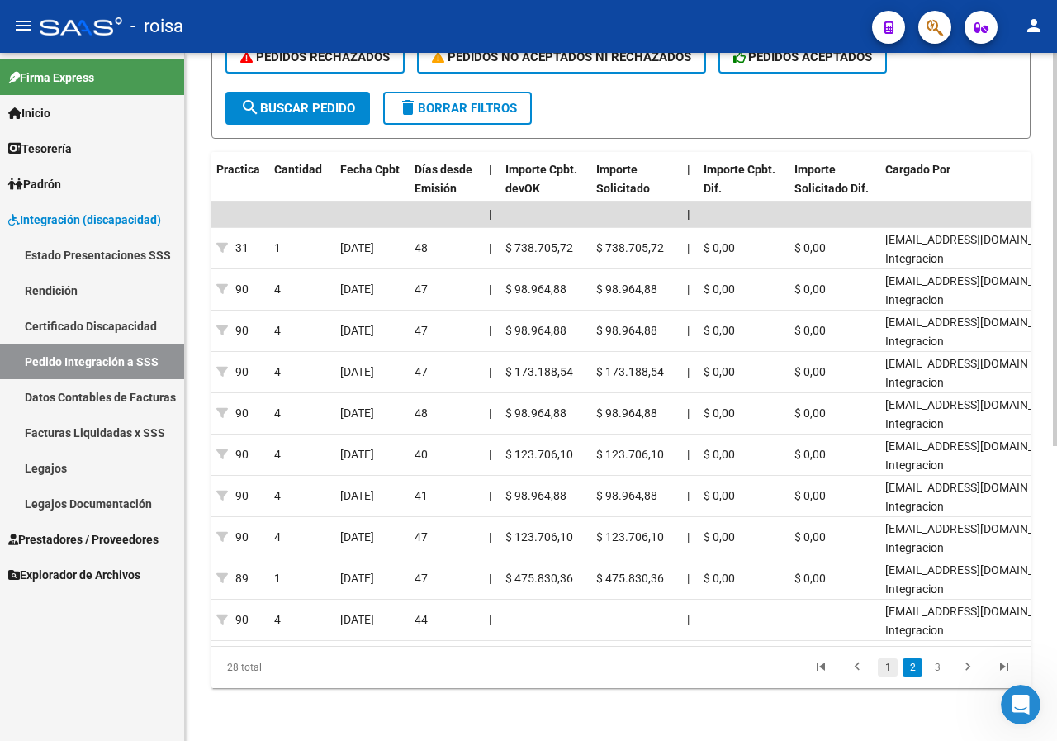
click at [889, 672] on link "1" at bounding box center [888, 667] width 20 height 18
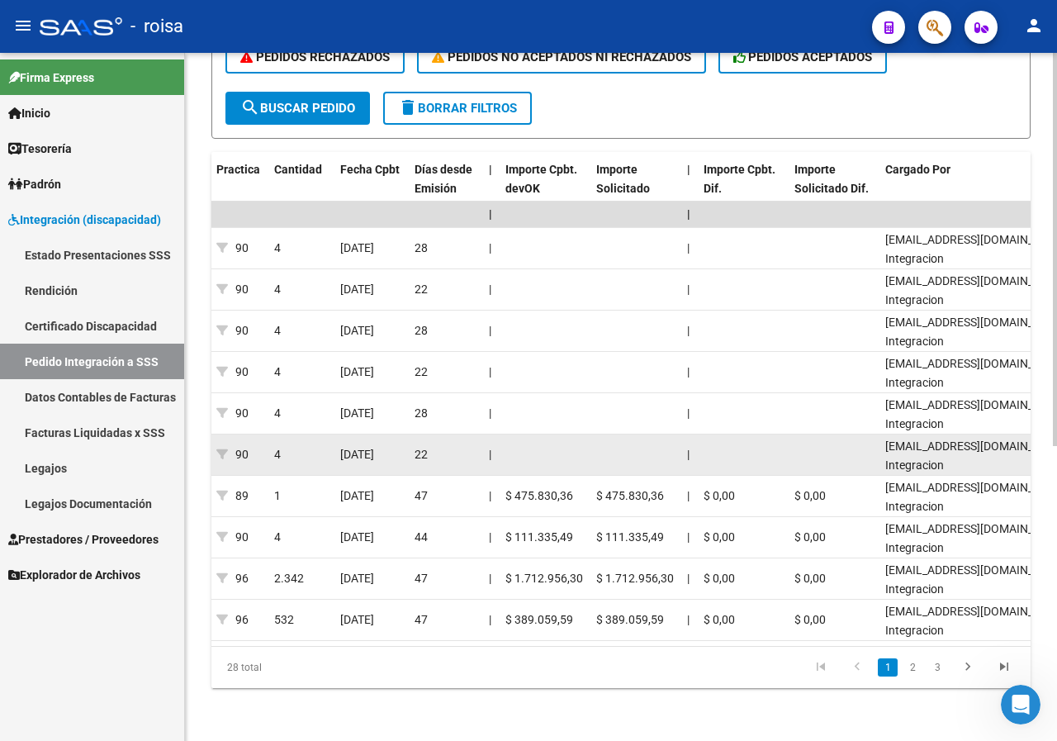
click at [544, 438] on datatable-body-cell at bounding box center [544, 454] width 91 height 40
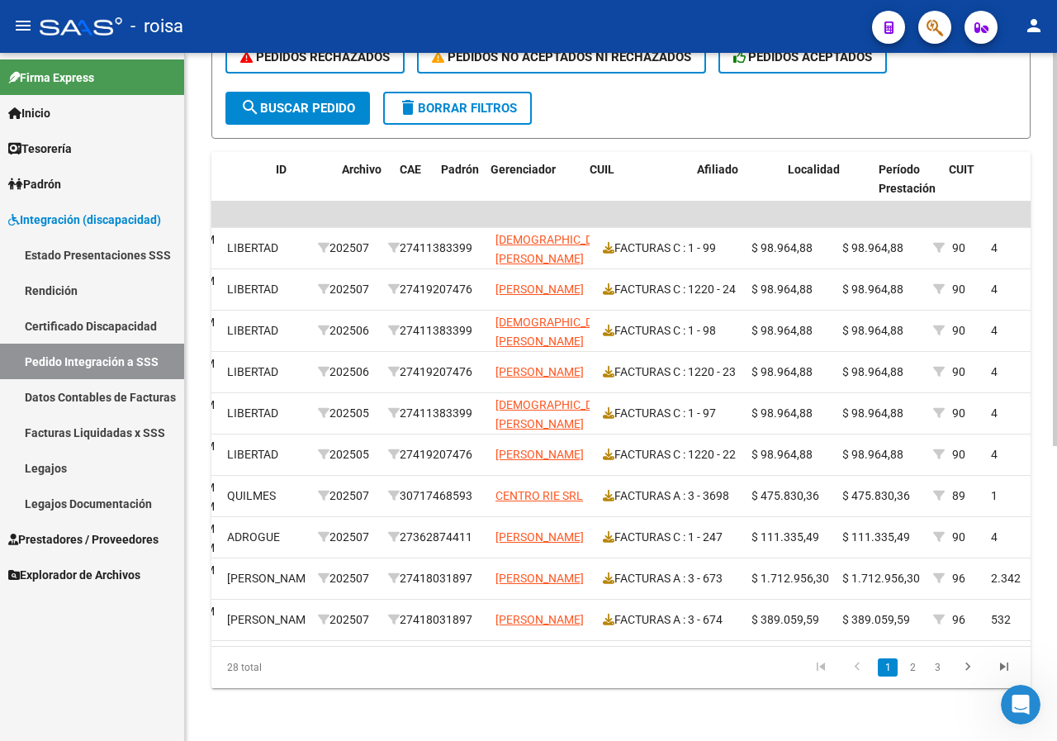
scroll to position [0, 0]
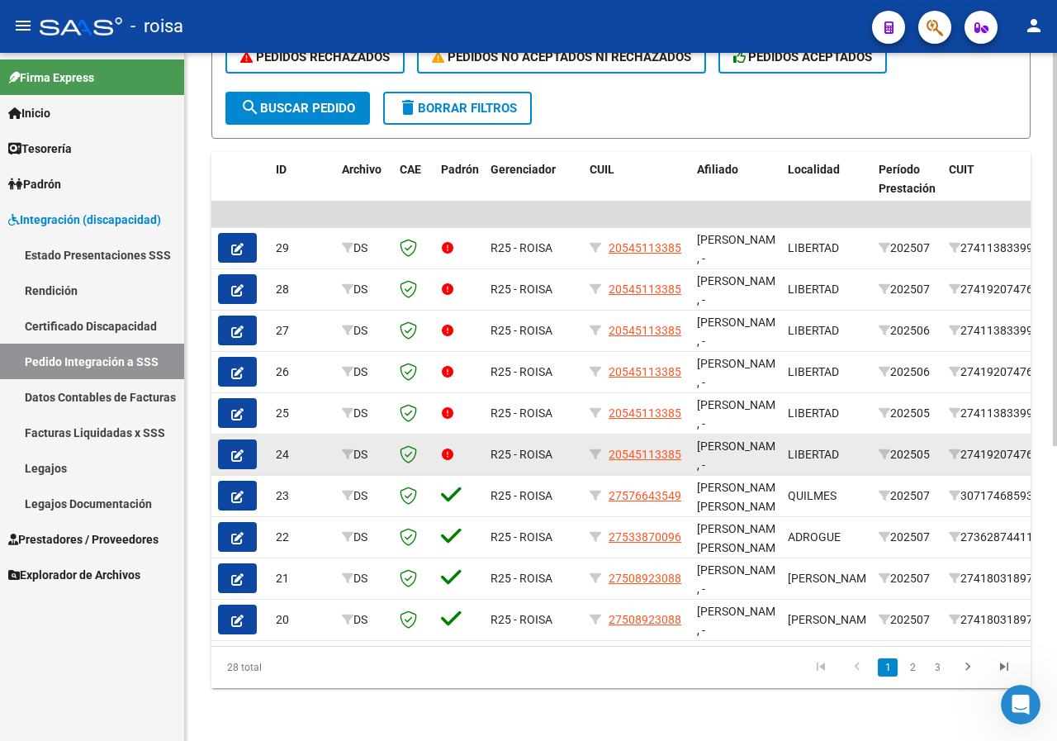
click at [567, 452] on datatable-body-cell "R25 - ROISA" at bounding box center [533, 454] width 99 height 40
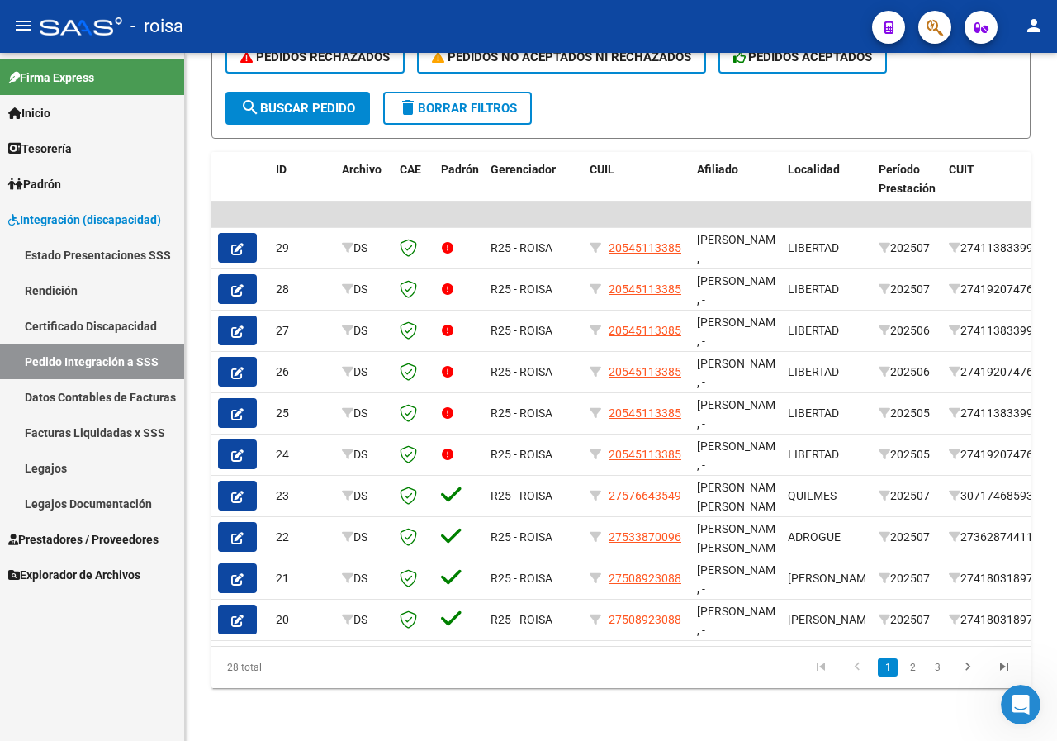
click at [915, 670] on link "2" at bounding box center [913, 667] width 20 height 18
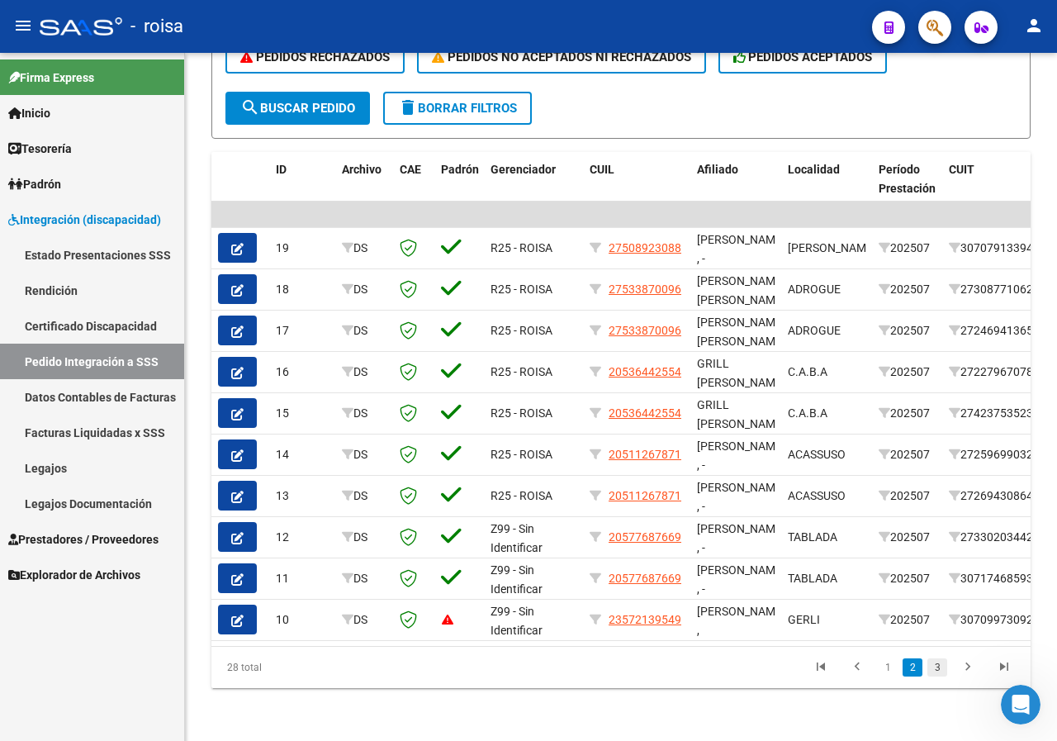
click at [938, 669] on link "3" at bounding box center [937, 667] width 20 height 18
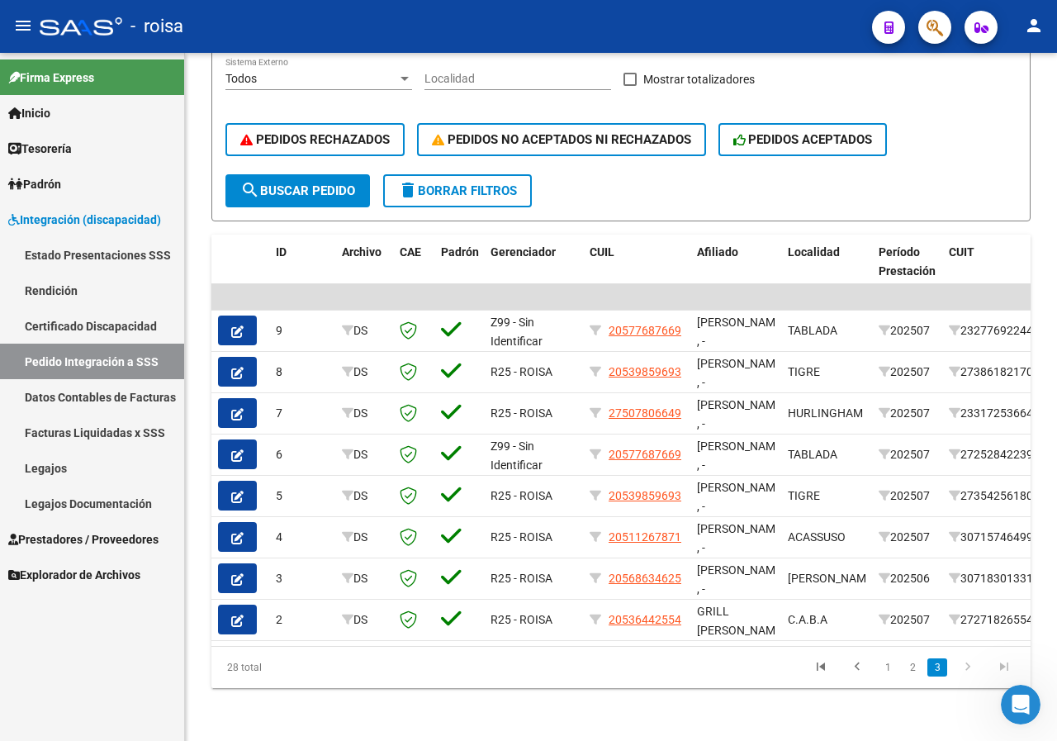
scroll to position [433, 0]
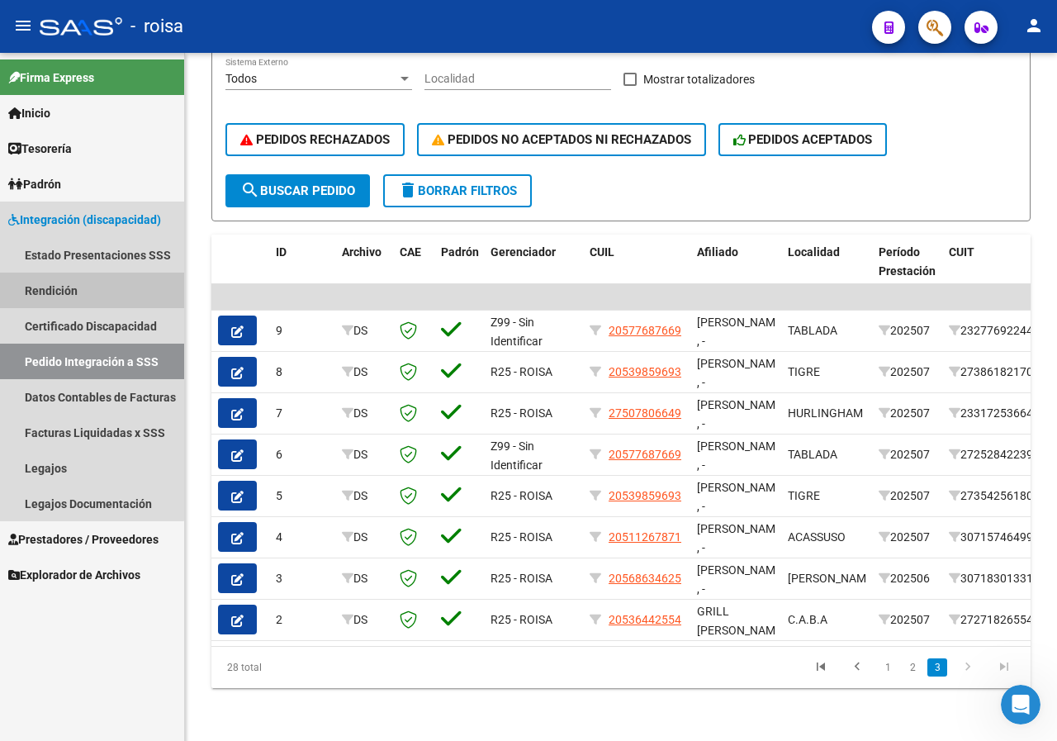
click at [67, 285] on link "Rendición" at bounding box center [92, 290] width 184 height 36
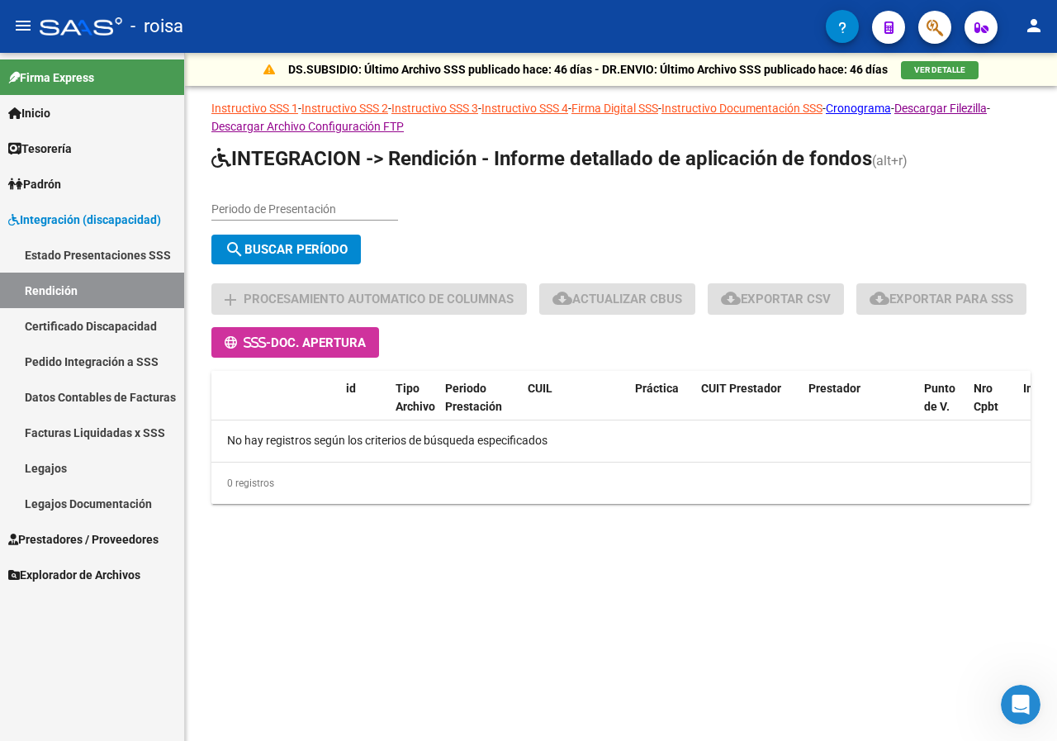
click at [332, 195] on div "Periodo de Presentación" at bounding box center [304, 203] width 187 height 33
type input "202507"
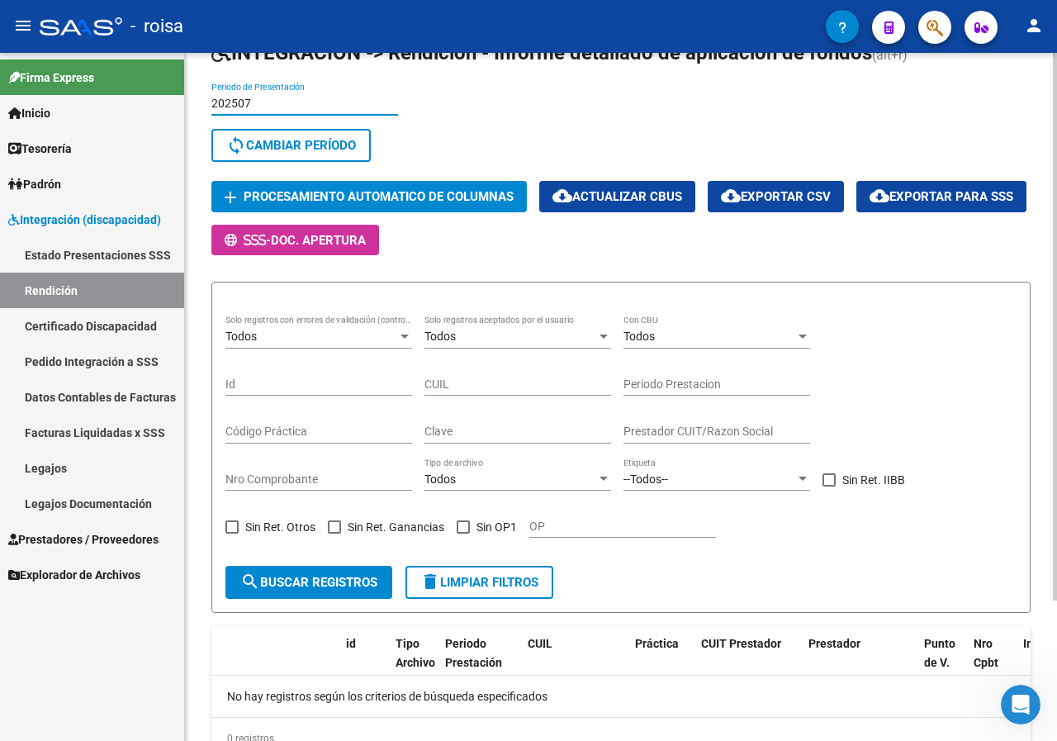
scroll to position [11, 0]
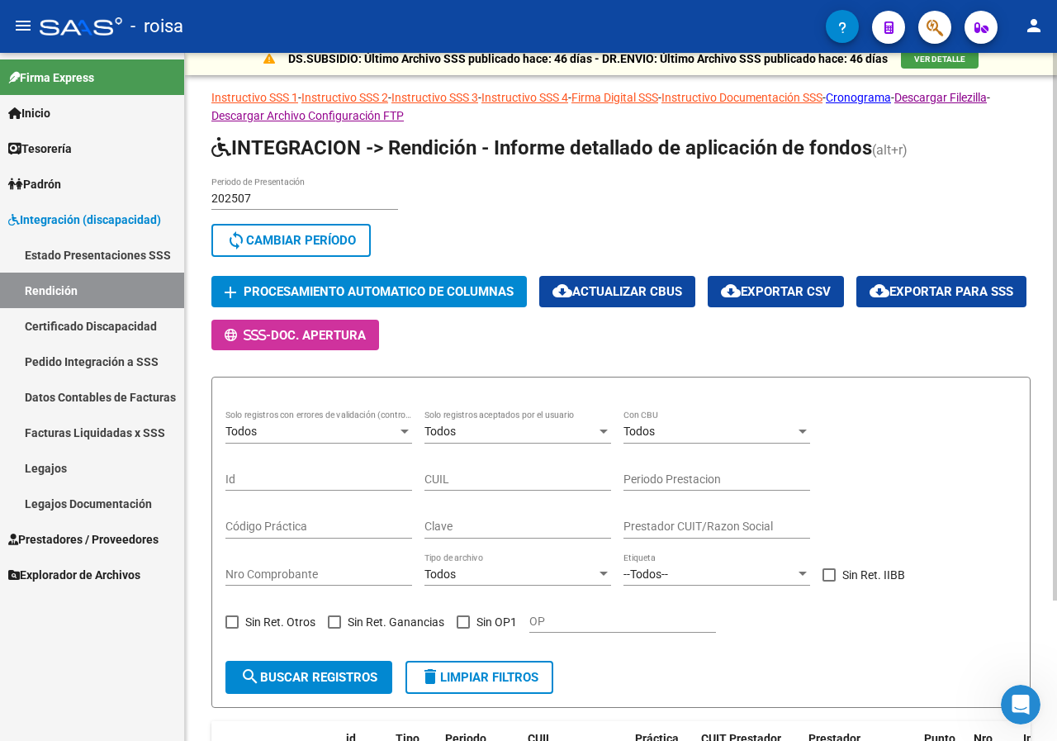
click at [264, 188] on div "202507 Periodo de Presentación" at bounding box center [304, 193] width 187 height 33
click at [263, 195] on input "202507" at bounding box center [304, 199] width 187 height 14
click at [263, 198] on input "202507" at bounding box center [304, 199] width 187 height 14
click at [264, 198] on input "202507" at bounding box center [304, 199] width 187 height 14
click at [294, 242] on span "sync Cambiar Período" at bounding box center [291, 240] width 130 height 15
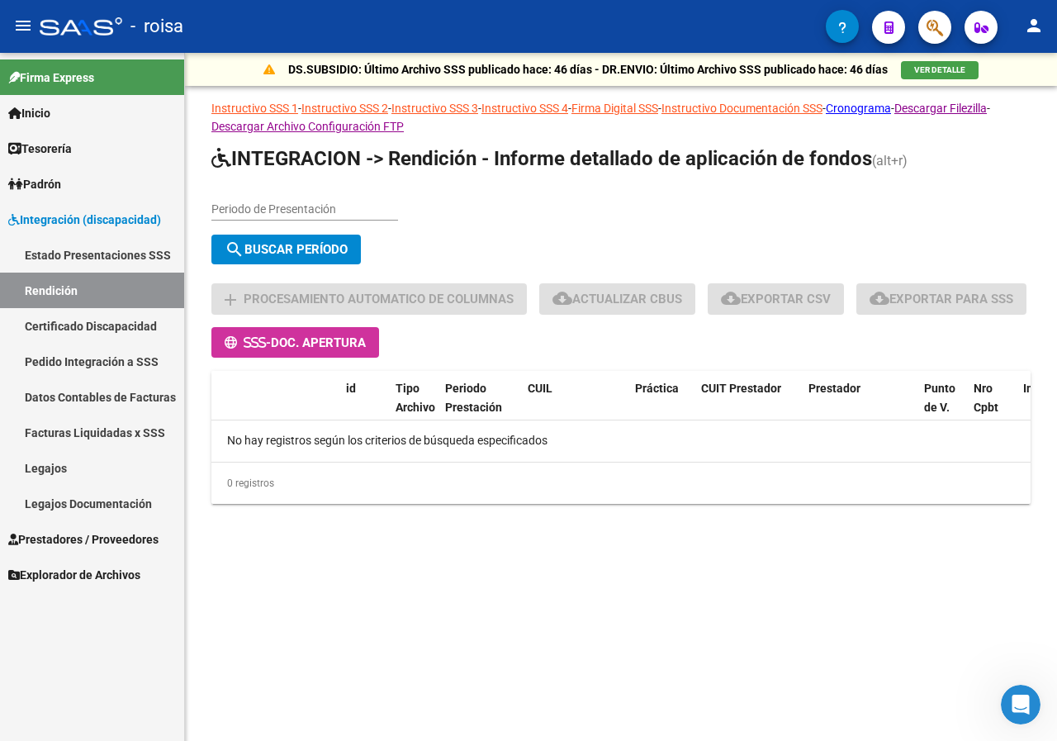
scroll to position [0, 0]
click at [275, 210] on input "Periodo de Presentación" at bounding box center [304, 209] width 187 height 14
type input "202506"
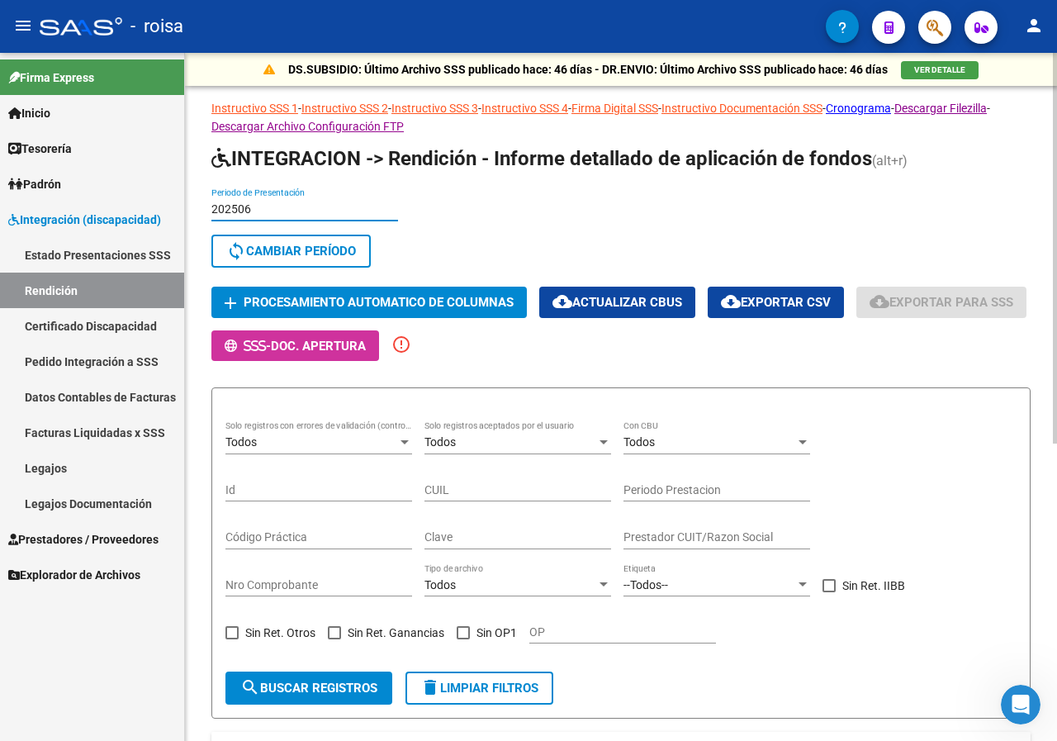
click at [336, 247] on span "sync Cambiar Período" at bounding box center [291, 251] width 130 height 15
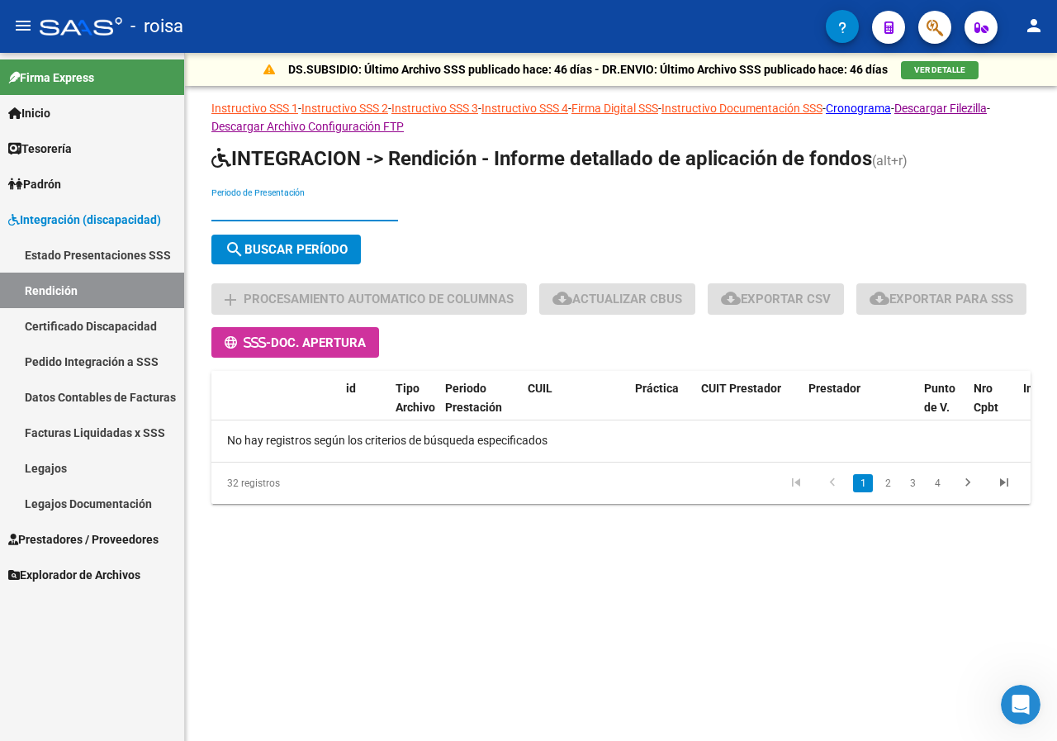
click at [282, 202] on input "Periodo de Presentación" at bounding box center [304, 209] width 187 height 14
type input "2025707"
click at [306, 235] on button "search Buscar Período" at bounding box center [285, 250] width 149 height 30
click at [306, 244] on span "search Buscar Período" at bounding box center [286, 249] width 123 height 15
click at [98, 358] on link "Pedido Integración a SSS" at bounding box center [92, 362] width 184 height 36
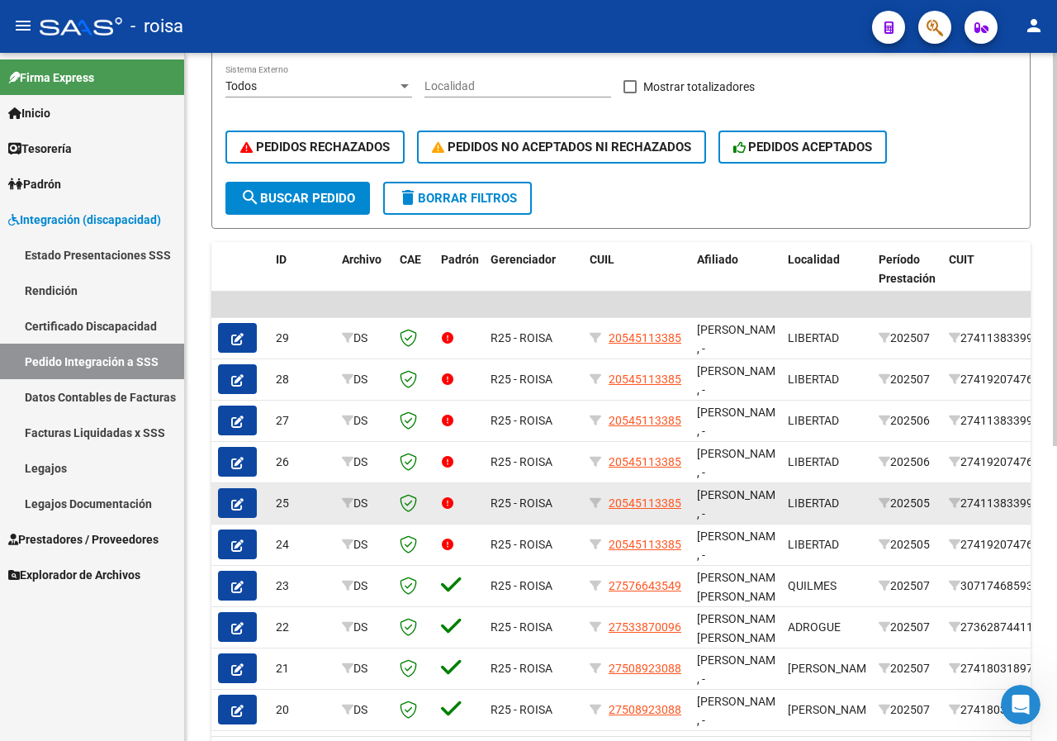
scroll to position [515, 0]
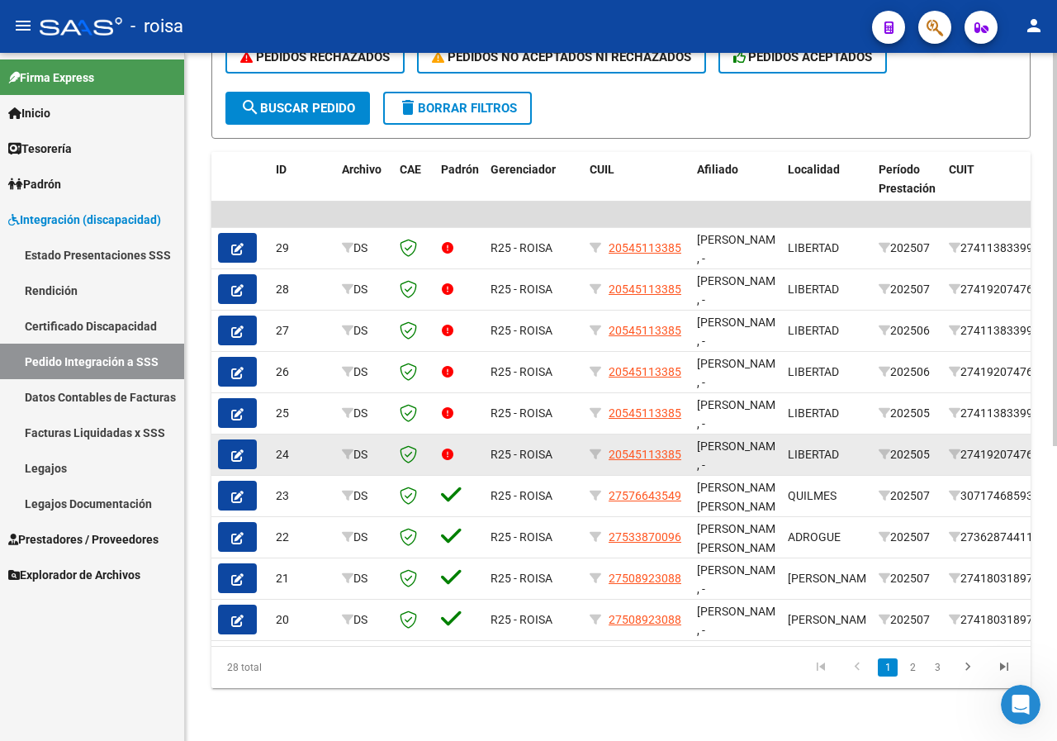
click at [243, 449] on icon "button" at bounding box center [237, 455] width 12 height 12
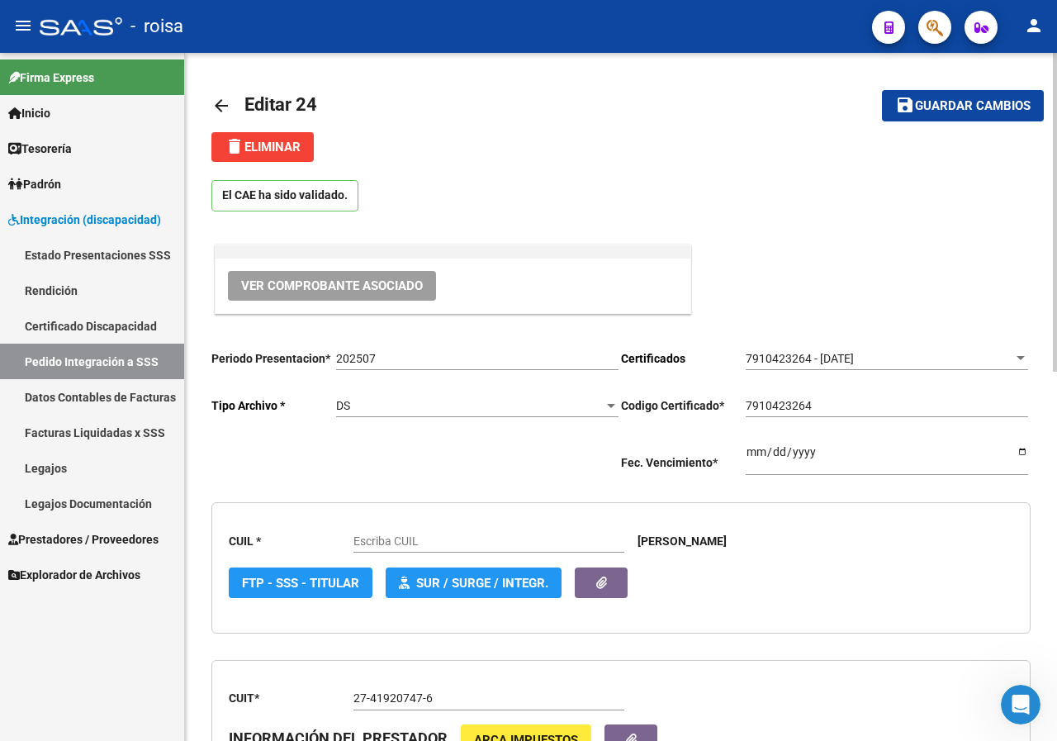
type input "20545113385"
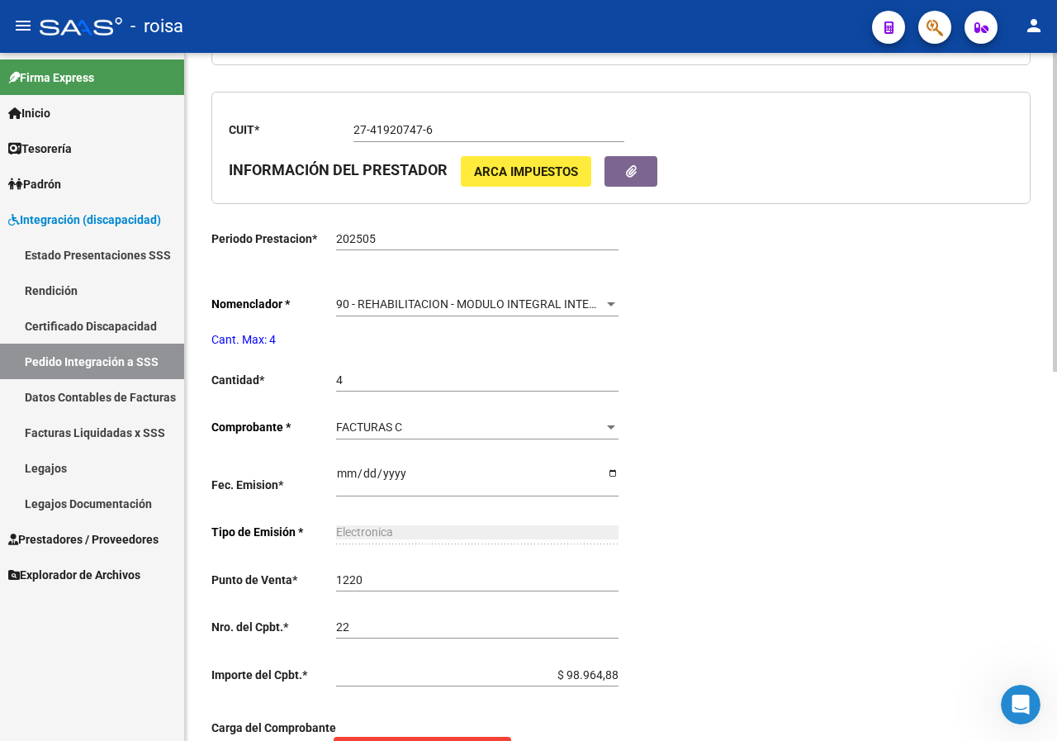
scroll to position [578, 0]
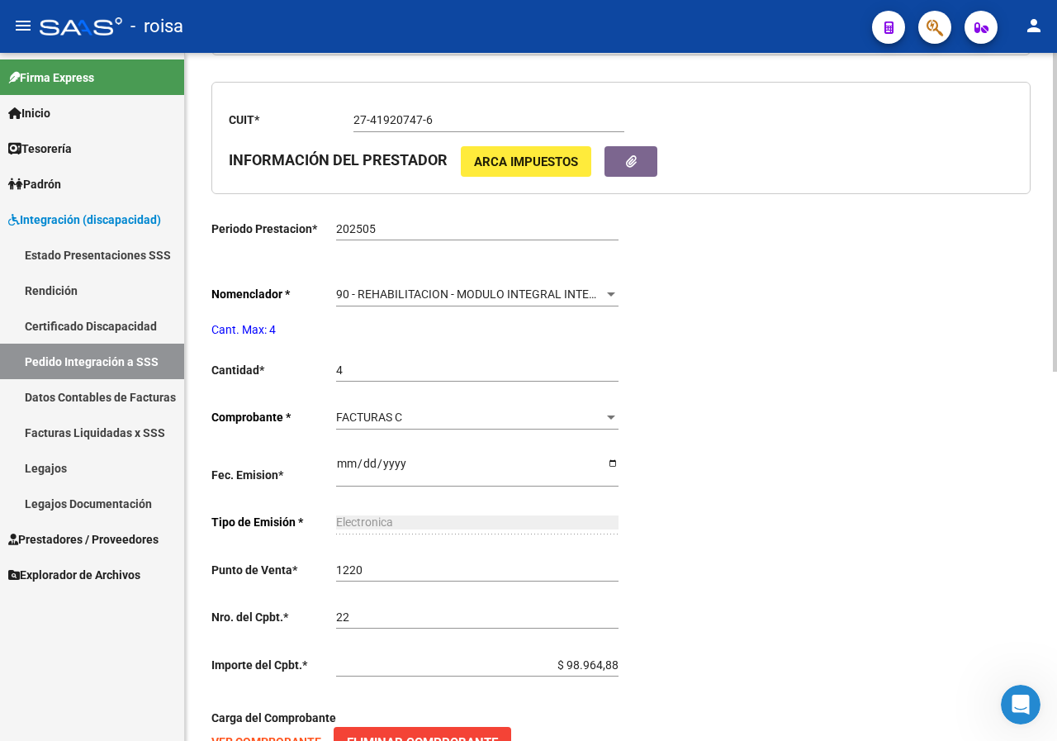
click at [547, 163] on span "ARCA Impuestos" at bounding box center [526, 161] width 104 height 15
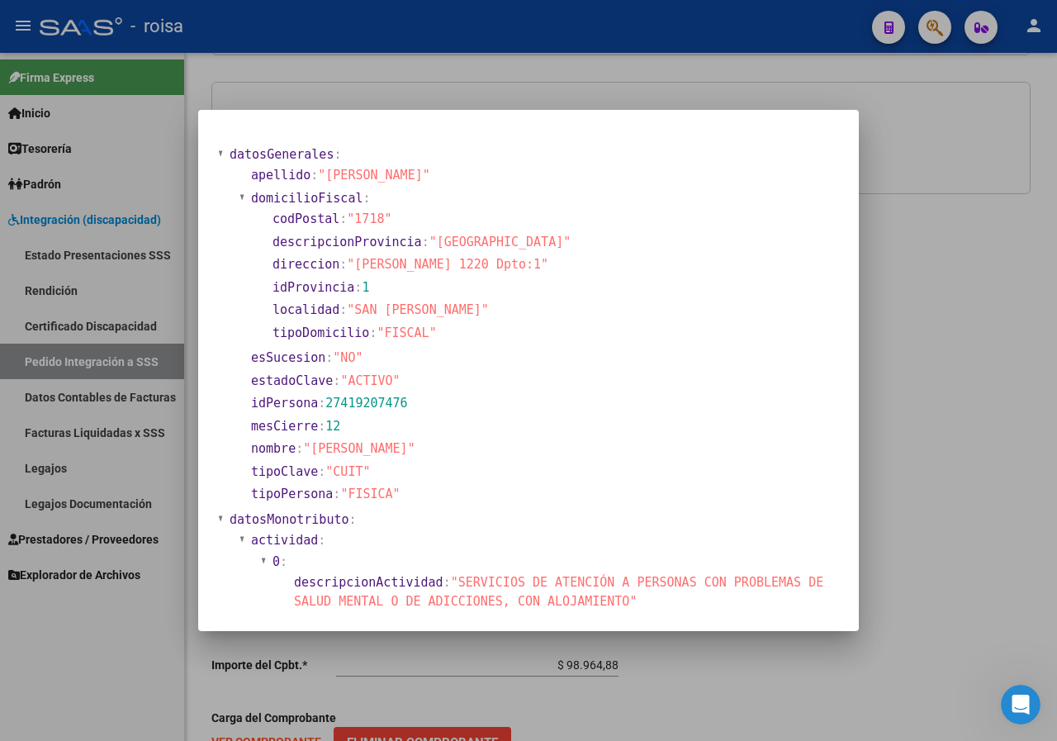
click at [1056, 289] on div at bounding box center [528, 370] width 1057 height 741
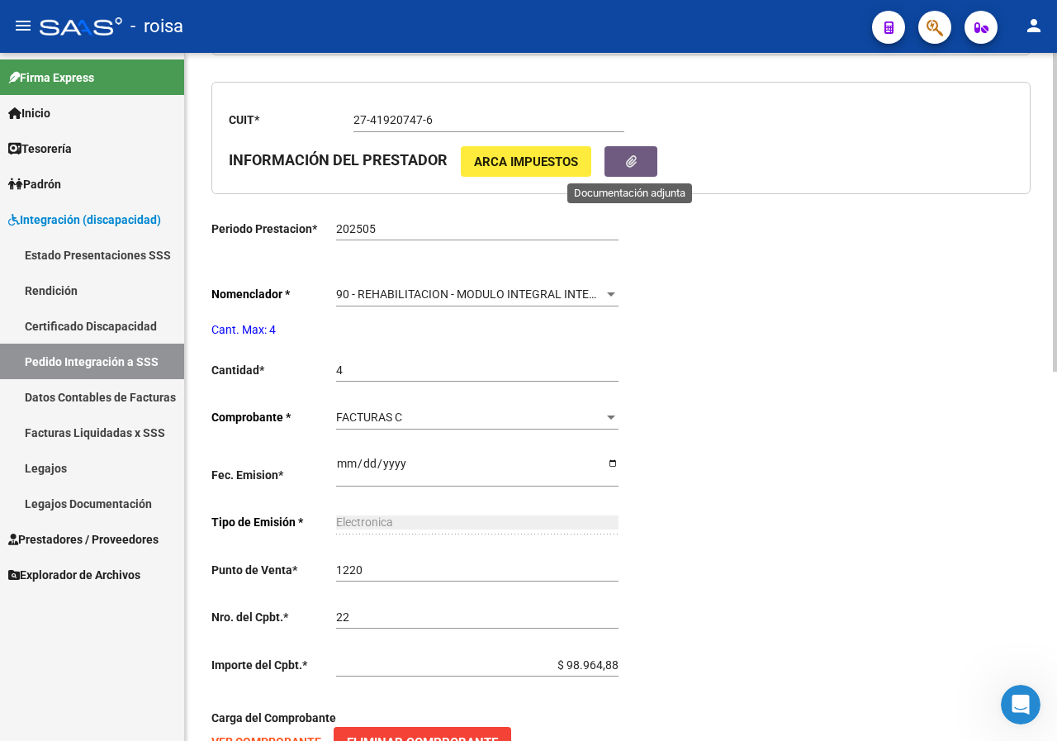
click at [631, 160] on icon "button" at bounding box center [631, 161] width 11 height 12
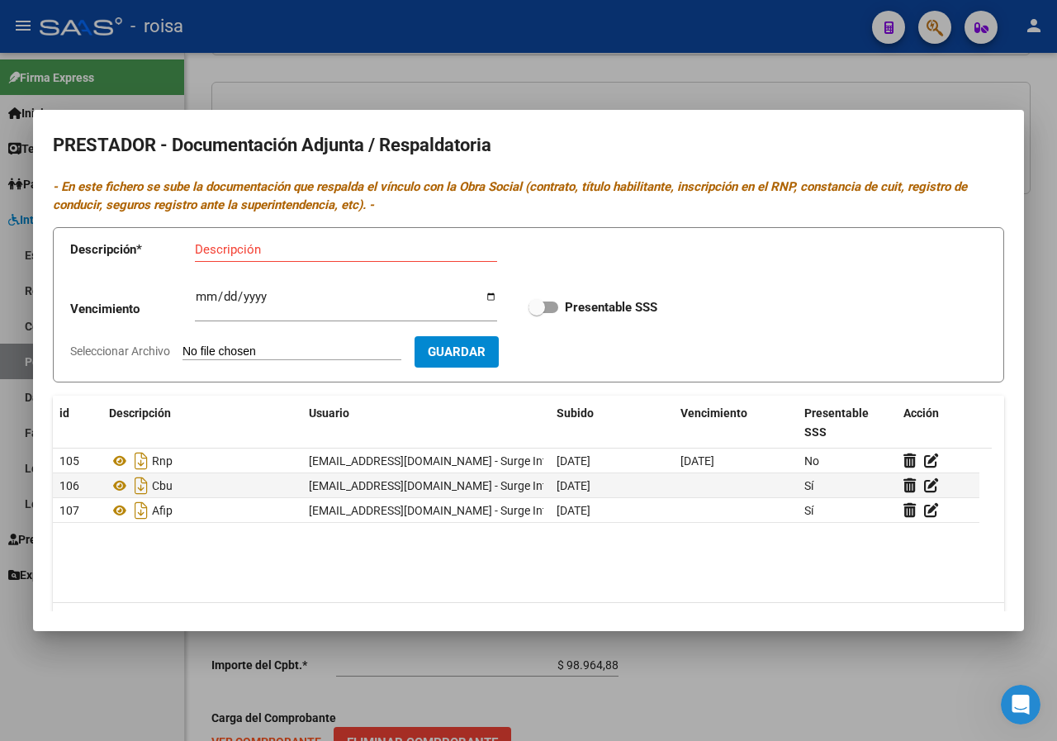
click at [883, 80] on div at bounding box center [528, 370] width 1057 height 741
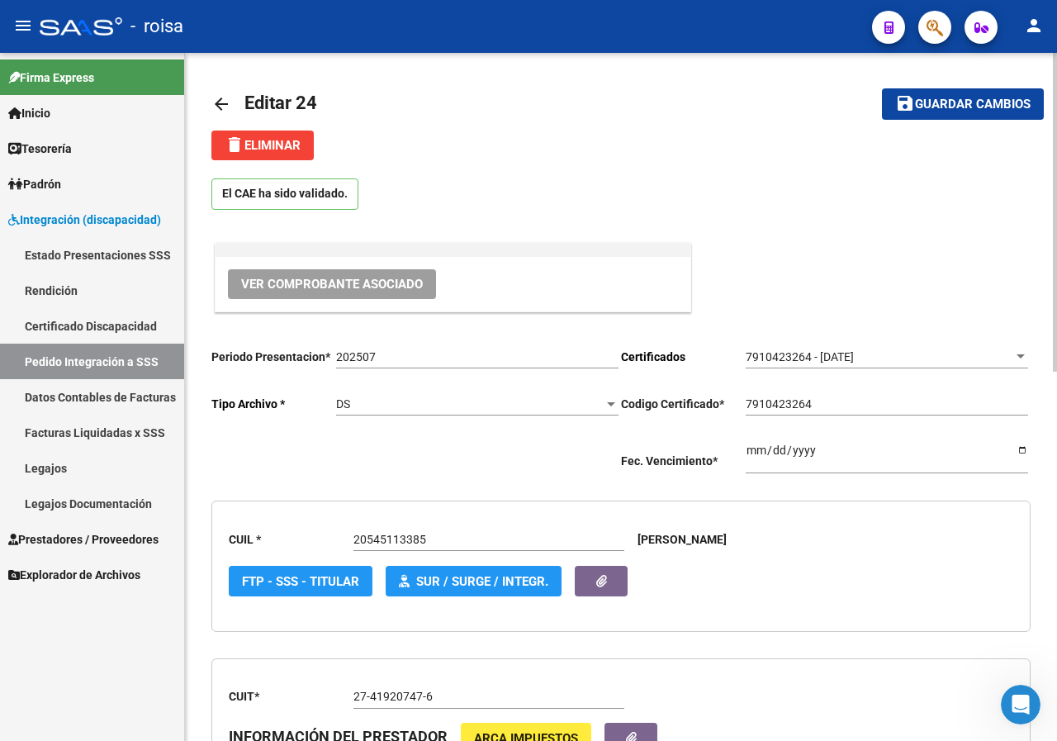
scroll to position [0, 0]
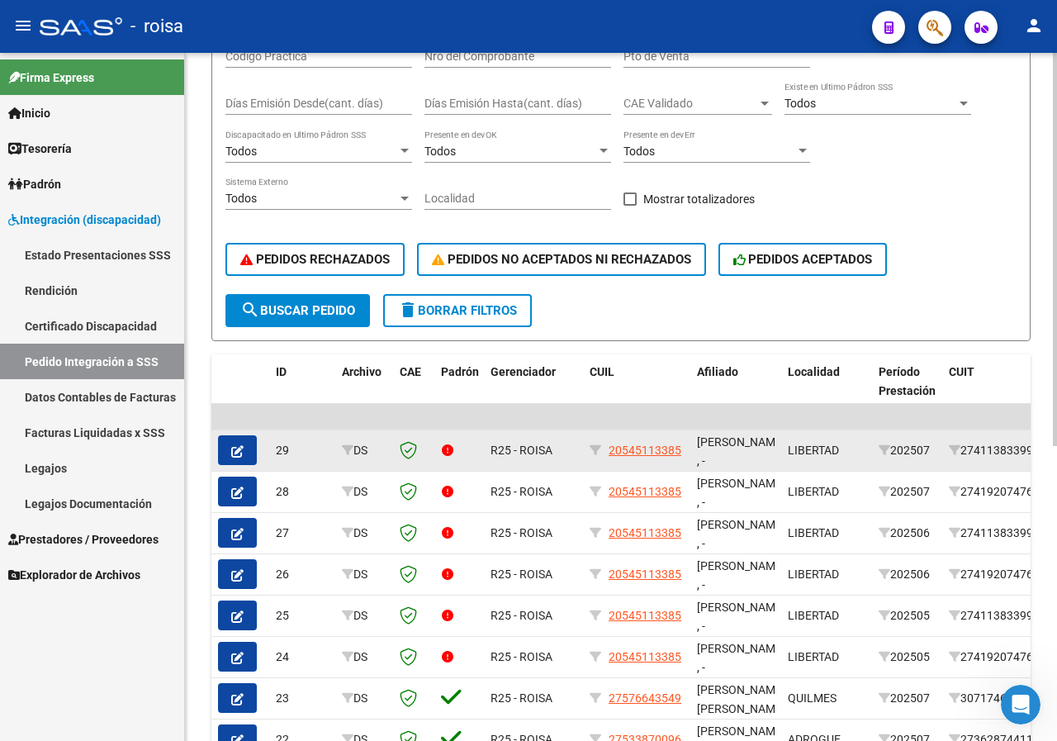
scroll to position [330, 0]
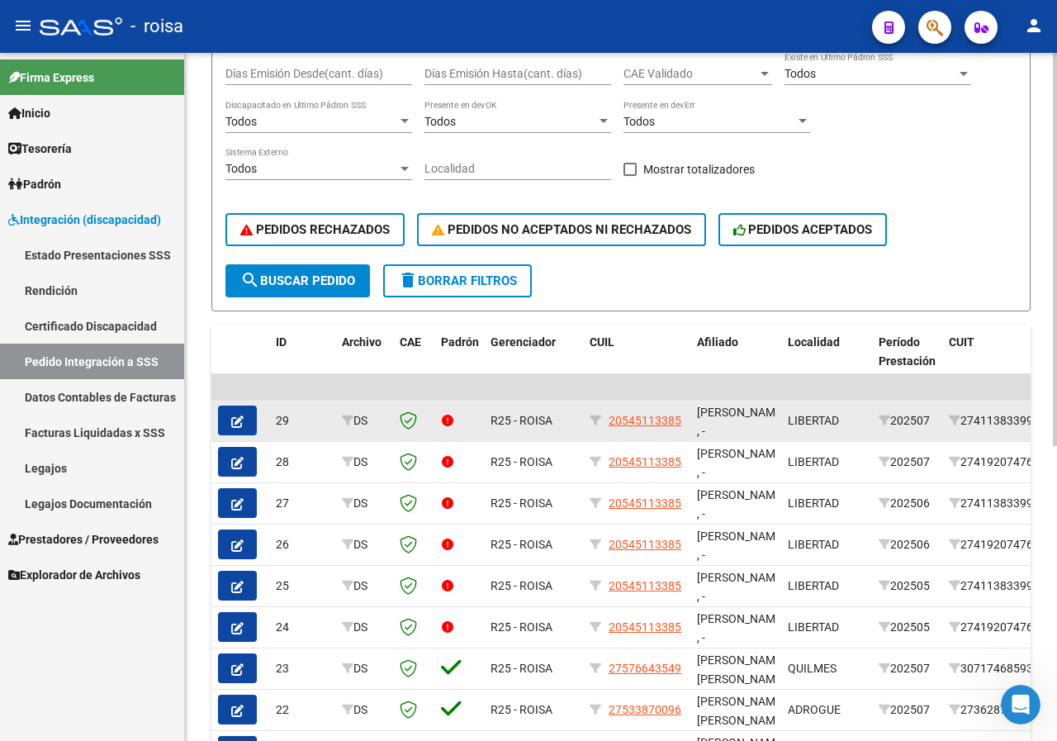
click at [239, 416] on icon "button" at bounding box center [237, 421] width 12 height 12
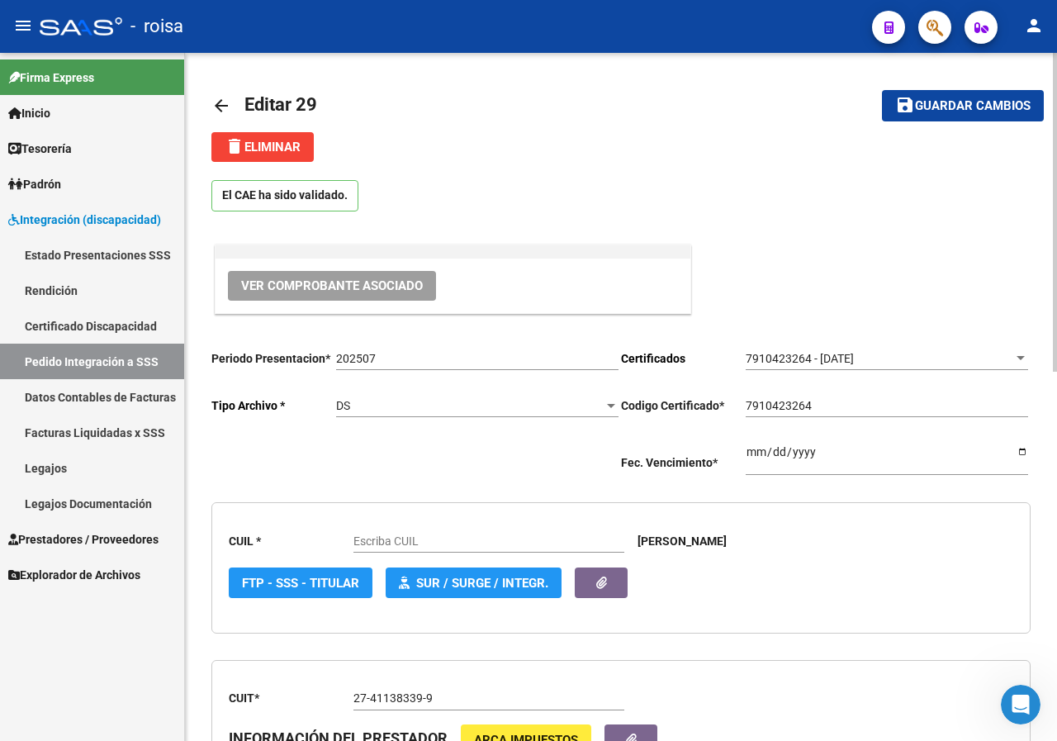
type input "20545113385"
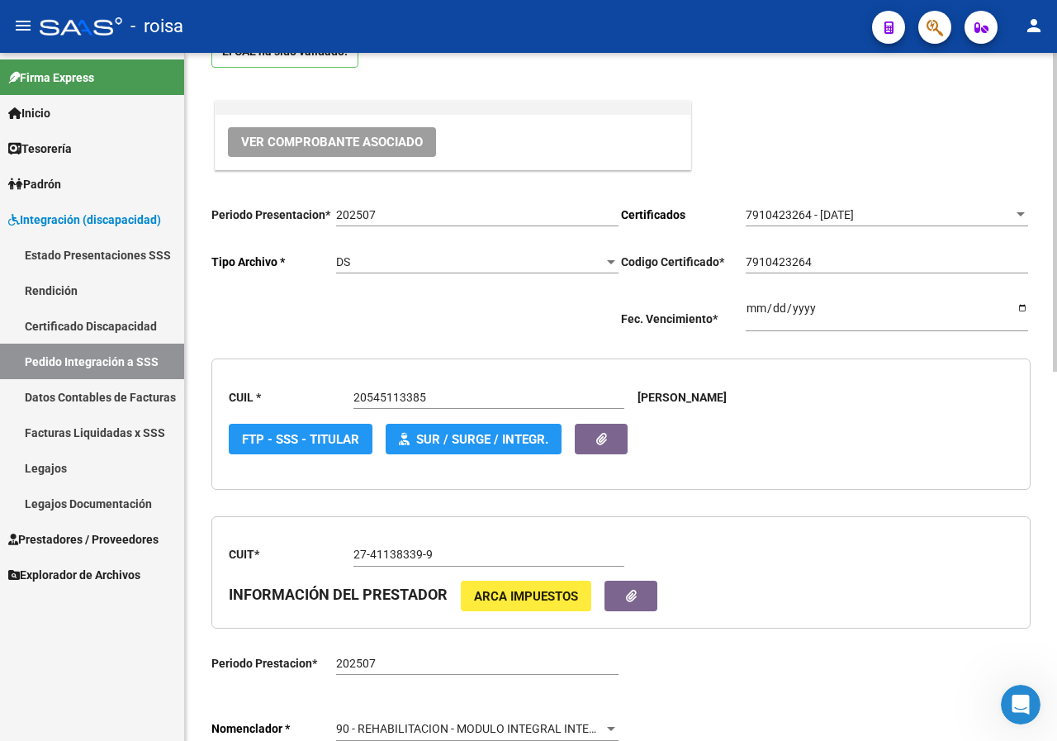
scroll to position [135, 0]
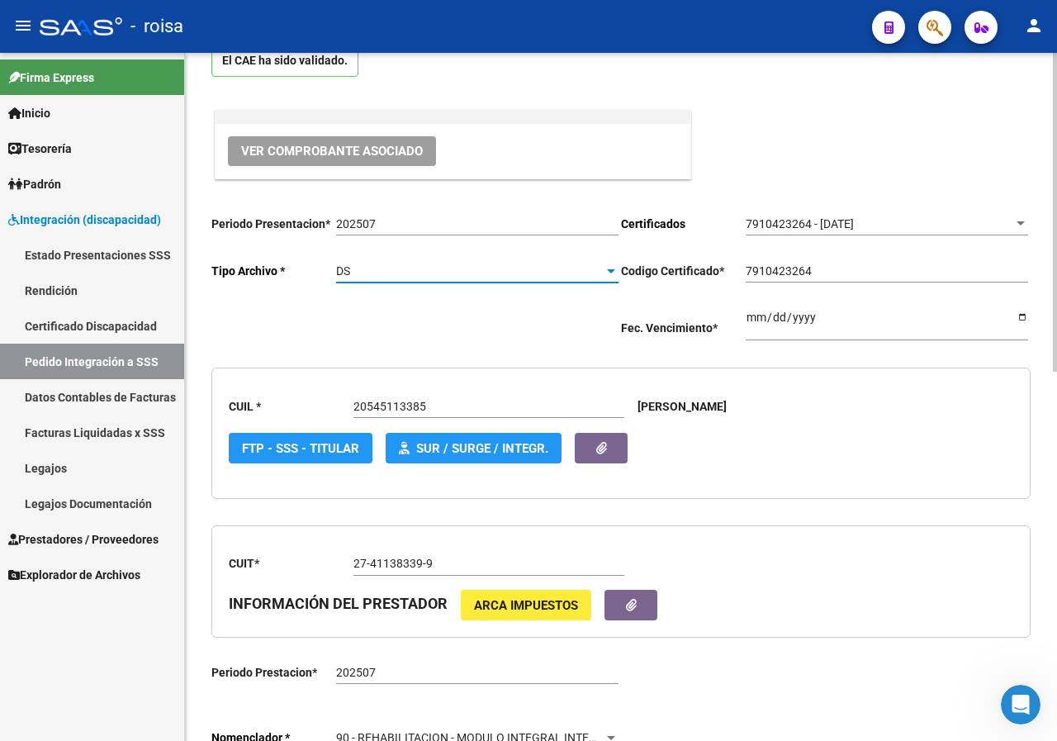
click at [589, 266] on div "DS" at bounding box center [470, 271] width 268 height 14
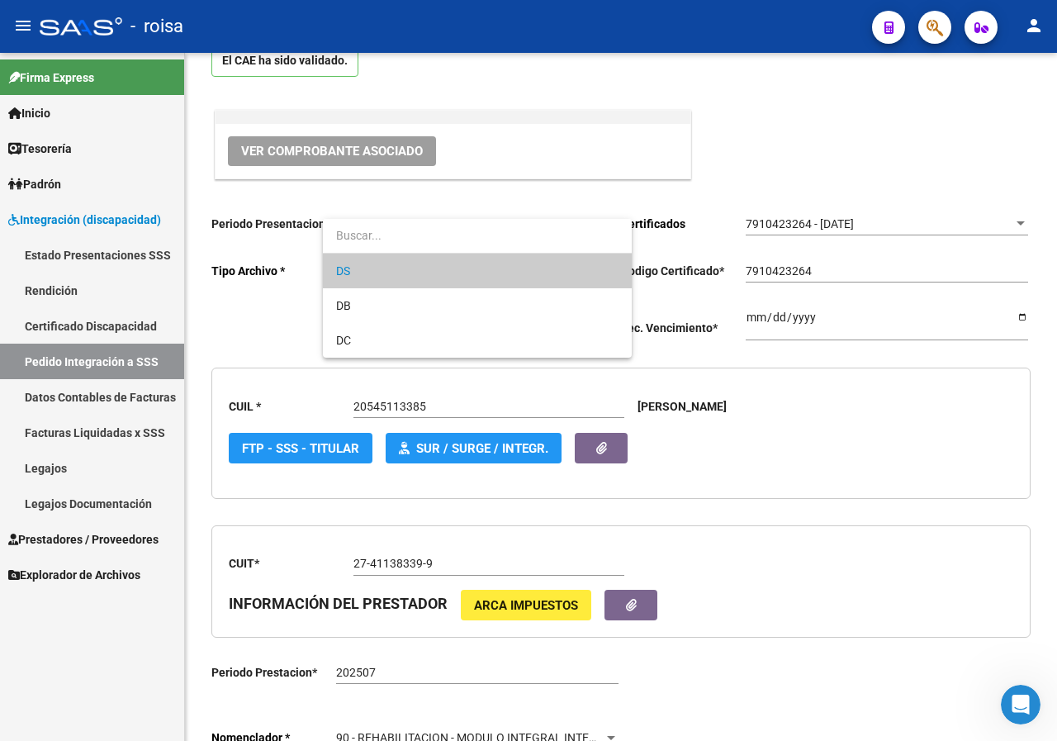
click at [266, 329] on div at bounding box center [528, 370] width 1057 height 741
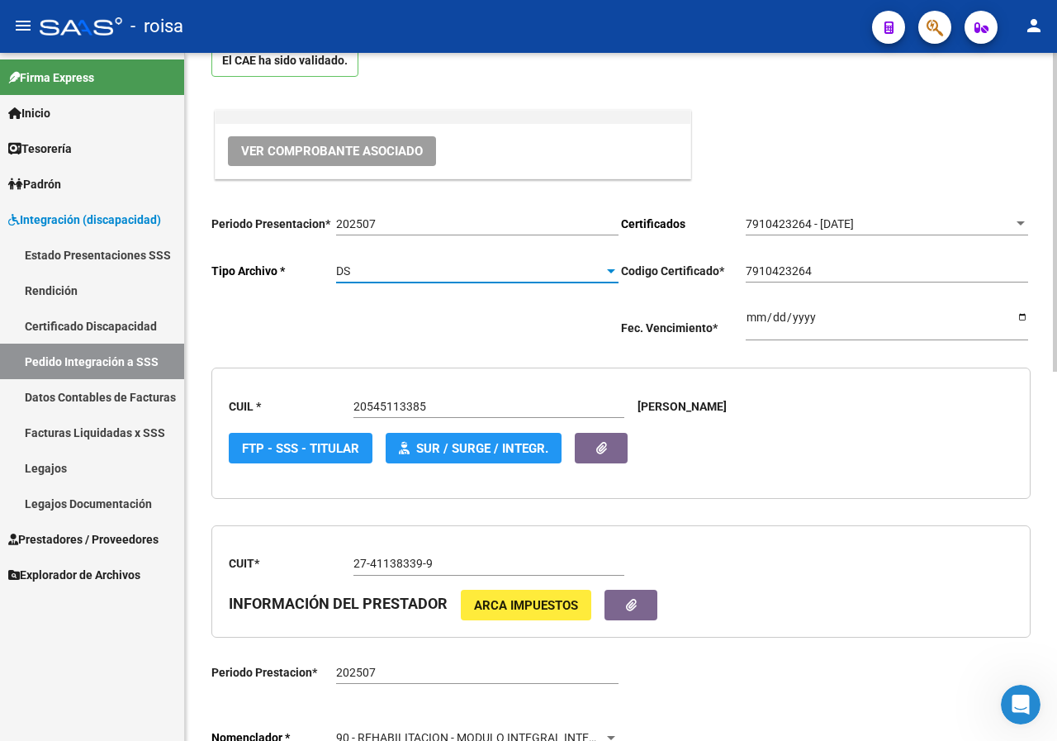
click at [616, 272] on div at bounding box center [611, 270] width 15 height 13
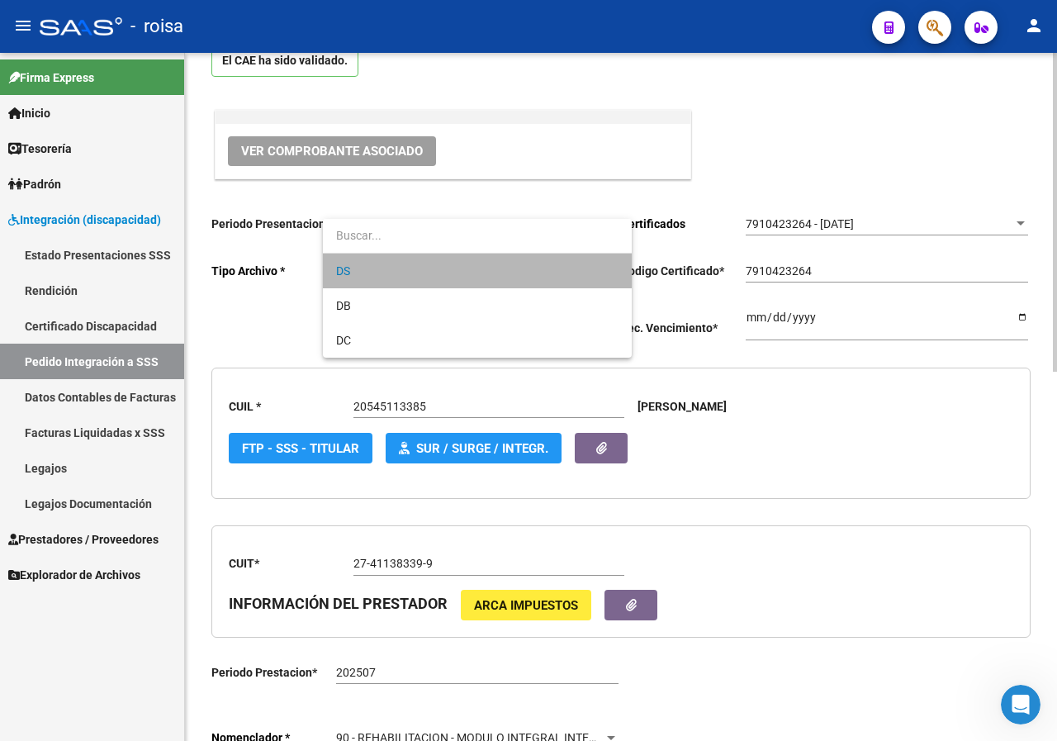
click at [616, 272] on span "DS" at bounding box center [477, 270] width 282 height 35
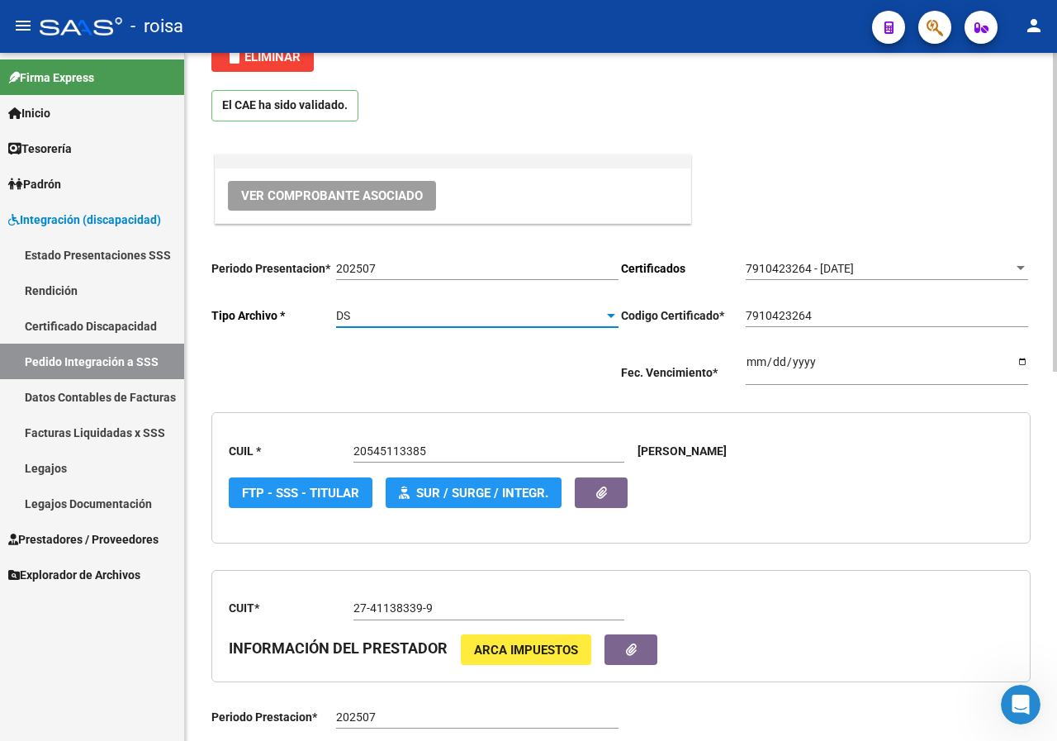
scroll to position [0, 0]
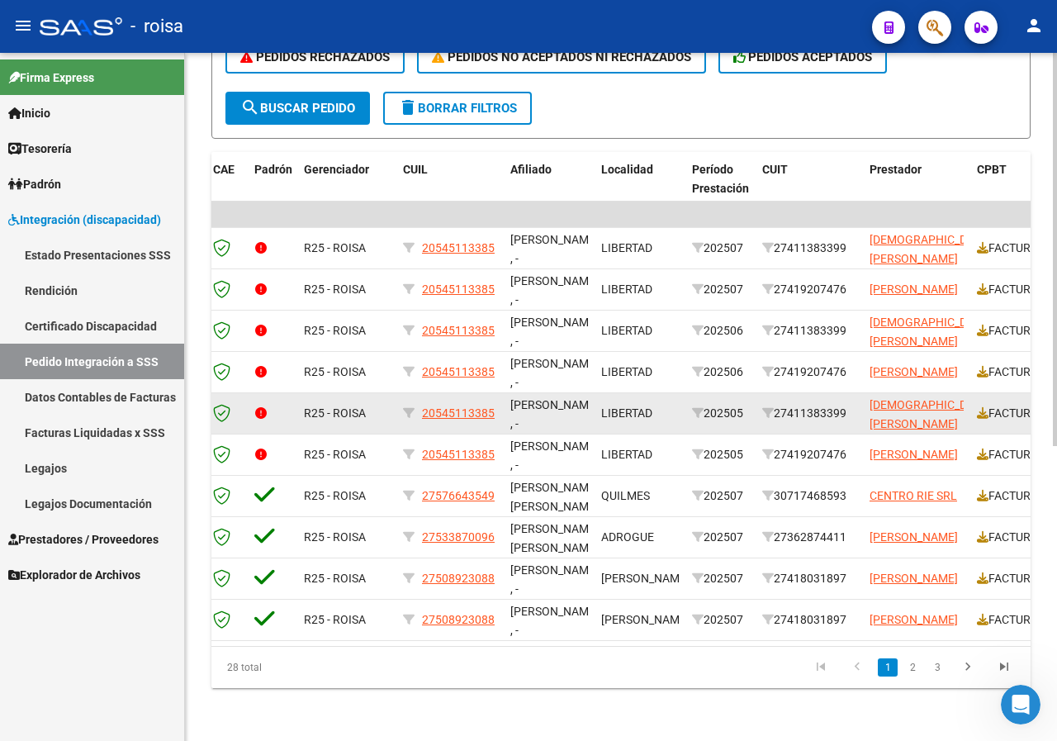
scroll to position [0, 8]
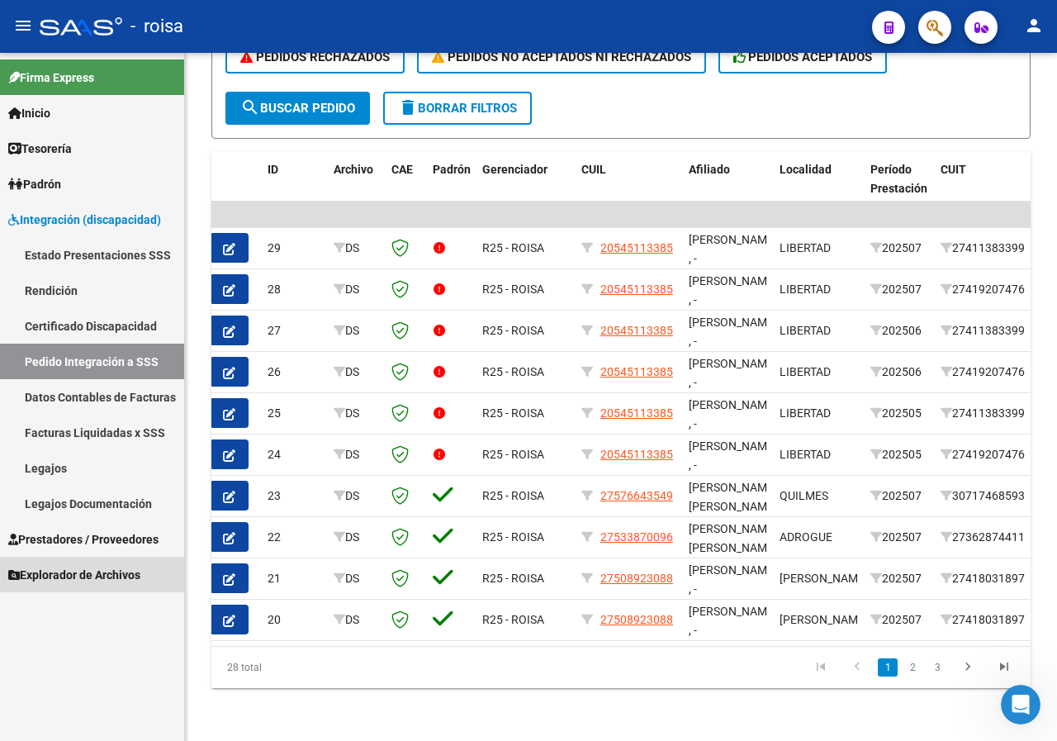
click at [116, 577] on span "Explorador de Archivos" at bounding box center [74, 575] width 132 height 18
